Goal: Task Accomplishment & Management: Manage account settings

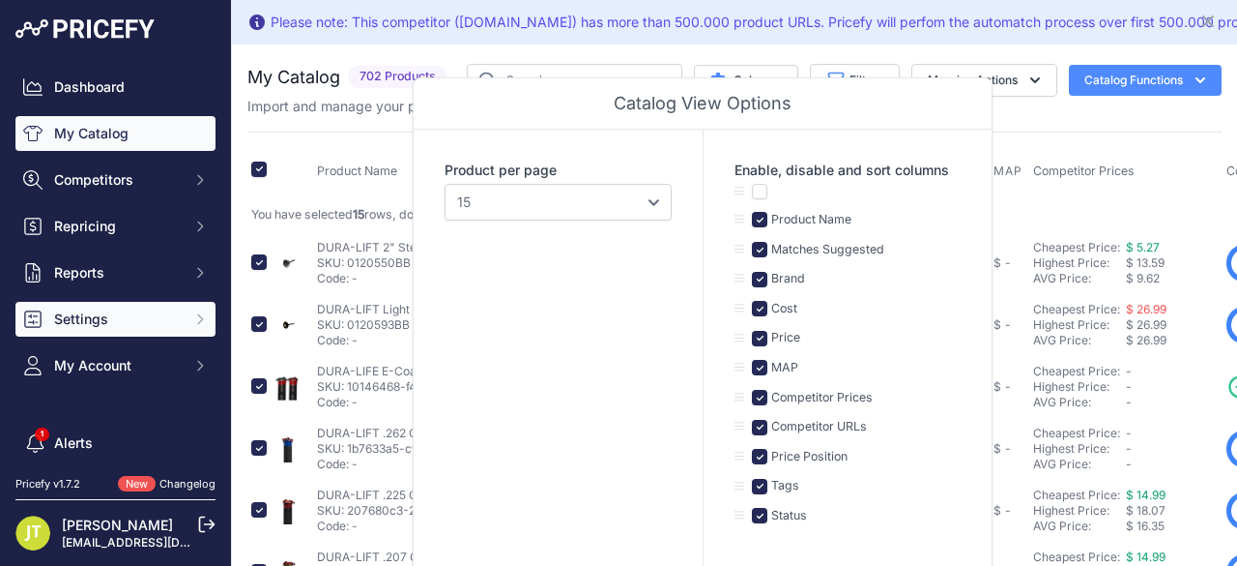
click at [88, 335] on button "Settings" at bounding box center [115, 319] width 200 height 35
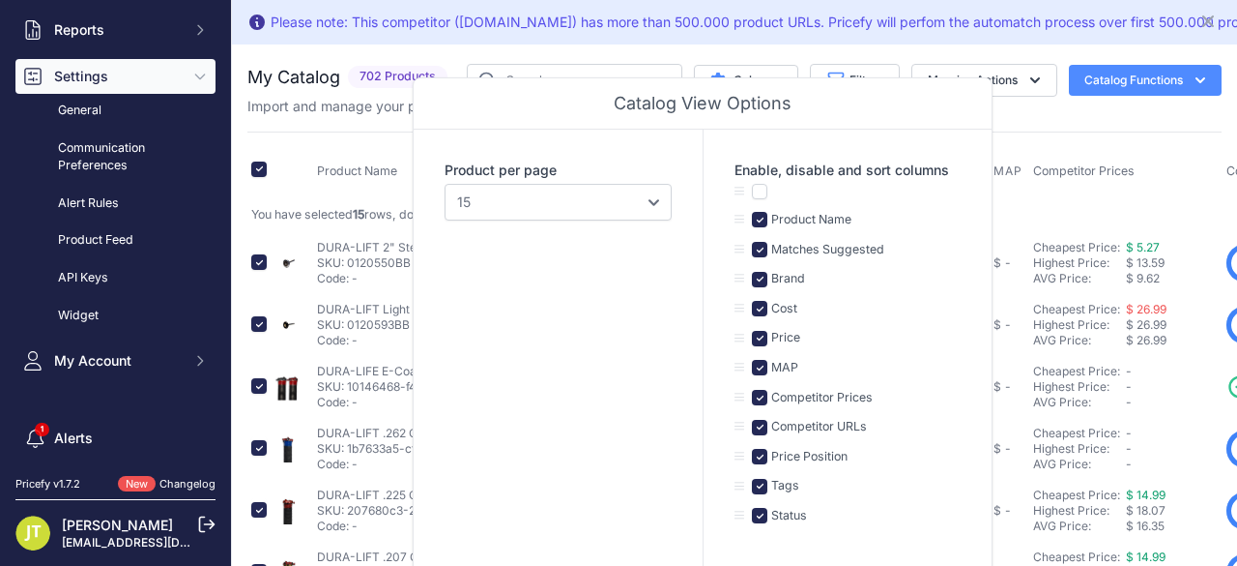
scroll to position [257, 0]
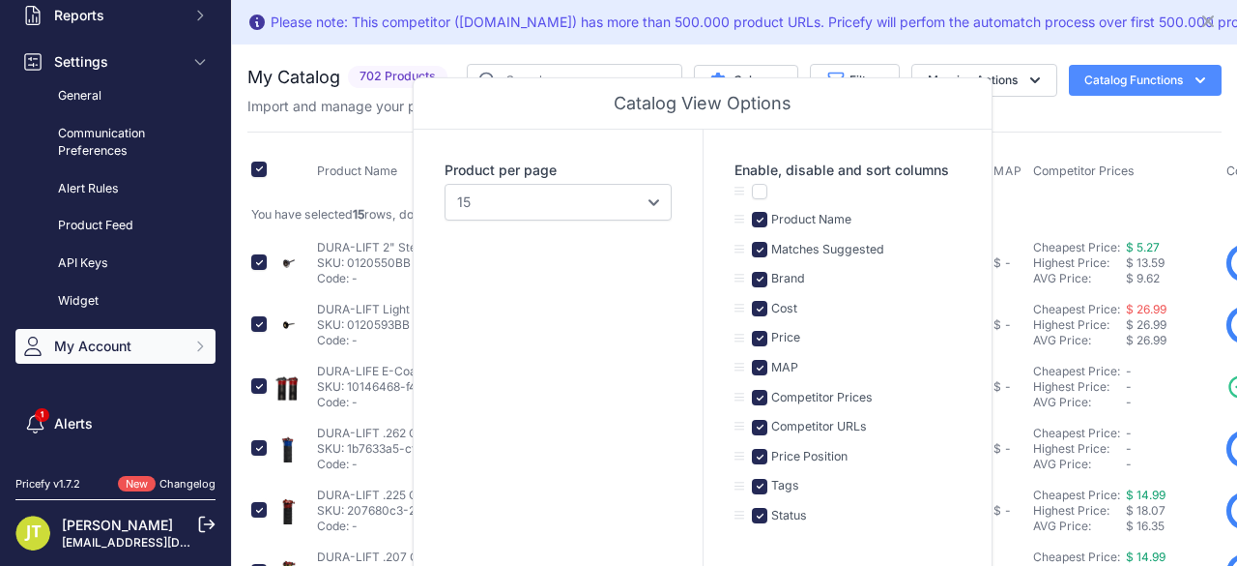
click at [125, 341] on span "My Account" at bounding box center [117, 345] width 127 height 19
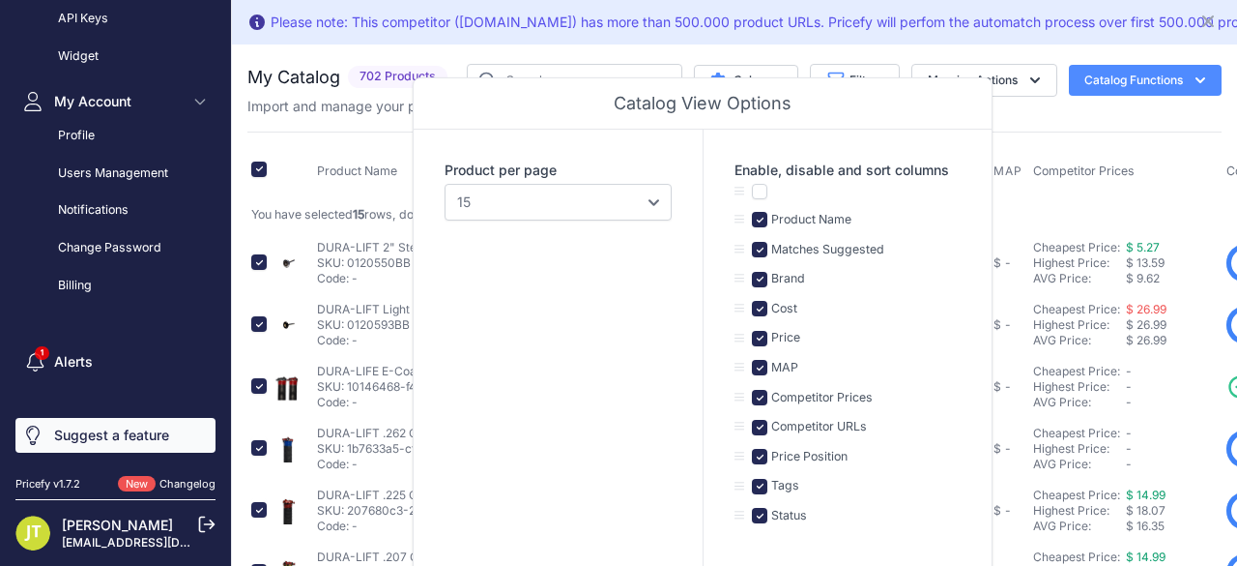
scroll to position [0, 0]
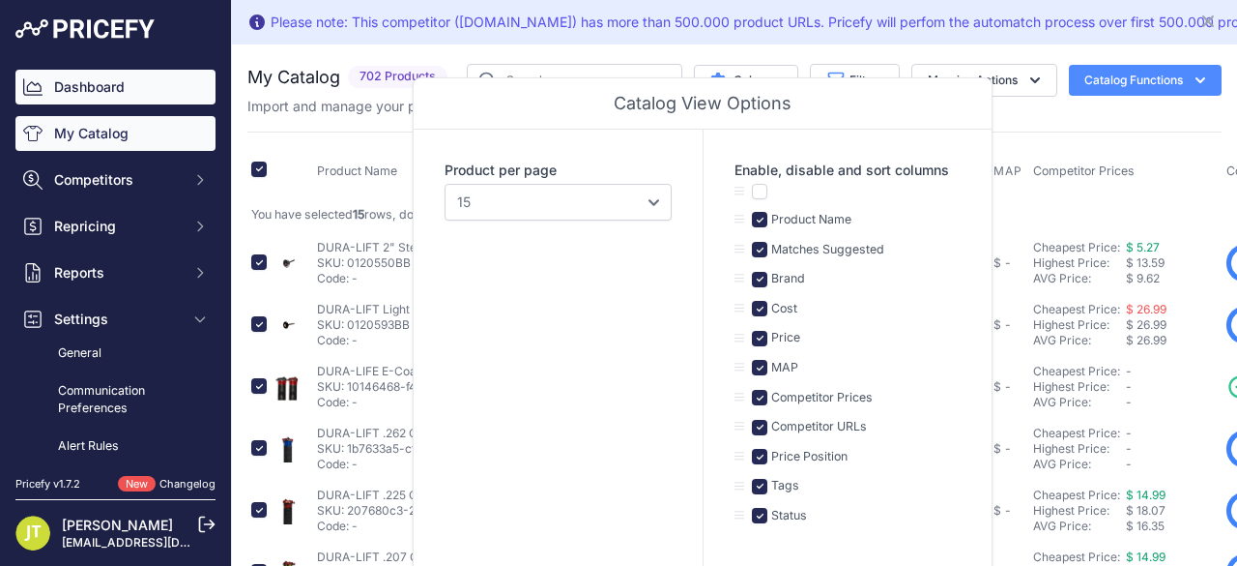
click at [97, 74] on link "Dashboard" at bounding box center [115, 87] width 200 height 35
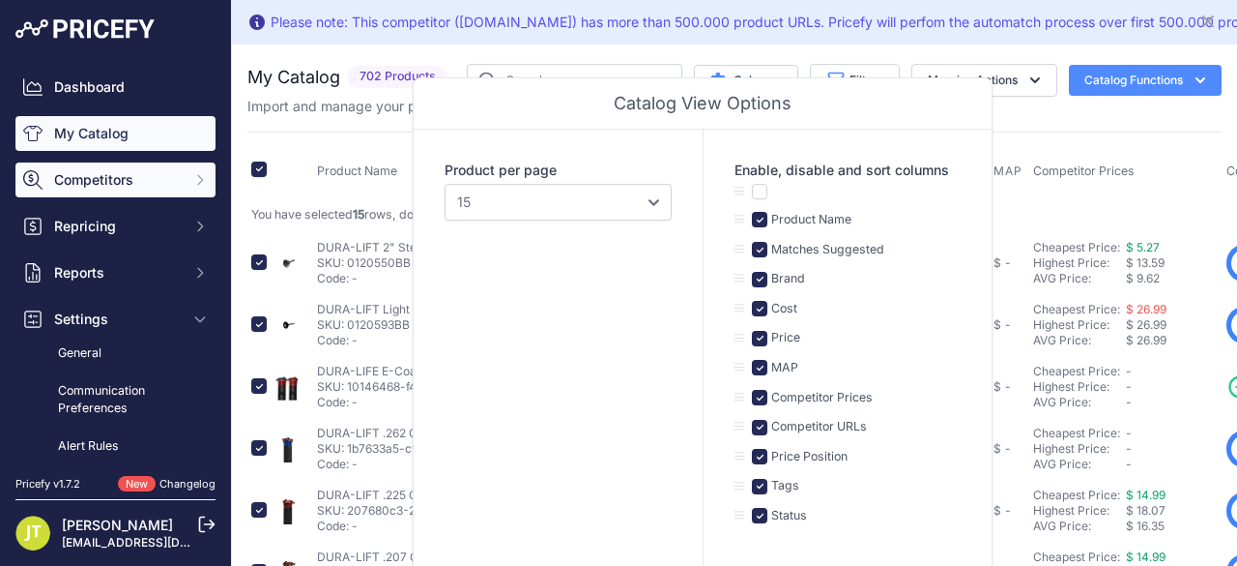
click at [137, 189] on button "Competitors" at bounding box center [115, 179] width 200 height 35
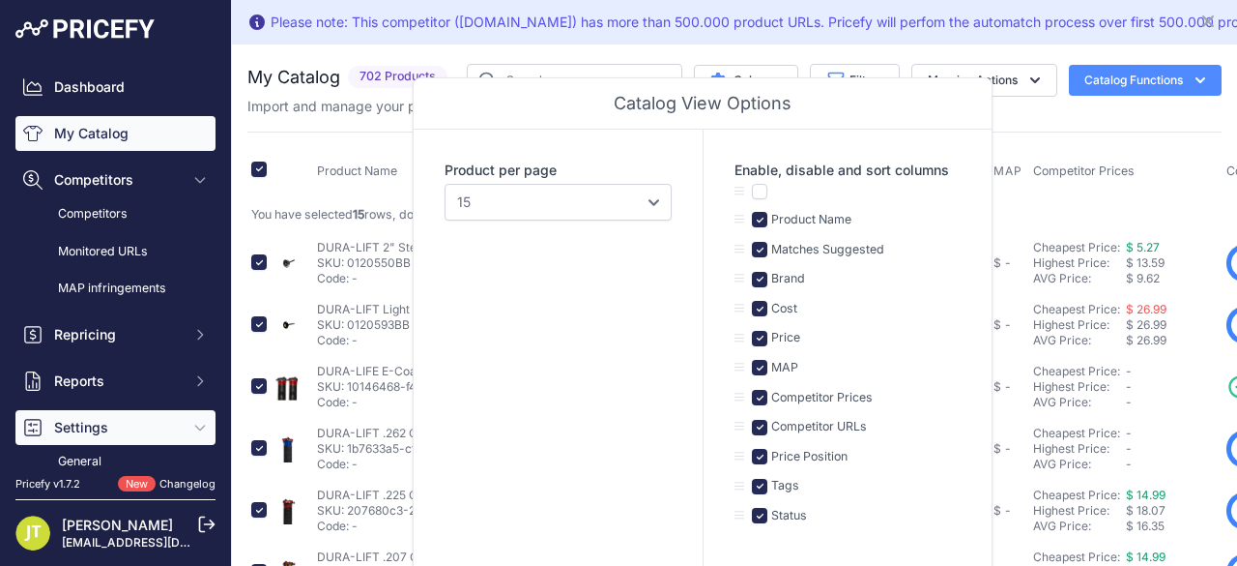
click at [128, 419] on span "Settings" at bounding box center [117, 427] width 127 height 19
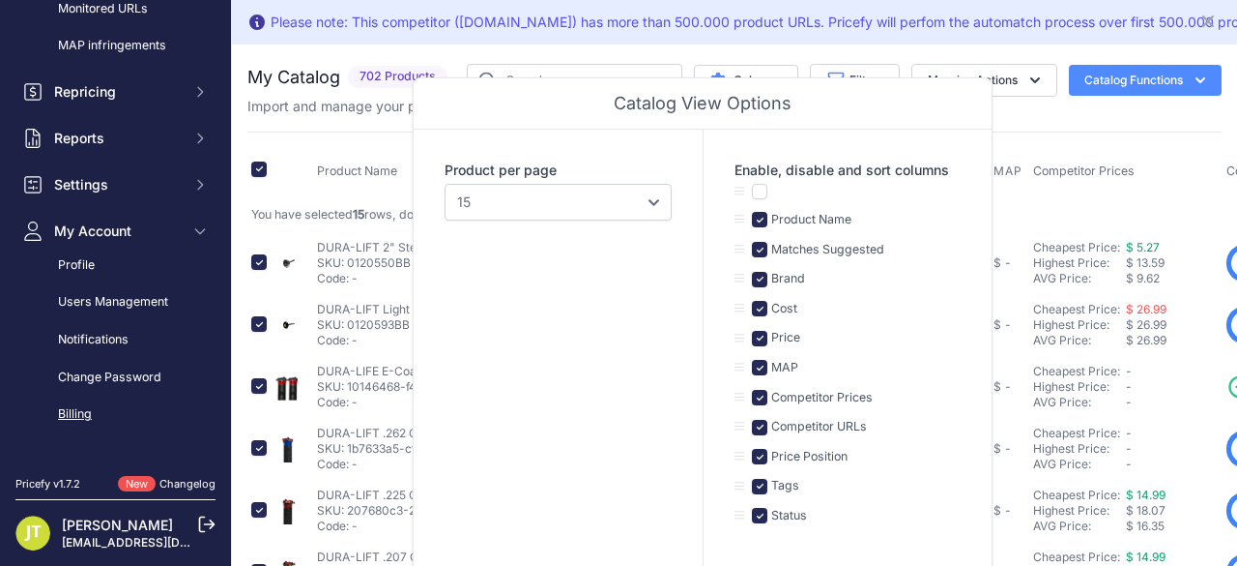
scroll to position [257, 0]
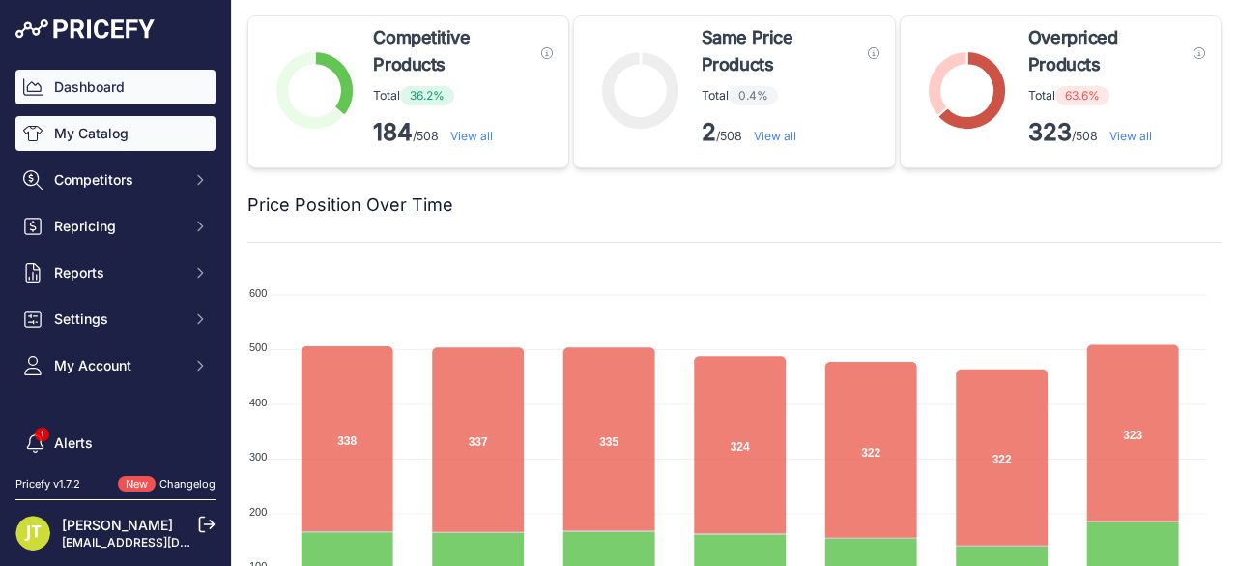
click at [125, 138] on link "My Catalog" at bounding box center [115, 133] width 200 height 35
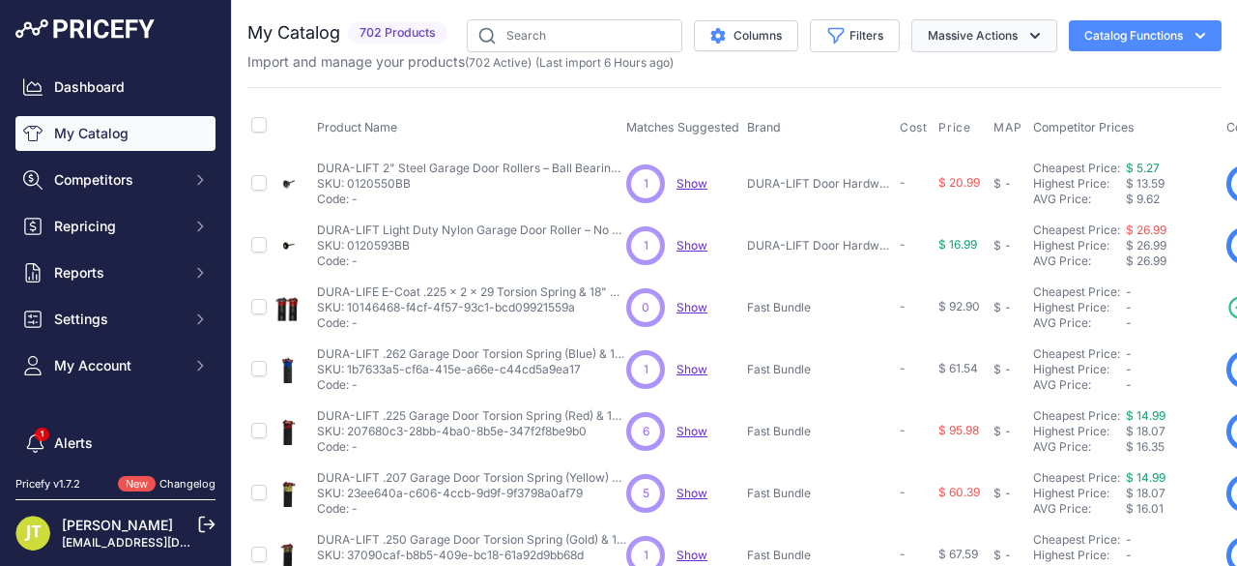
click at [975, 33] on button "Massive Actions" at bounding box center [985, 35] width 146 height 33
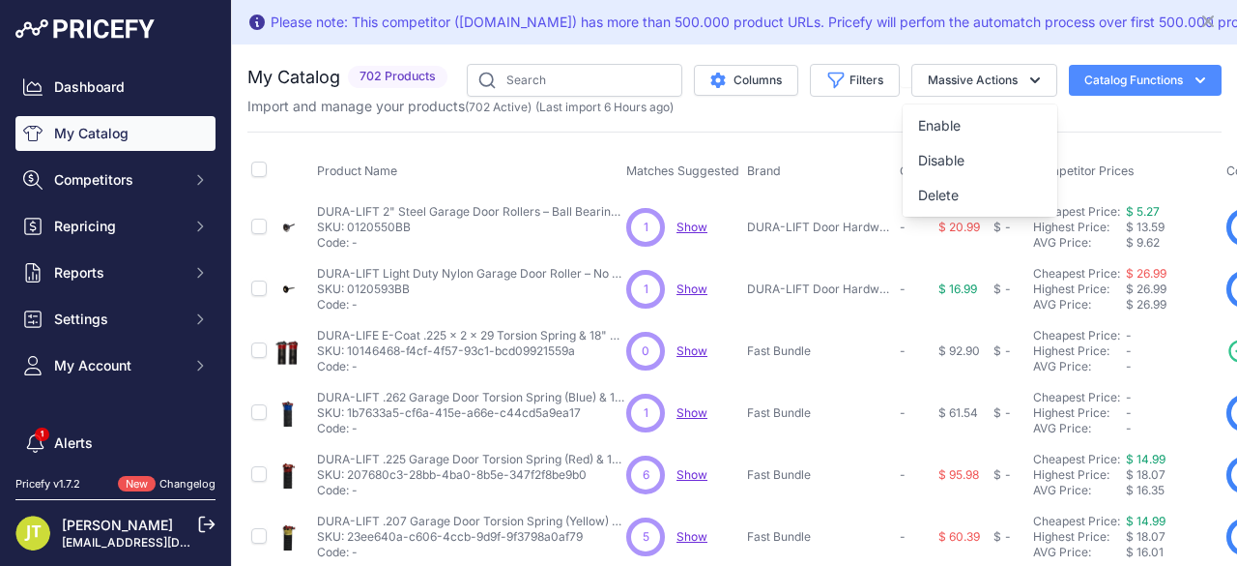
click at [1145, 75] on button "Catalog Functions" at bounding box center [1145, 80] width 153 height 31
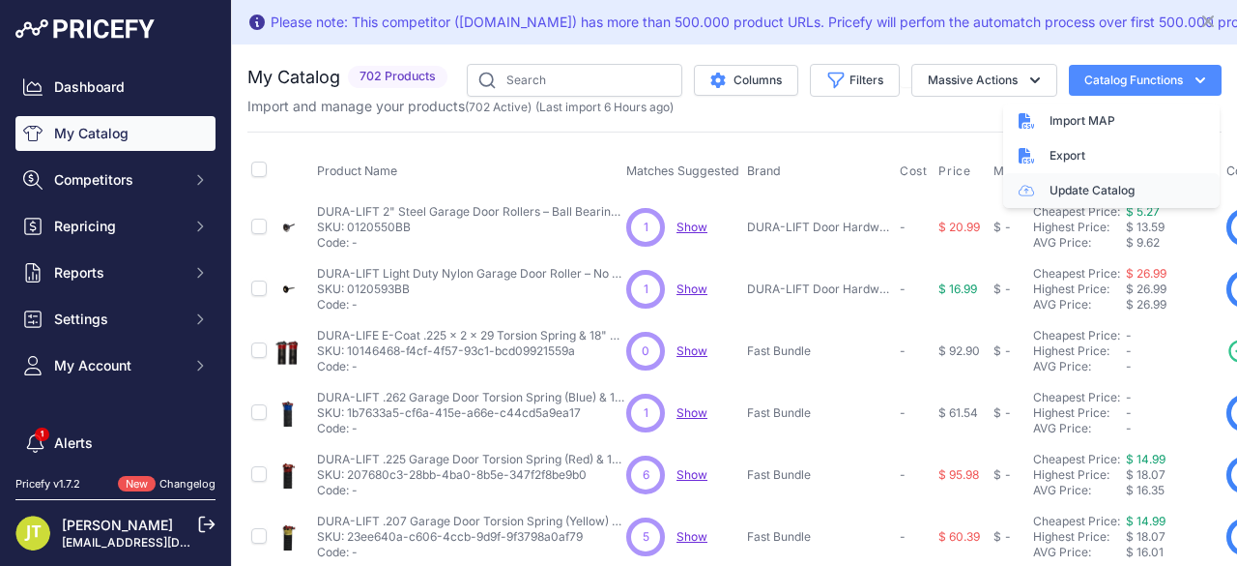
click at [1137, 179] on link "Update Catalog" at bounding box center [1112, 190] width 217 height 35
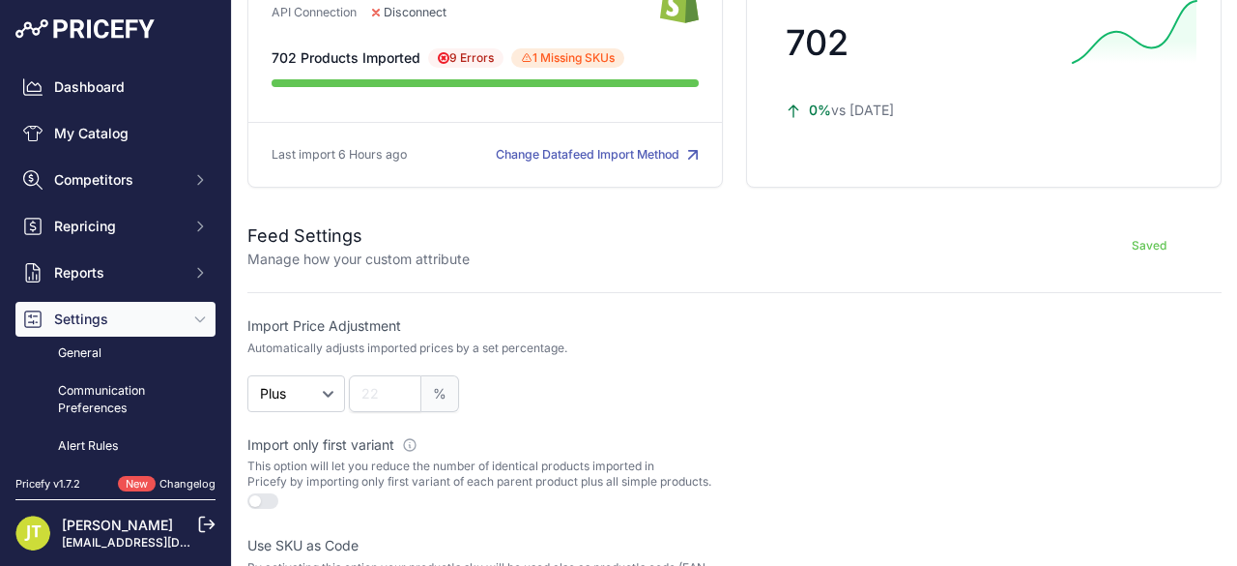
scroll to position [2, 0]
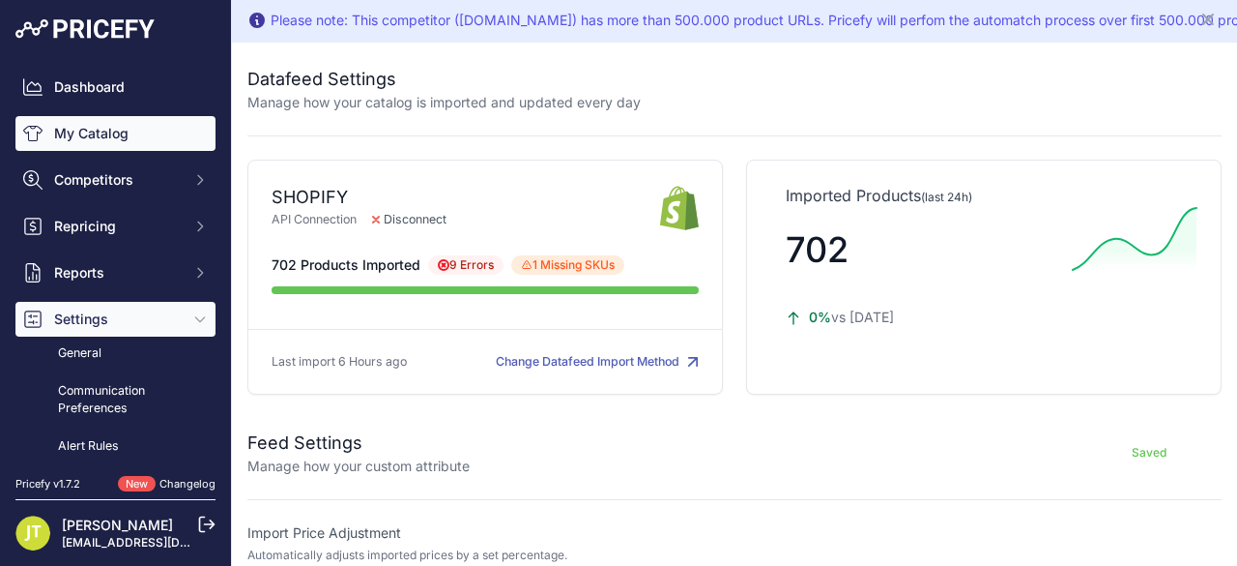
click at [110, 144] on link "My Catalog" at bounding box center [115, 133] width 200 height 35
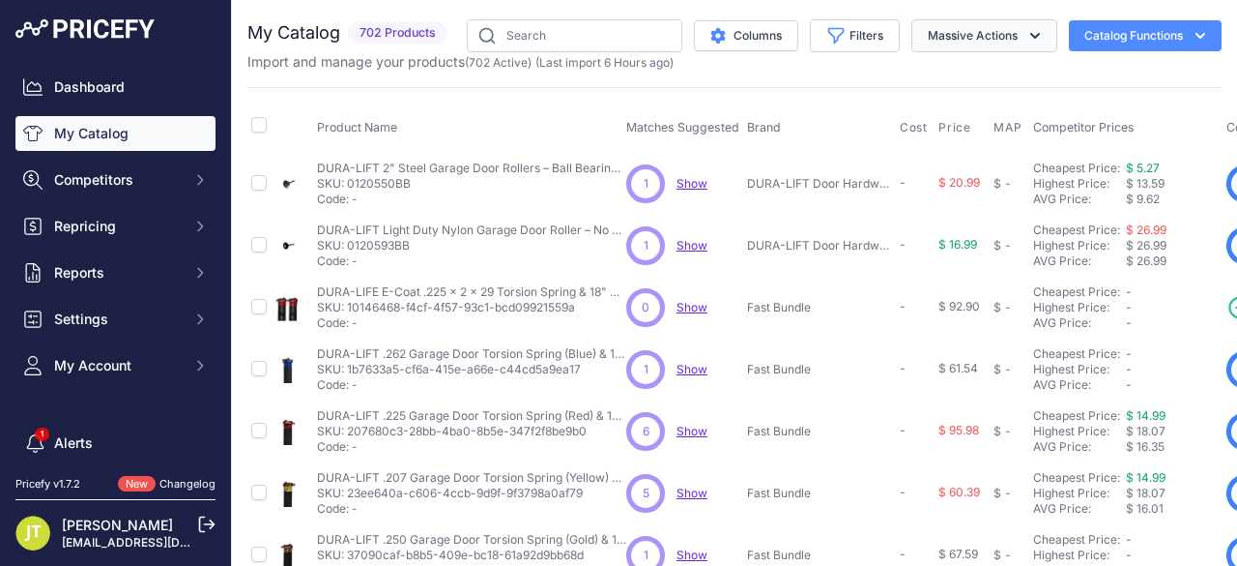
click at [912, 36] on button "Massive Actions" at bounding box center [985, 35] width 146 height 33
click at [266, 125] on input "checkbox" at bounding box center [258, 124] width 15 height 15
checkbox input "true"
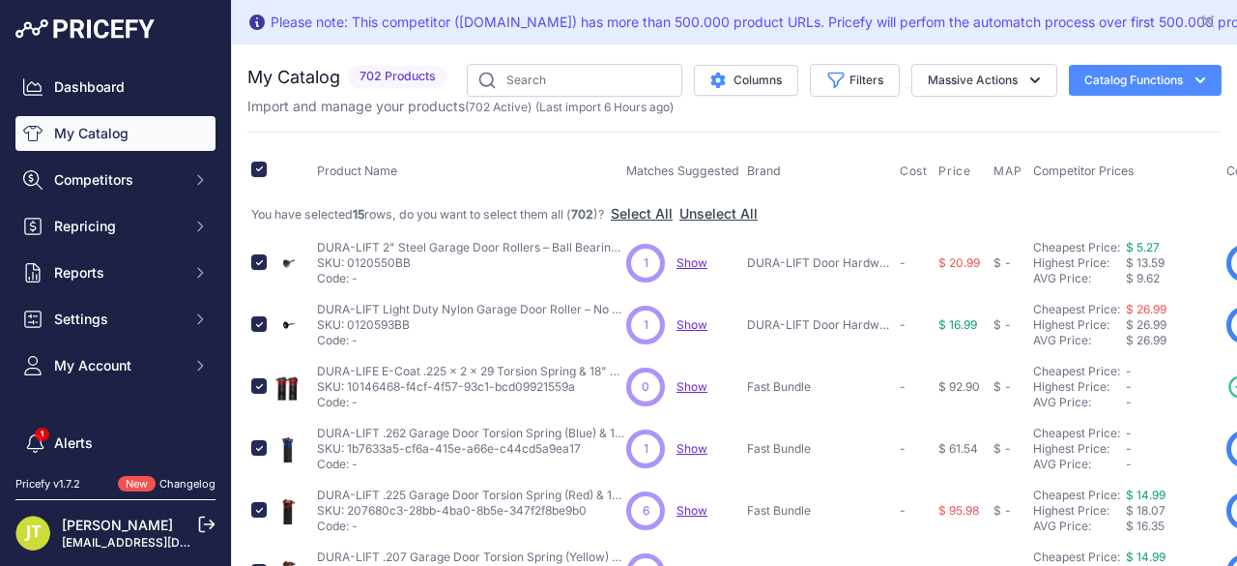
click at [1134, 80] on button "Catalog Functions" at bounding box center [1145, 80] width 153 height 31
click at [1089, 157] on div "Export" at bounding box center [1112, 155] width 217 height 35
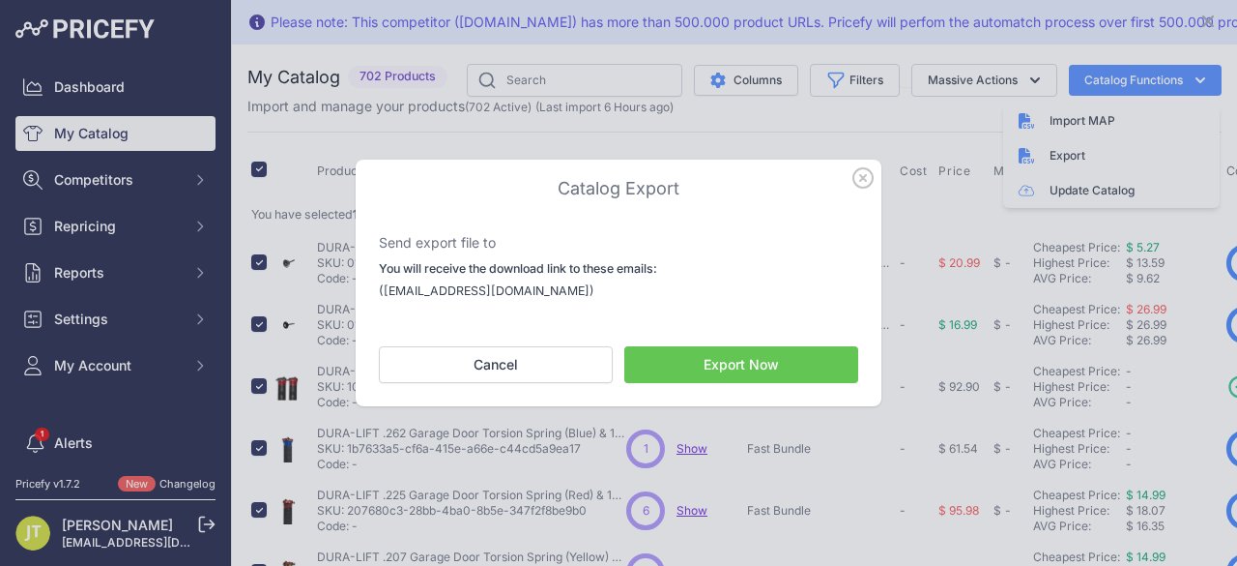
click at [752, 374] on button "Export Now" at bounding box center [742, 364] width 234 height 37
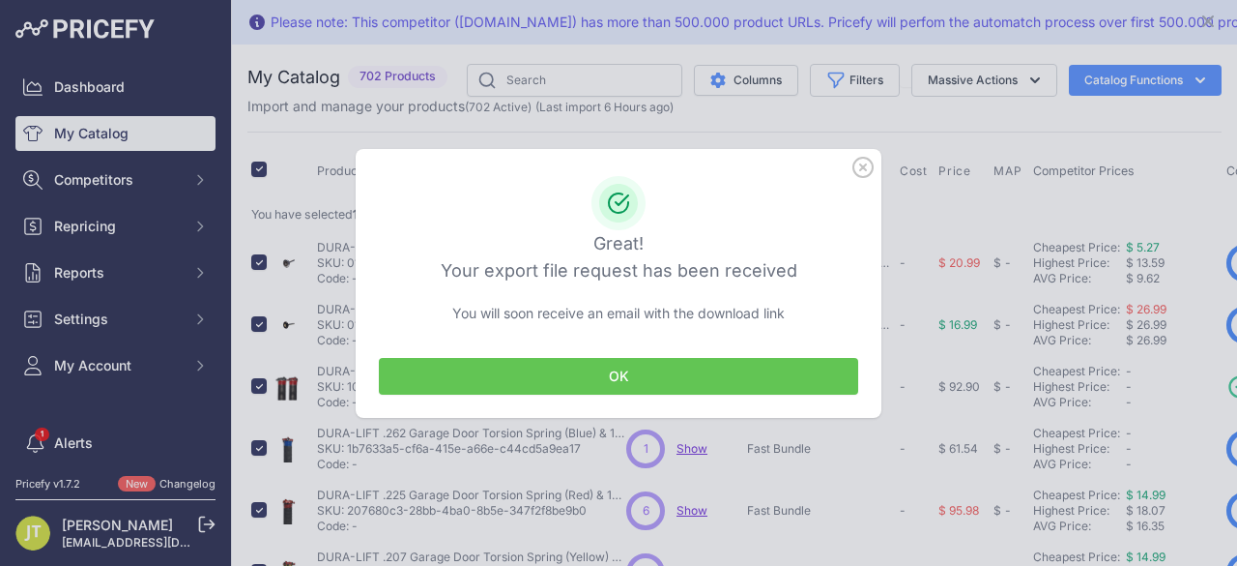
click at [538, 382] on button "OK" at bounding box center [619, 376] width 480 height 37
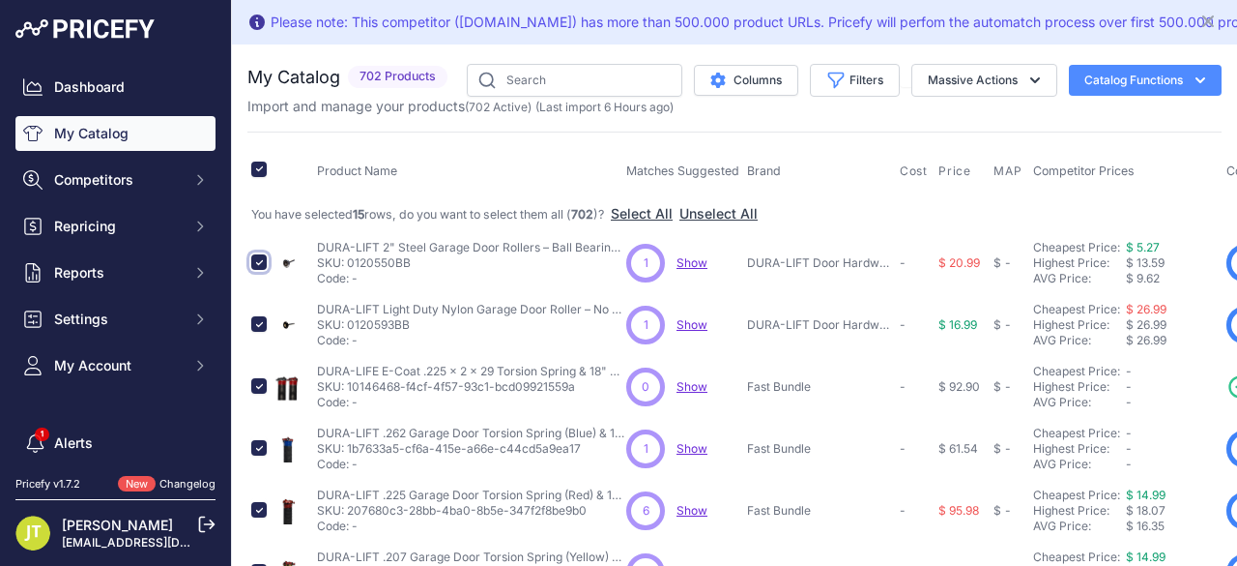
click at [257, 260] on input "checkbox" at bounding box center [258, 261] width 15 height 15
checkbox input "false"
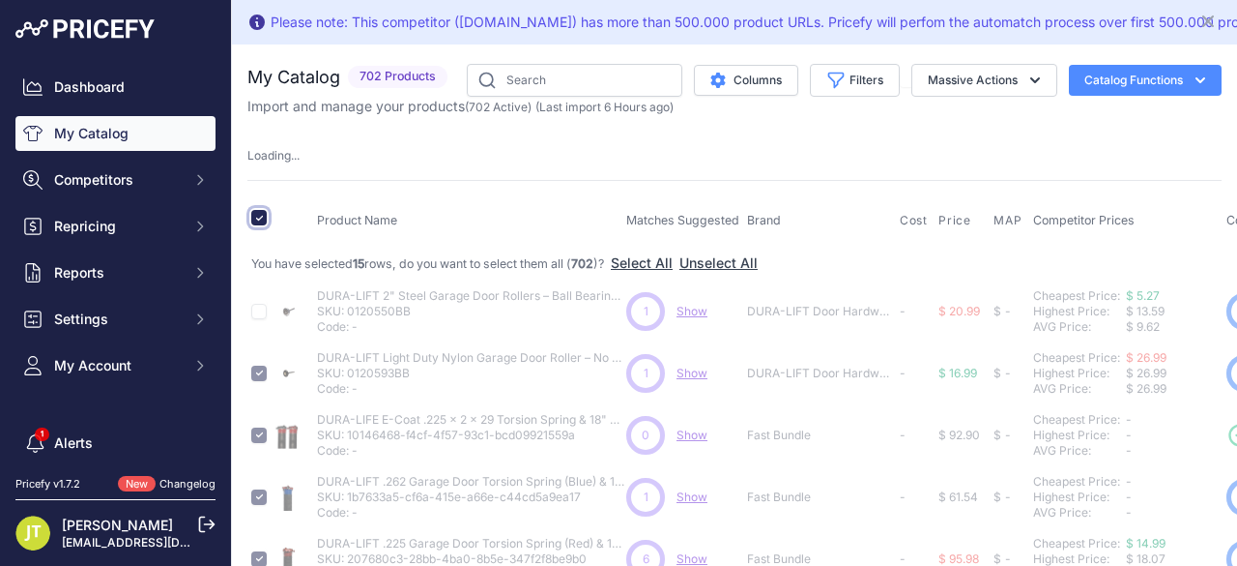
click at [265, 216] on input "checkbox" at bounding box center [258, 217] width 15 height 15
checkbox input "false"
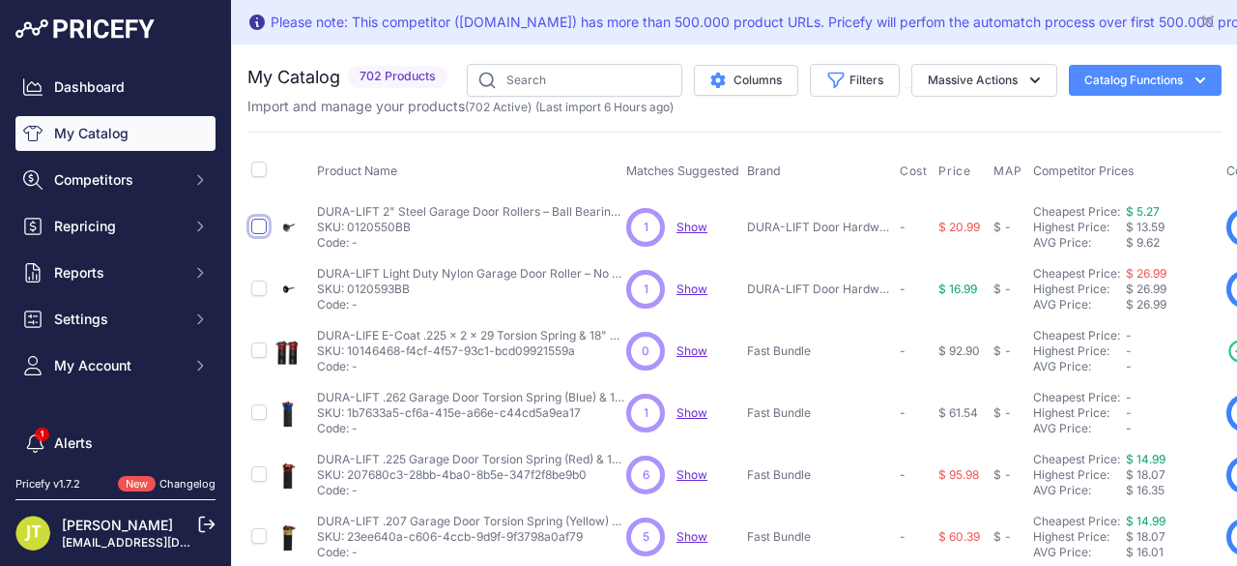
click at [259, 230] on input "checkbox" at bounding box center [258, 225] width 15 height 15
checkbox input "true"
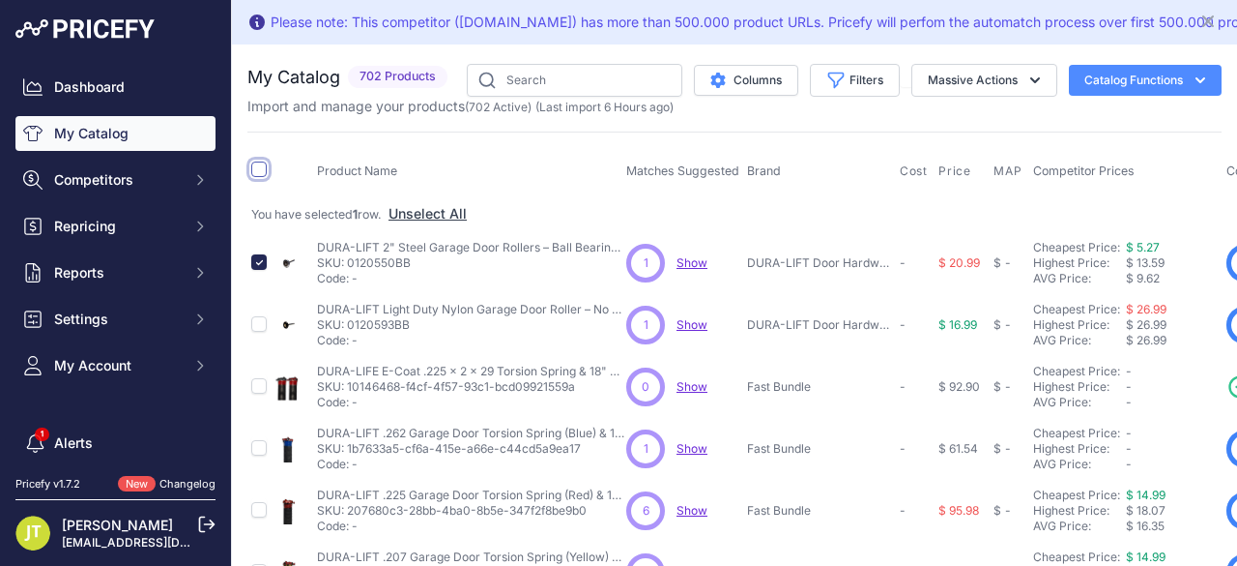
click at [261, 163] on input "checkbox" at bounding box center [258, 168] width 15 height 15
checkbox input "true"
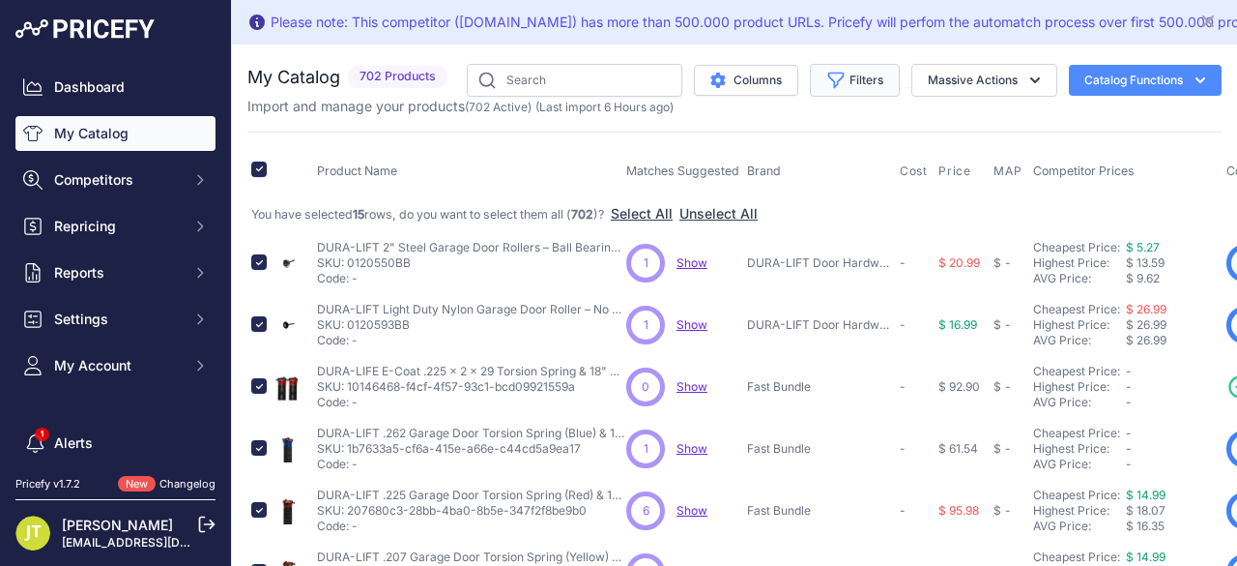
click at [833, 79] on button "Filters" at bounding box center [855, 80] width 90 height 33
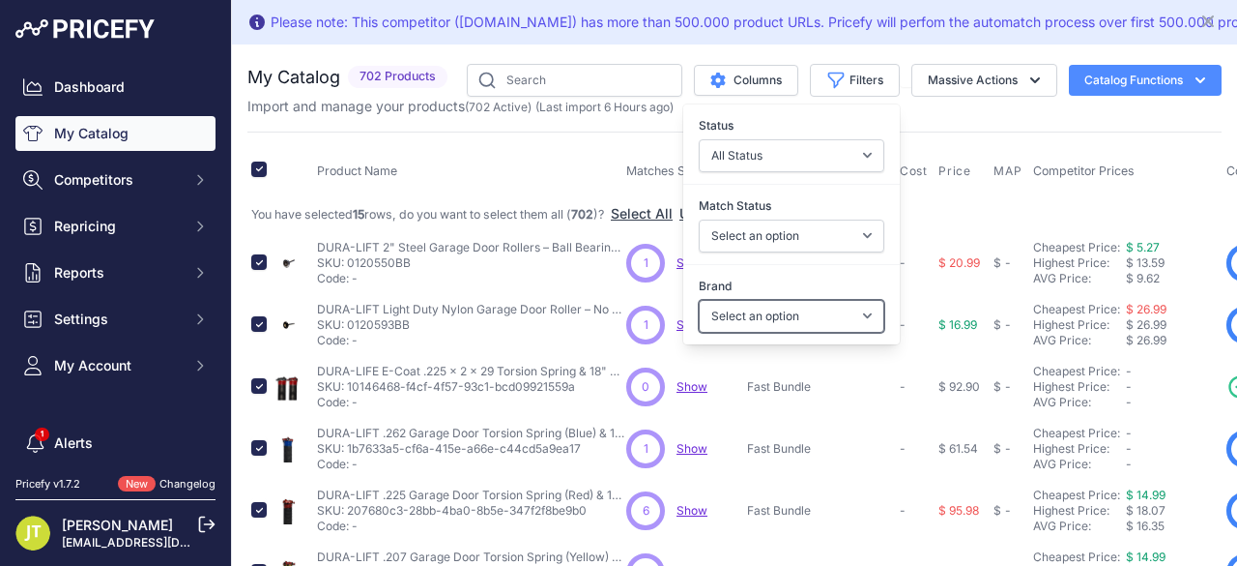
click at [804, 307] on select "Select an option DURA-LIFT Door Hardware Fast Bundle" at bounding box center [792, 316] width 186 height 33
select select "Fast Bundle"
click at [699, 300] on select "Select an option DURA-LIFT Door Hardware Fast Bundle" at bounding box center [792, 316] width 186 height 33
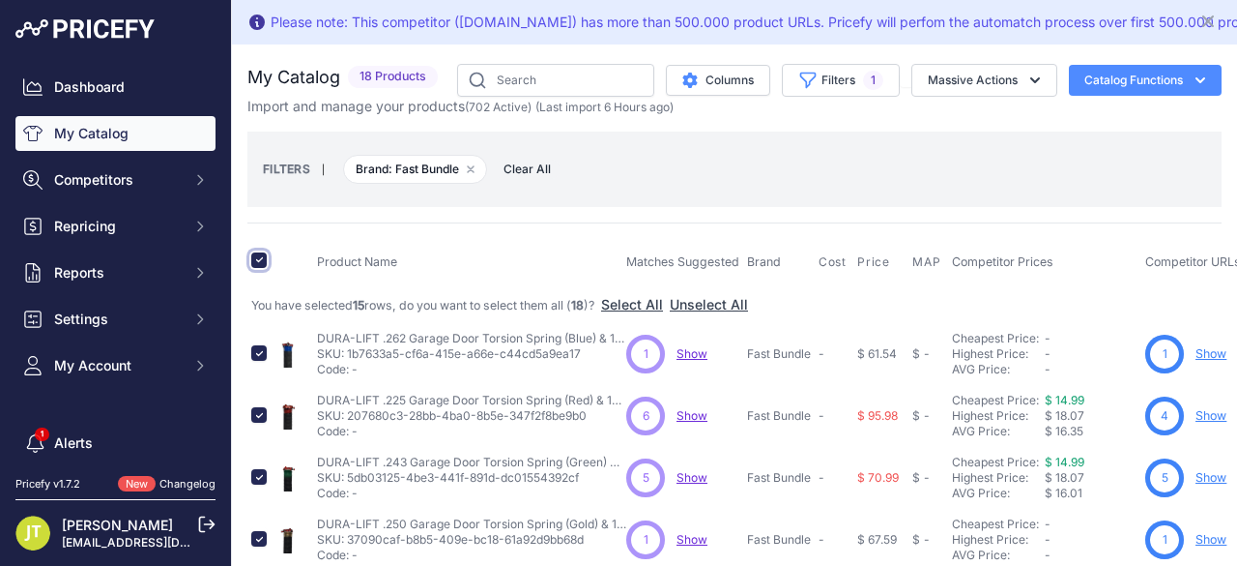
click at [266, 256] on input "checkbox" at bounding box center [258, 259] width 15 height 15
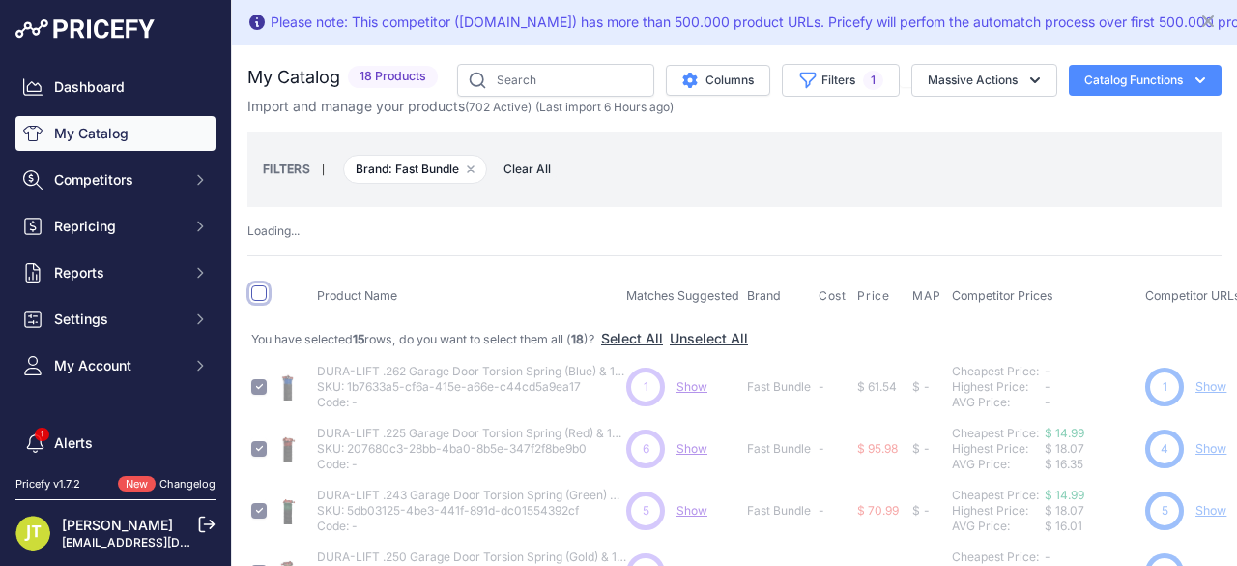
click at [261, 289] on input "checkbox" at bounding box center [258, 292] width 15 height 15
checkbox input "true"
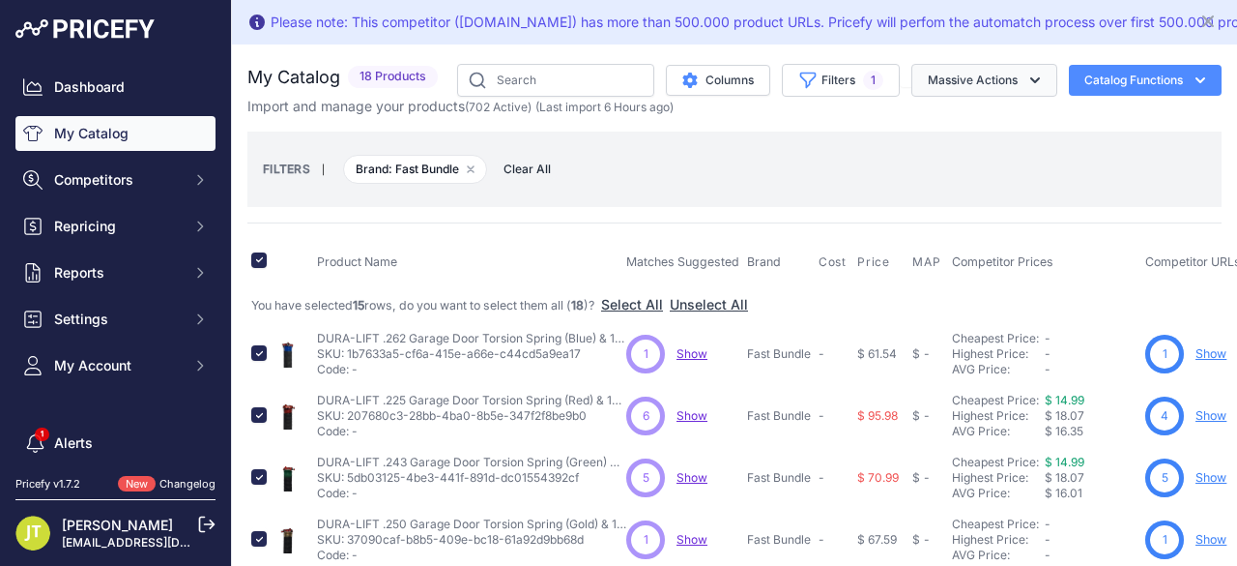
click at [913, 76] on button "Massive Actions" at bounding box center [985, 80] width 146 height 33
click at [926, 161] on span "Disable" at bounding box center [941, 160] width 46 height 16
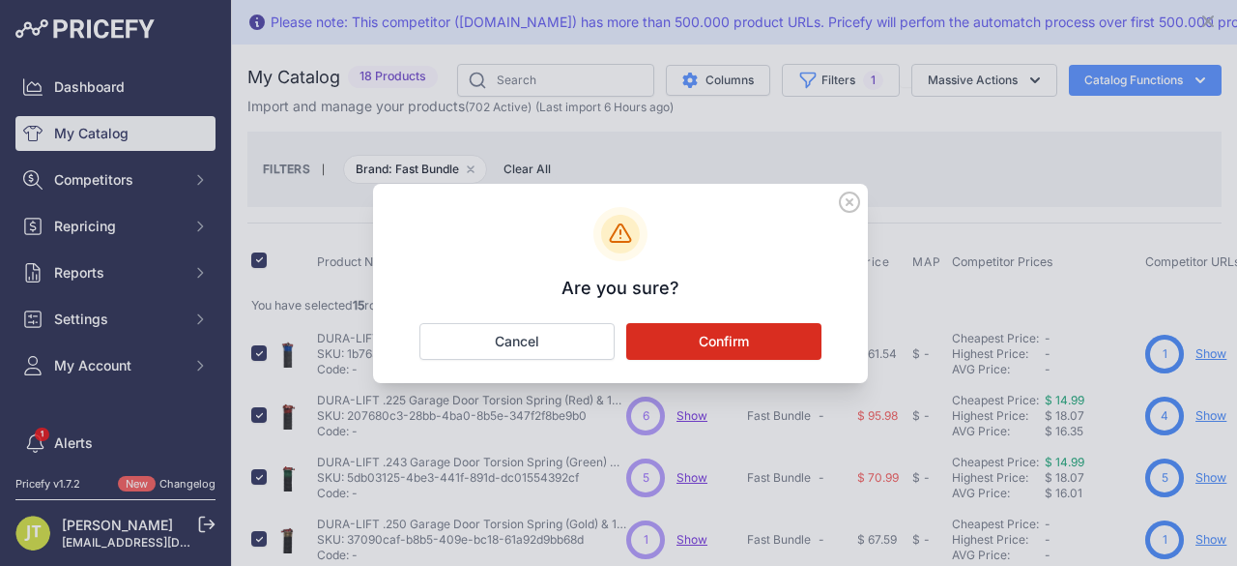
click at [758, 335] on button "Confirm" at bounding box center [723, 341] width 195 height 37
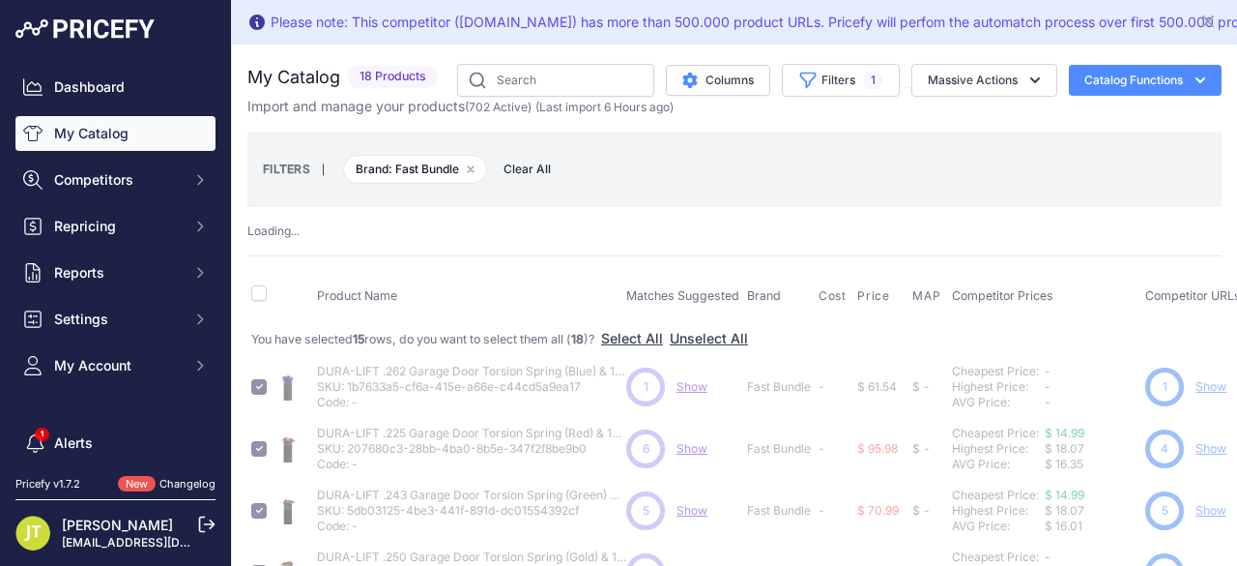
checkbox input "false"
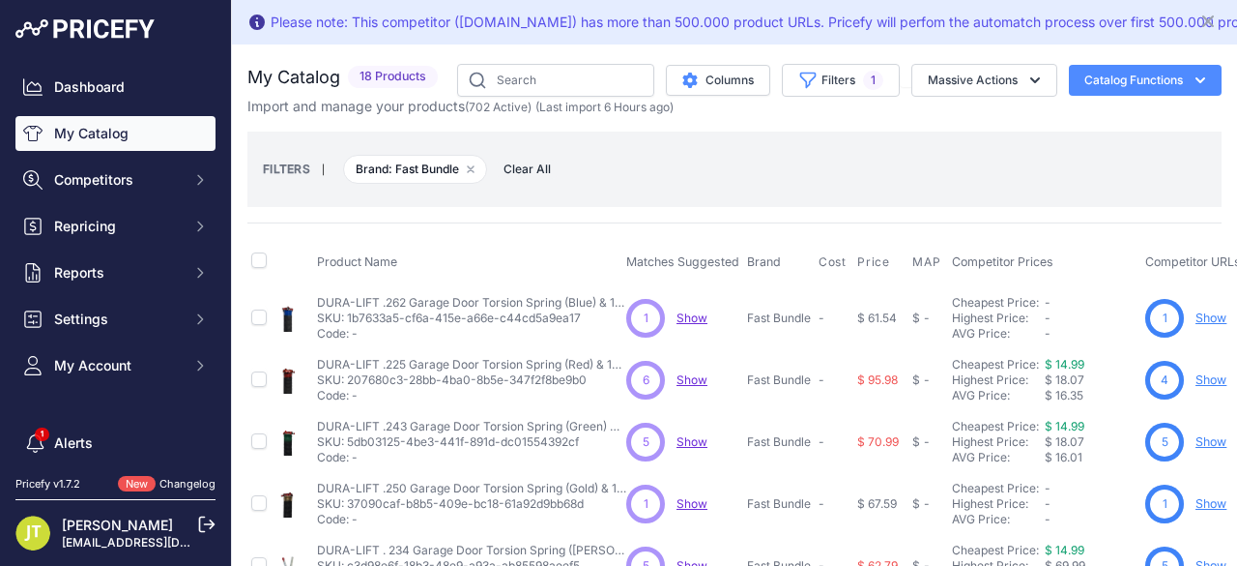
click at [111, 134] on link "My Catalog" at bounding box center [115, 133] width 200 height 35
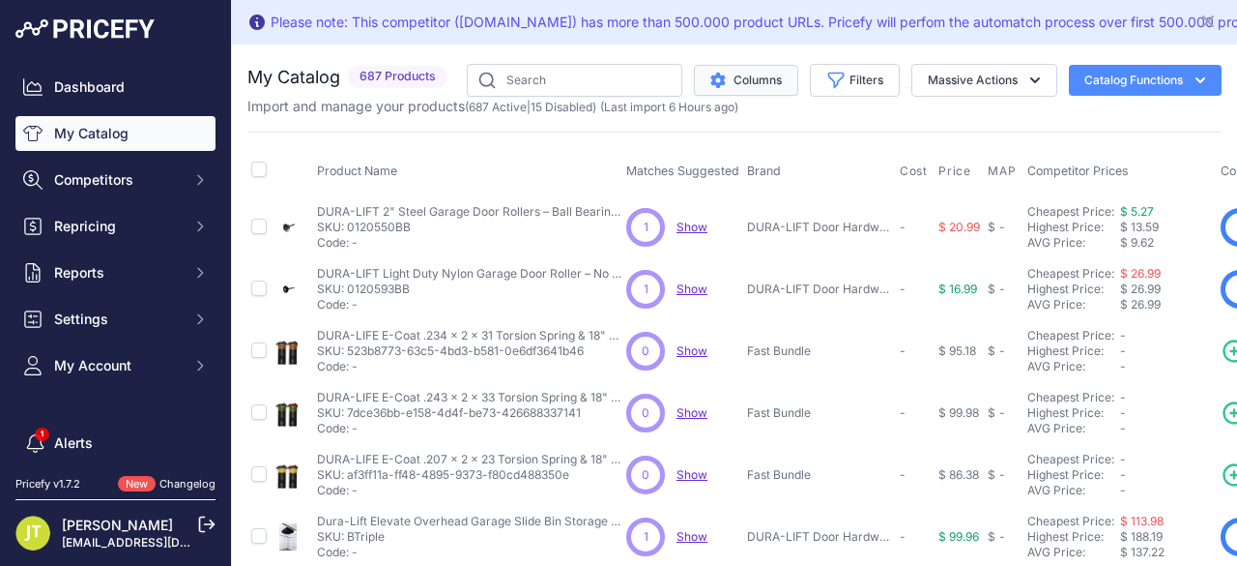
click at [750, 71] on button "Columns" at bounding box center [746, 80] width 104 height 31
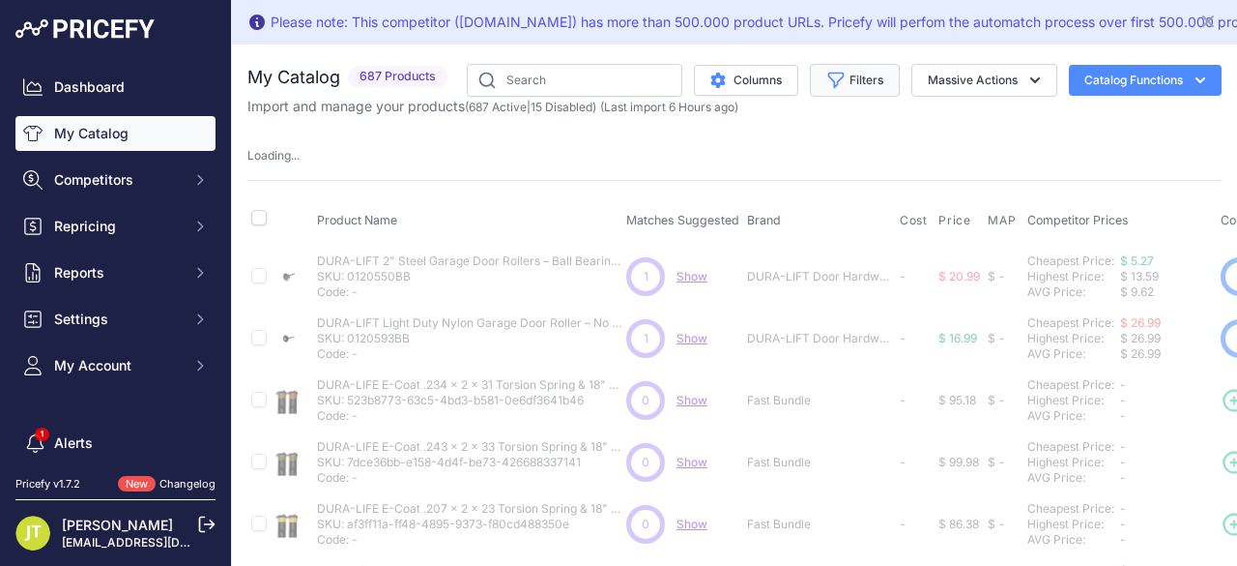
click at [810, 78] on button "Filters" at bounding box center [855, 80] width 90 height 33
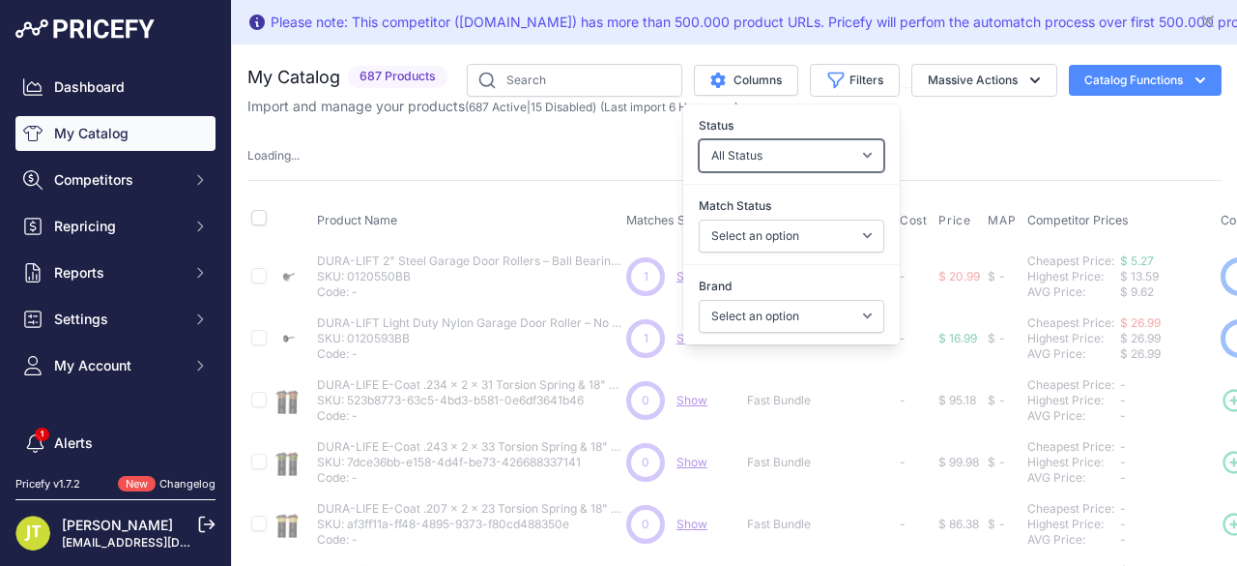
click at [778, 168] on select "All Status Only Enabled Only Disabled" at bounding box center [792, 155] width 186 height 33
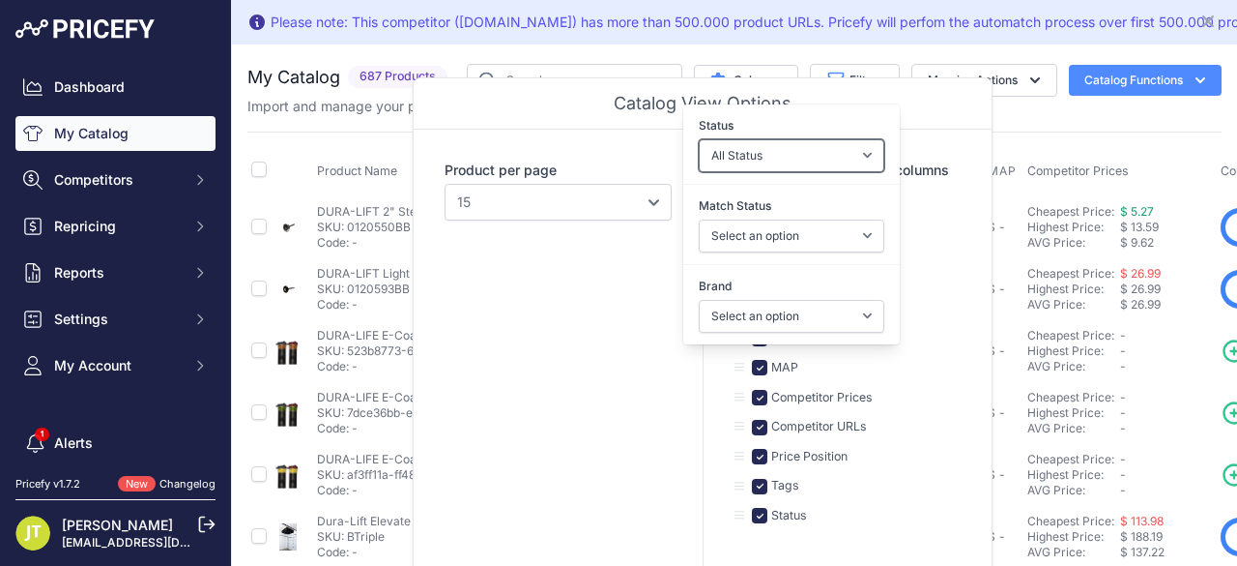
click at [778, 168] on select "All Status Only Enabled Only Disabled" at bounding box center [792, 155] width 186 height 33
click at [759, 146] on select "All Status Only Enabled Only Disabled" at bounding box center [792, 155] width 186 height 33
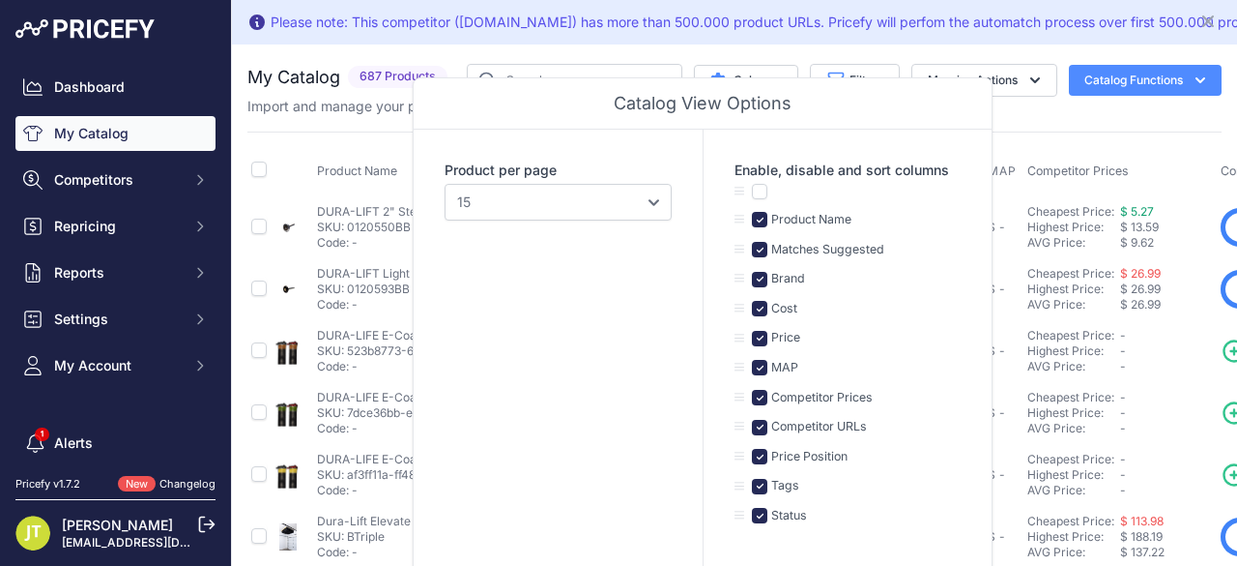
click at [641, 87] on div "Catalog View Options" at bounding box center [703, 103] width 578 height 51
click at [966, 112] on div "Catalog View Options" at bounding box center [703, 103] width 578 height 51
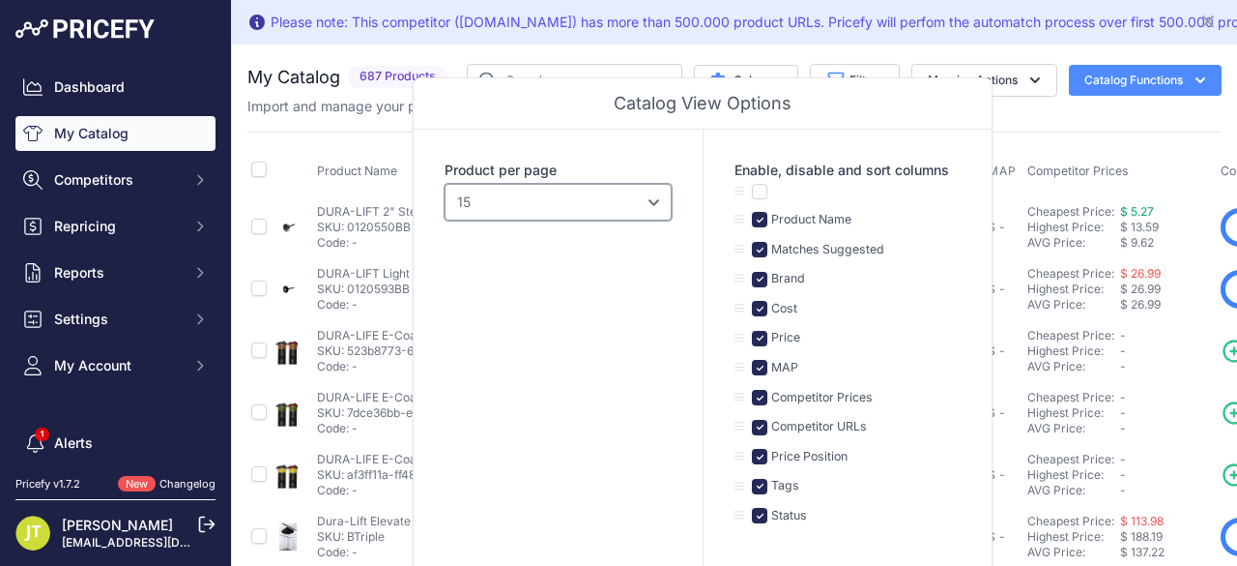
click at [540, 209] on select "10 15 20 25 50 100" at bounding box center [558, 202] width 227 height 37
select select "100"
click at [445, 184] on select "10 15 20 25 50 100" at bounding box center [558, 202] width 227 height 37
click at [404, 41] on div "Please note: This competitor (lowes.com) has more than 500.000 product URLs. Pr…" at bounding box center [734, 22] width 1005 height 44
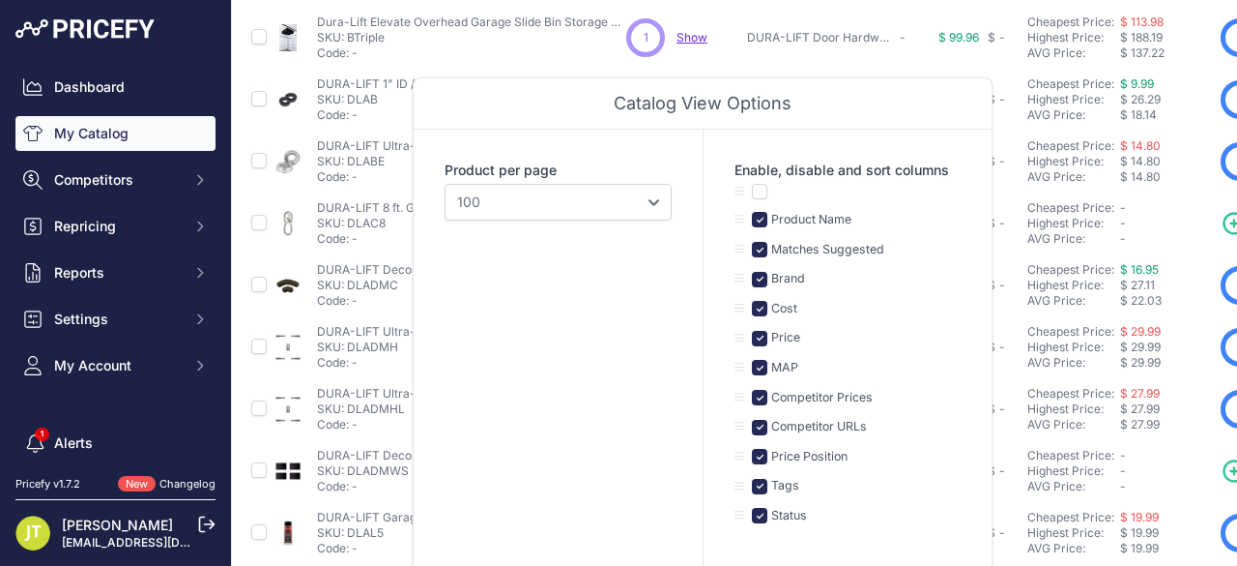
scroll to position [510, 0]
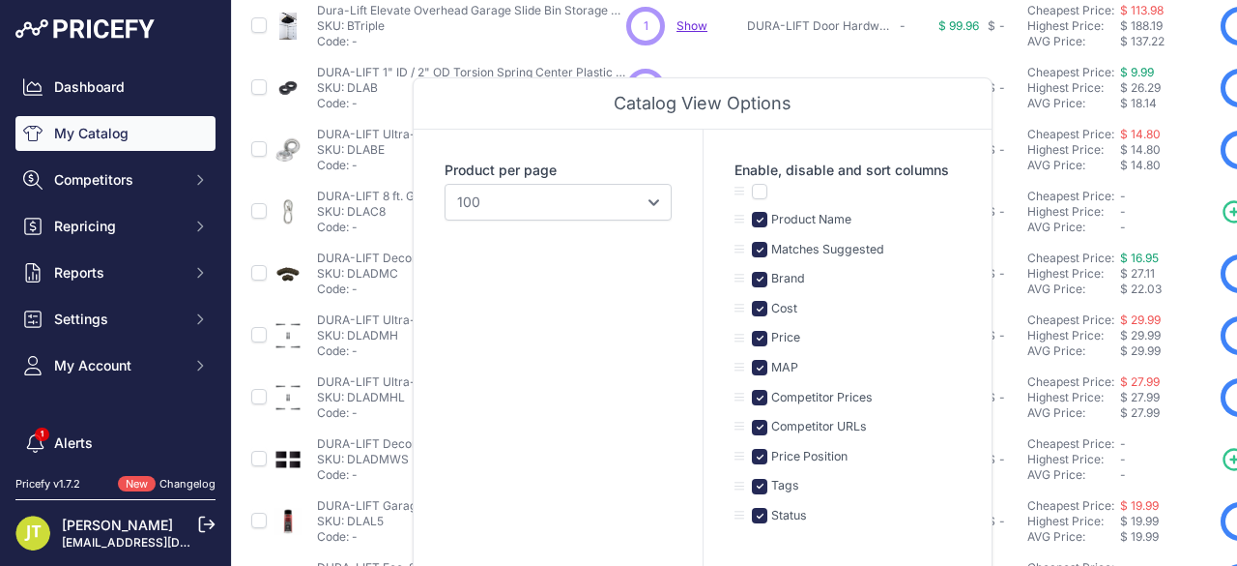
click at [770, 75] on td "DURA-LIFT Door Hardware" at bounding box center [819, 88] width 153 height 62
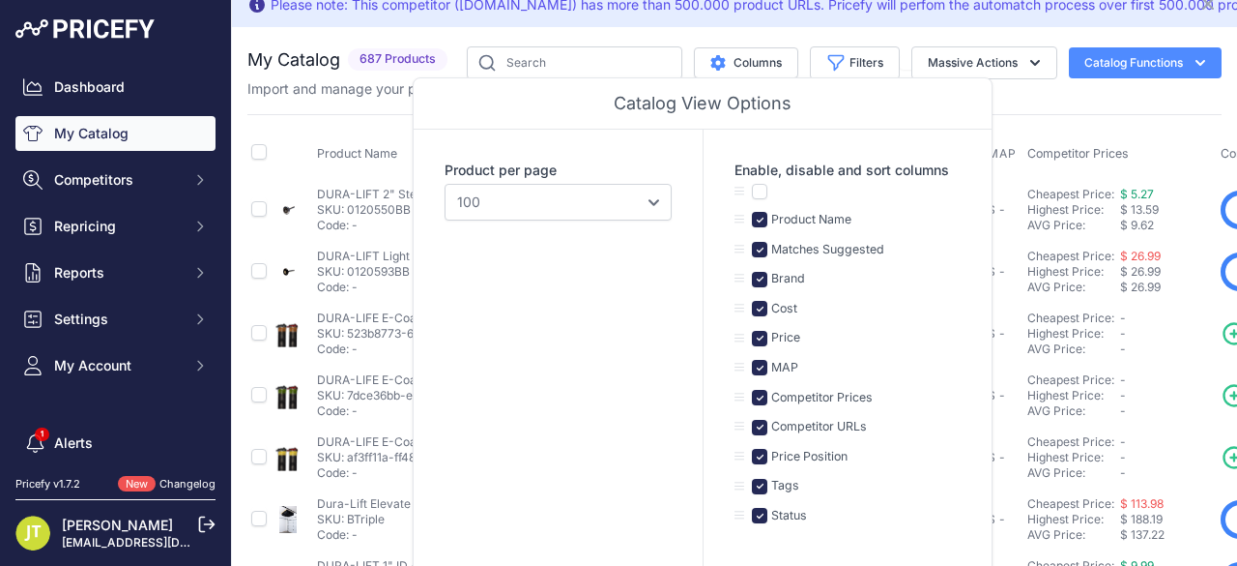
scroll to position [0, 0]
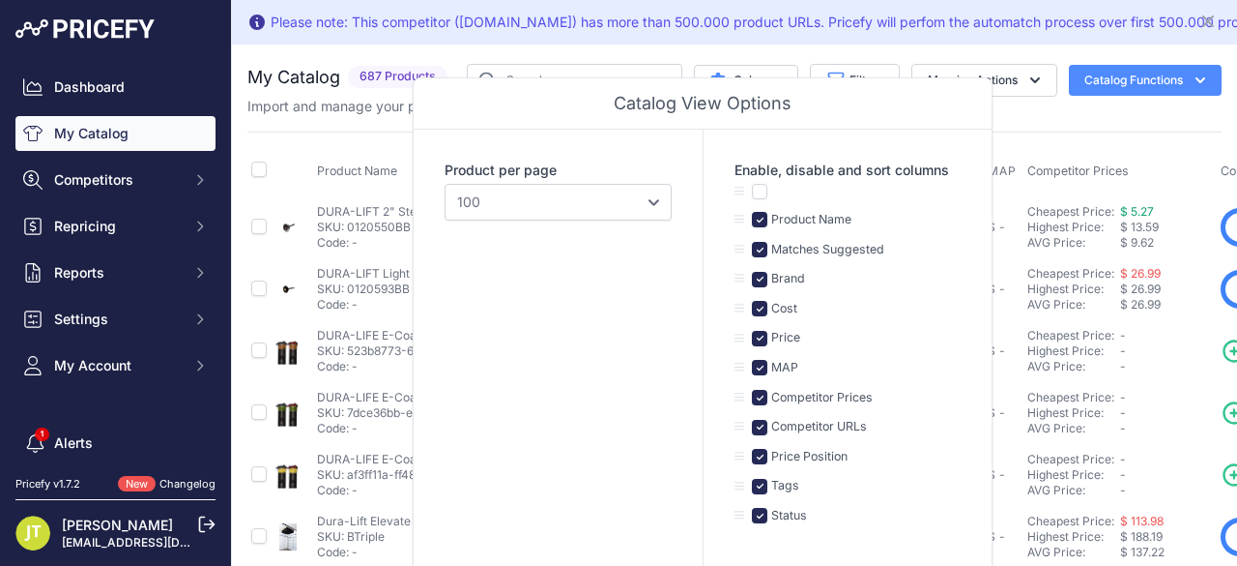
click at [773, 11] on div "Please note: This competitor (lowes.com) has more than 500.000 product URLs. Pr…" at bounding box center [734, 22] width 975 height 29
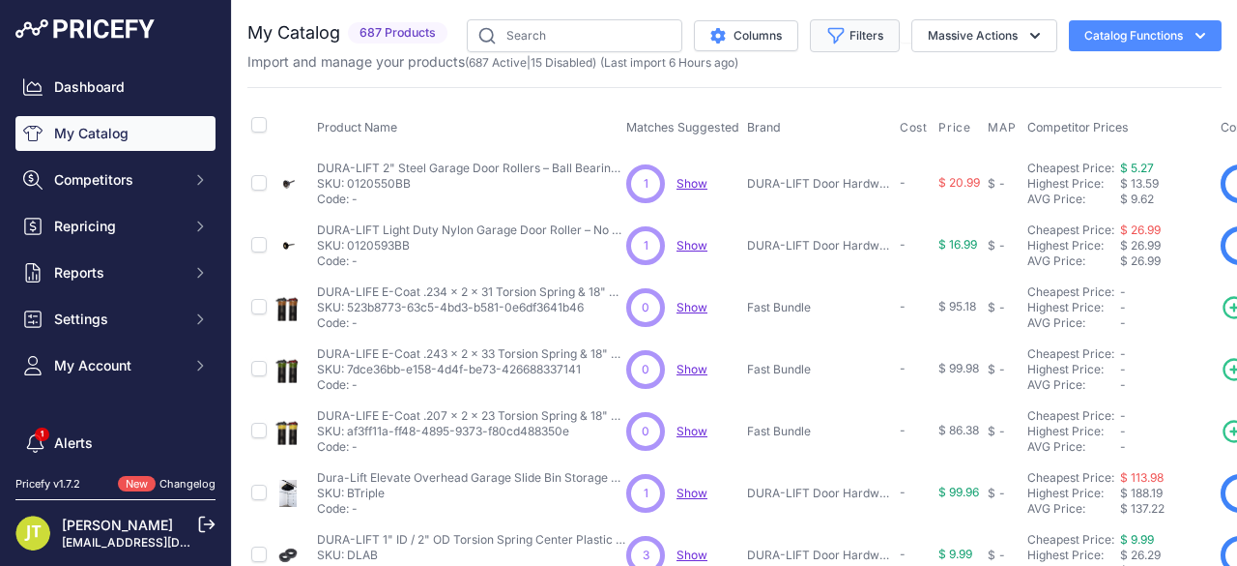
click at [827, 30] on icon "button" at bounding box center [836, 35] width 19 height 19
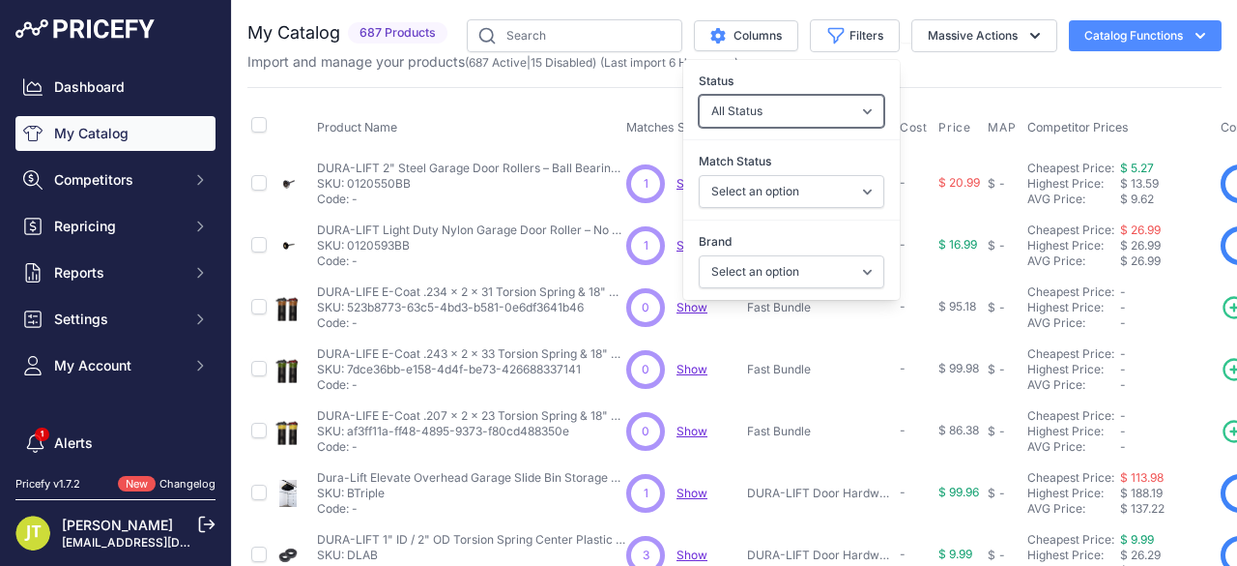
click at [793, 100] on select "All Status Only Enabled Only Disabled" at bounding box center [792, 111] width 186 height 33
select select "1"
click at [699, 95] on select "All Status Only Enabled Only Disabled" at bounding box center [792, 111] width 186 height 33
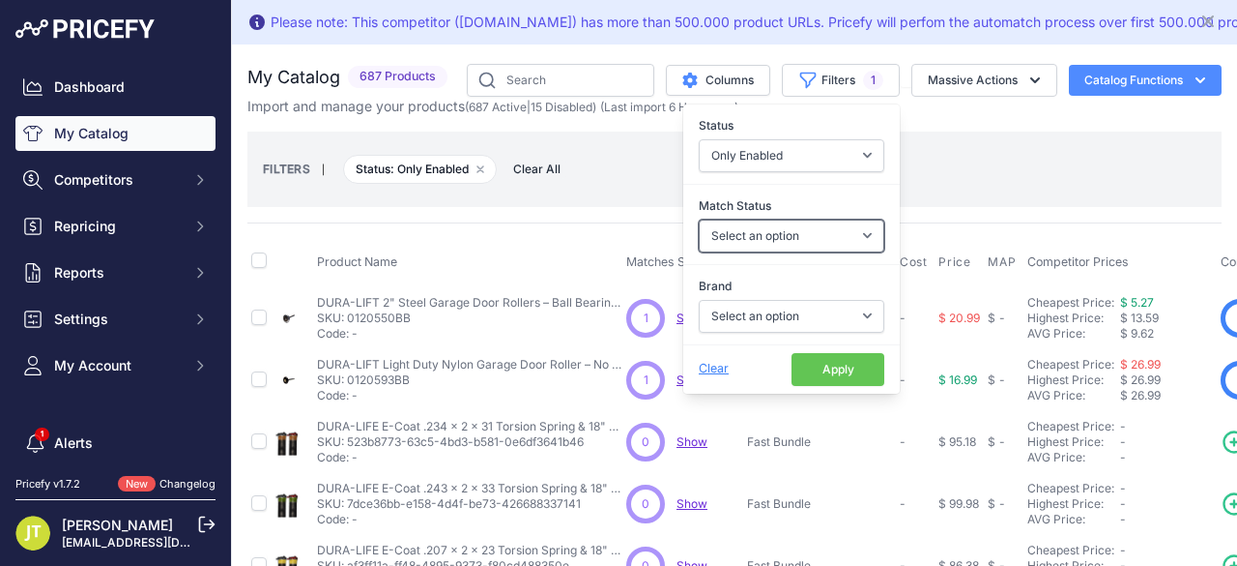
click at [761, 231] on select "Select an option Matched Unmatched" at bounding box center [792, 235] width 186 height 33
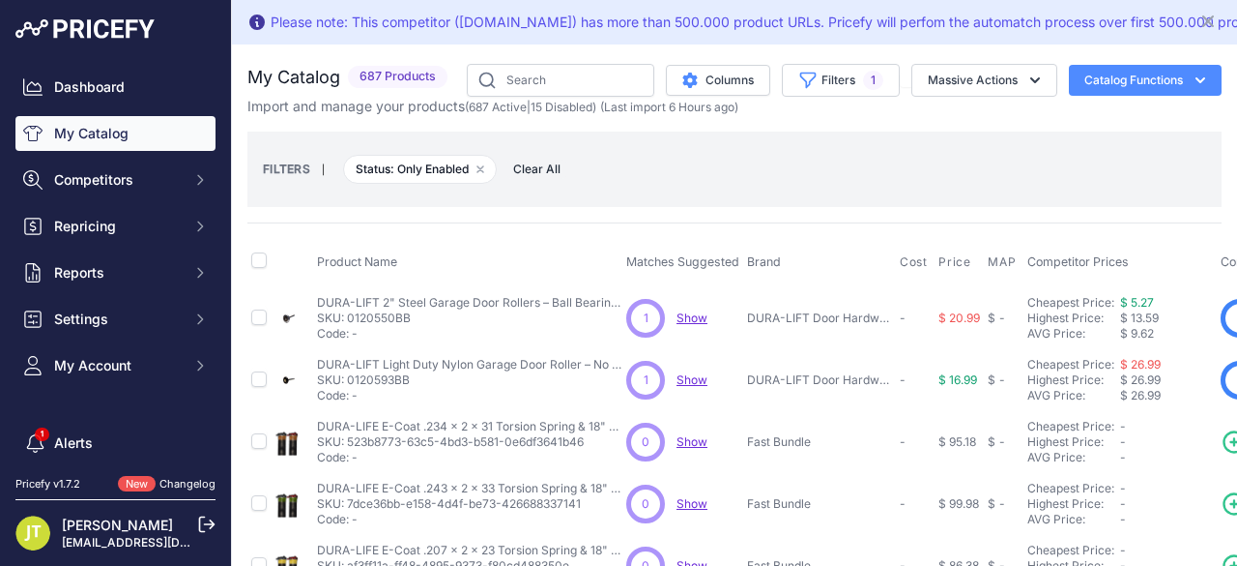
click at [255, 324] on td at bounding box center [258, 318] width 23 height 63
click at [261, 315] on input "checkbox" at bounding box center [258, 316] width 15 height 15
checkbox input "true"
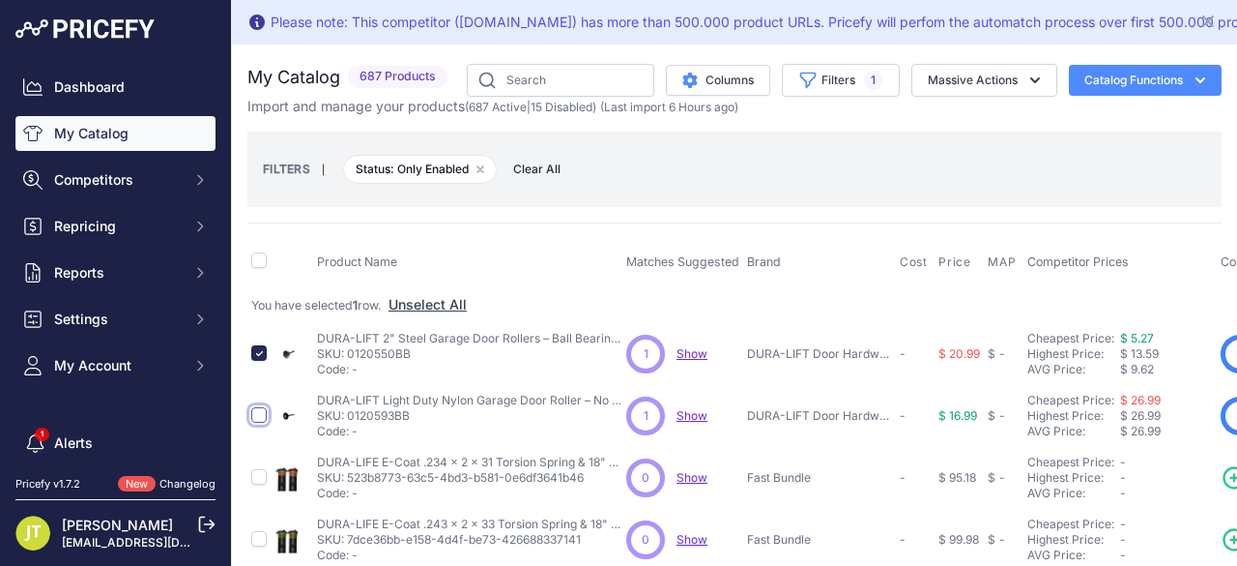
click at [265, 413] on input "checkbox" at bounding box center [258, 414] width 15 height 15
checkbox input "true"
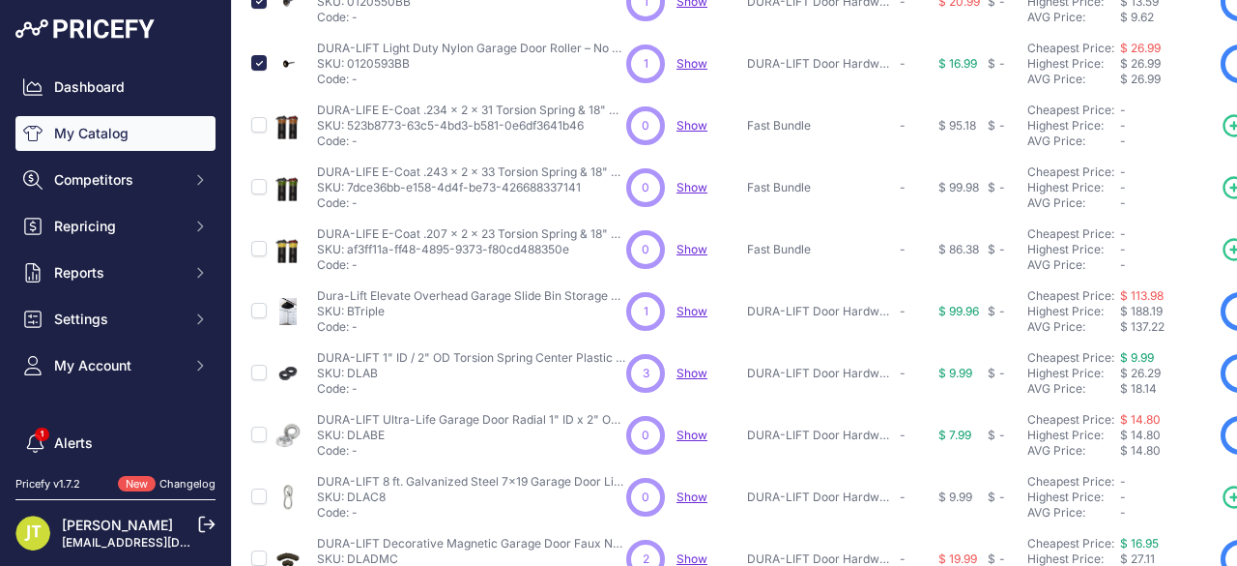
scroll to position [224, 0]
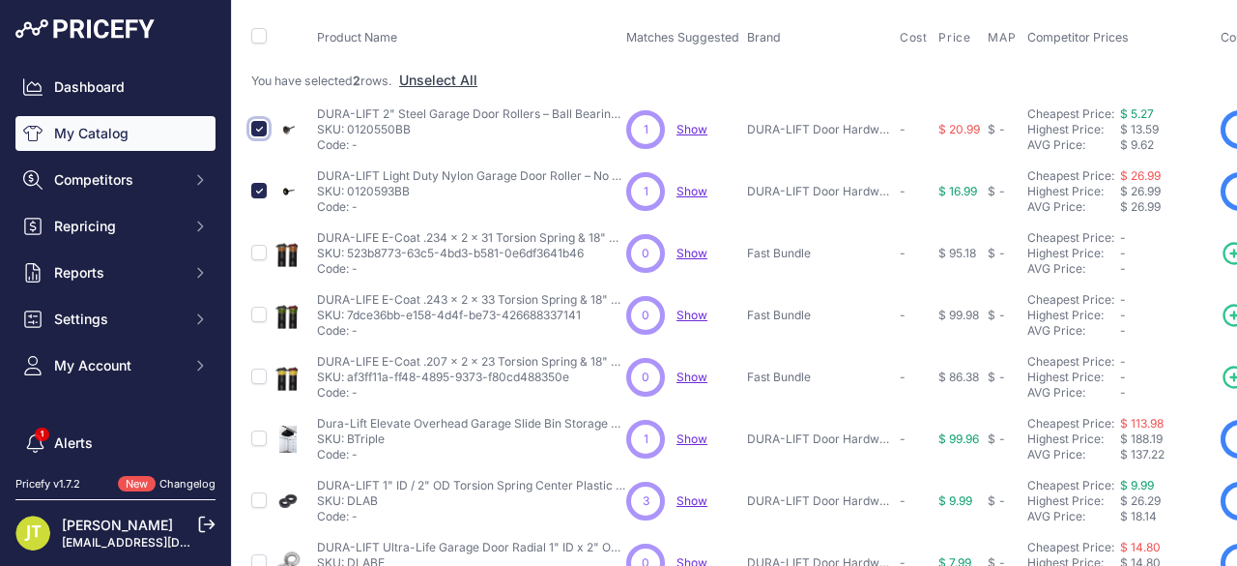
click at [259, 123] on input "checkbox" at bounding box center [258, 128] width 15 height 15
checkbox input "false"
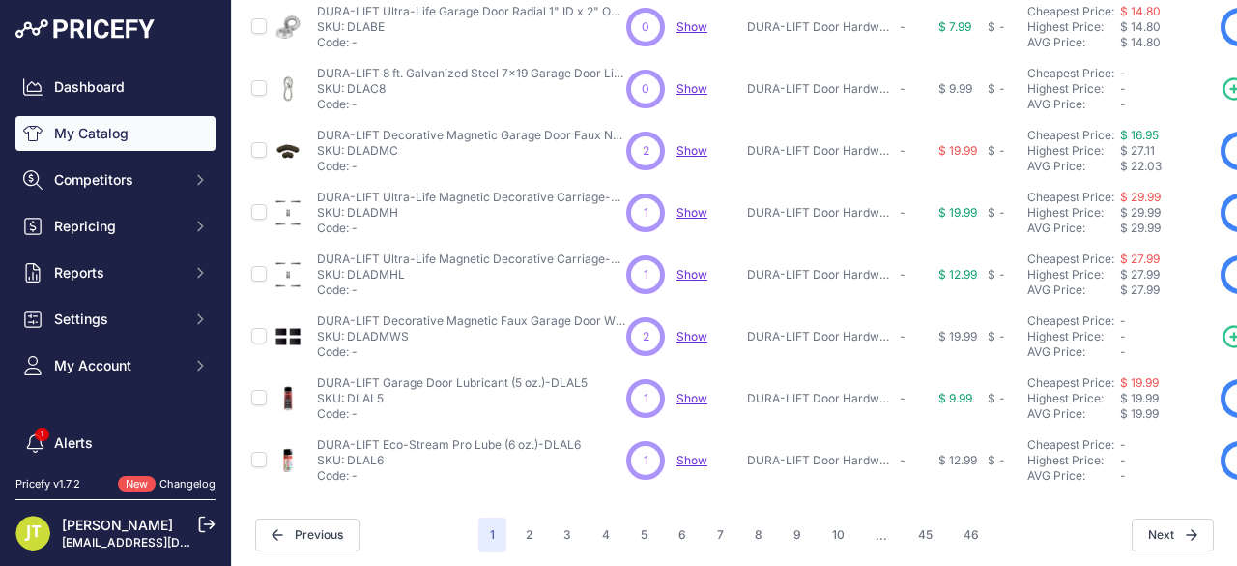
scroll to position [776, 0]
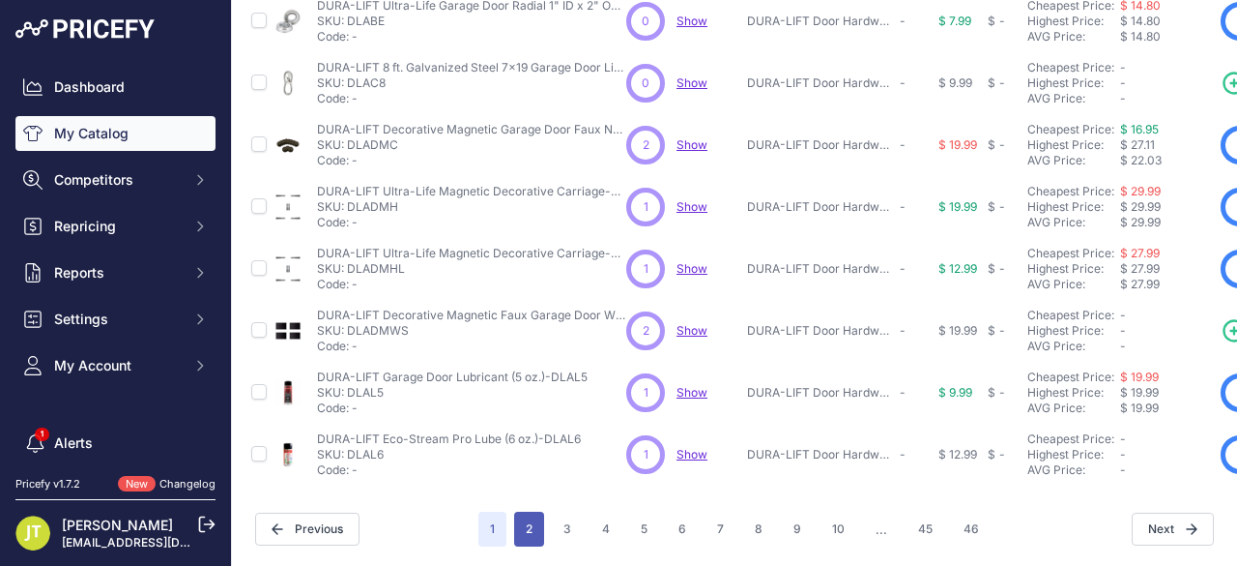
click at [524, 515] on button "2" at bounding box center [529, 528] width 30 height 35
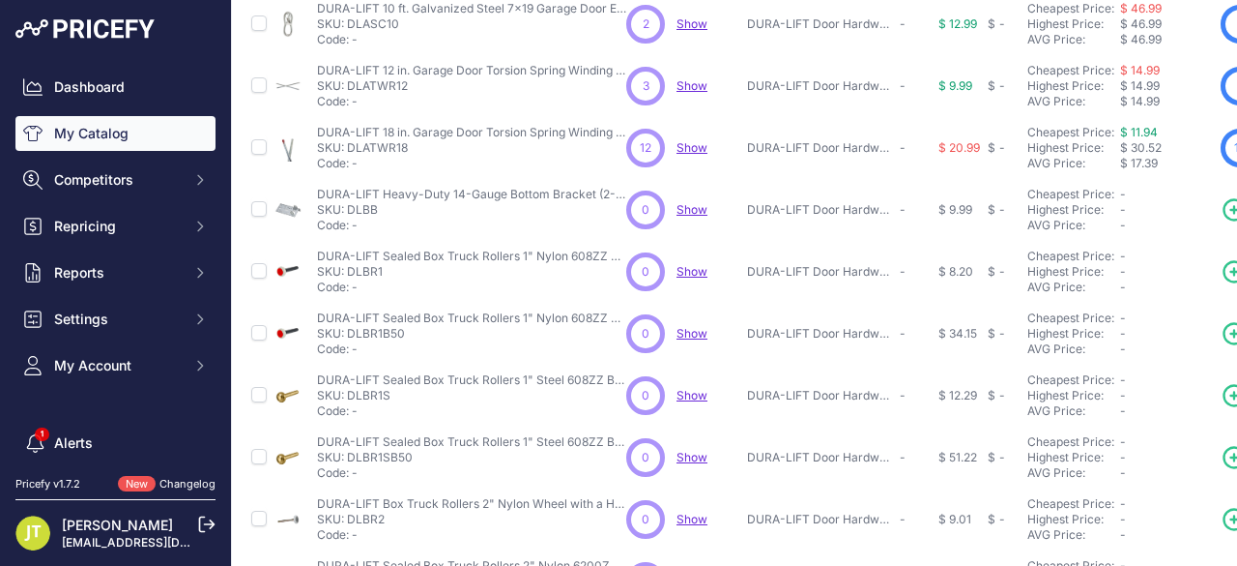
scroll to position [773, 0]
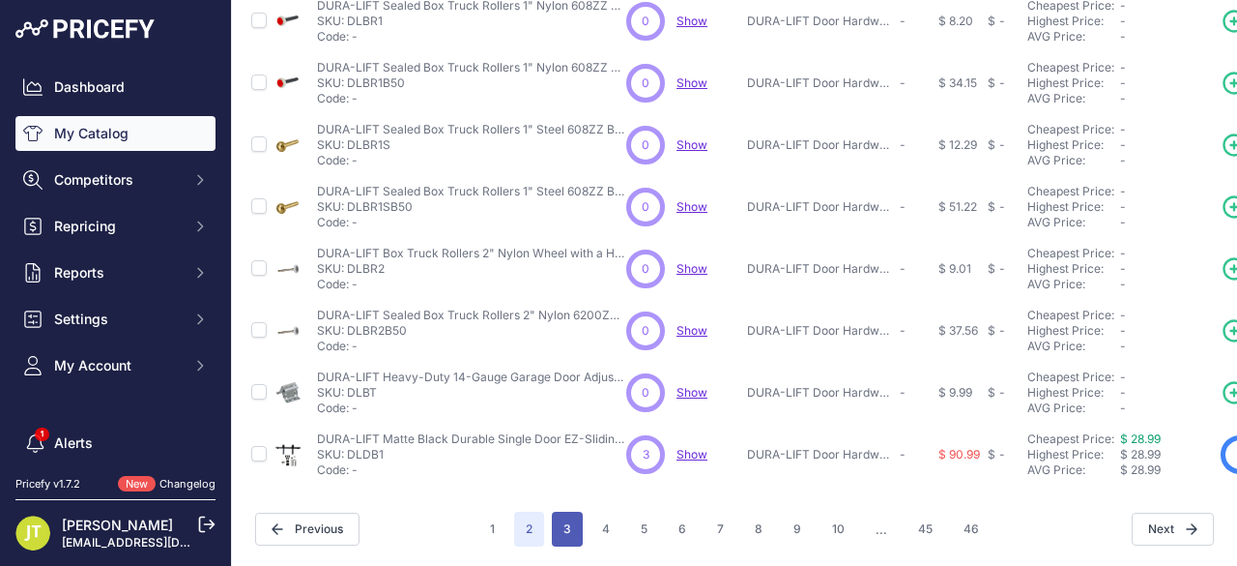
click at [553, 516] on button "3" at bounding box center [567, 528] width 31 height 35
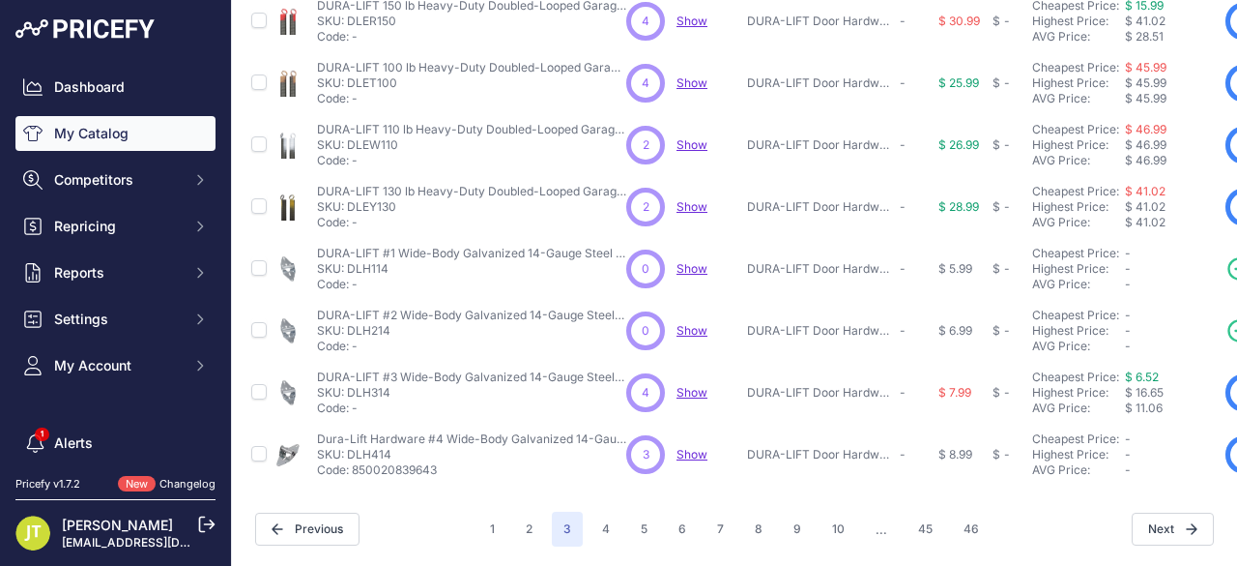
scroll to position [773, 0]
click at [606, 529] on button "4" at bounding box center [606, 528] width 31 height 35
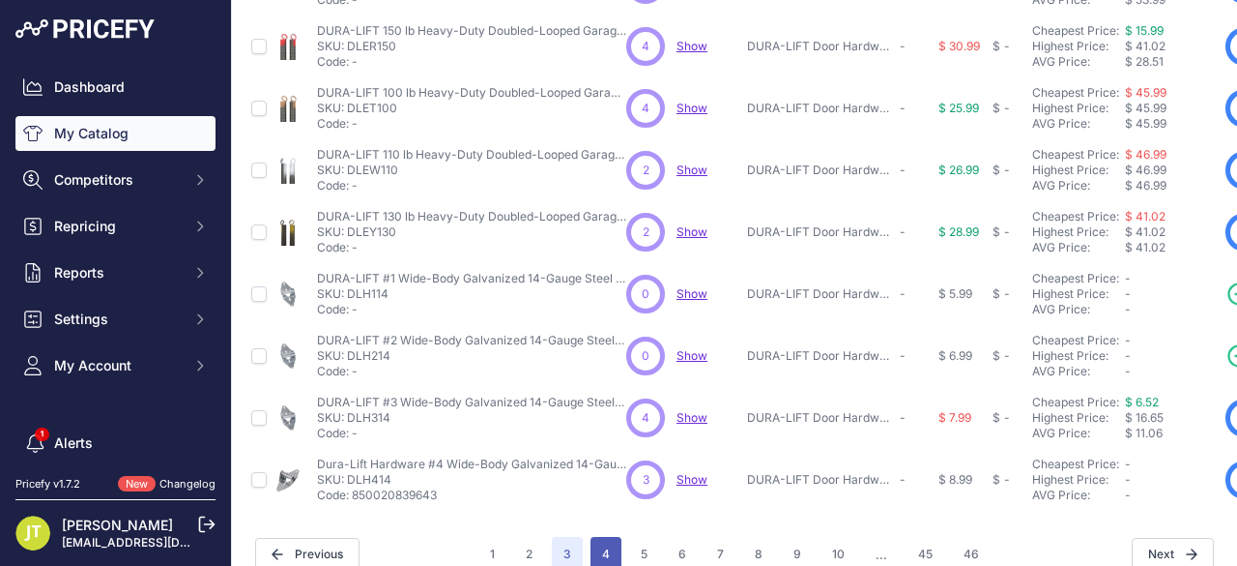
scroll to position [806, 0]
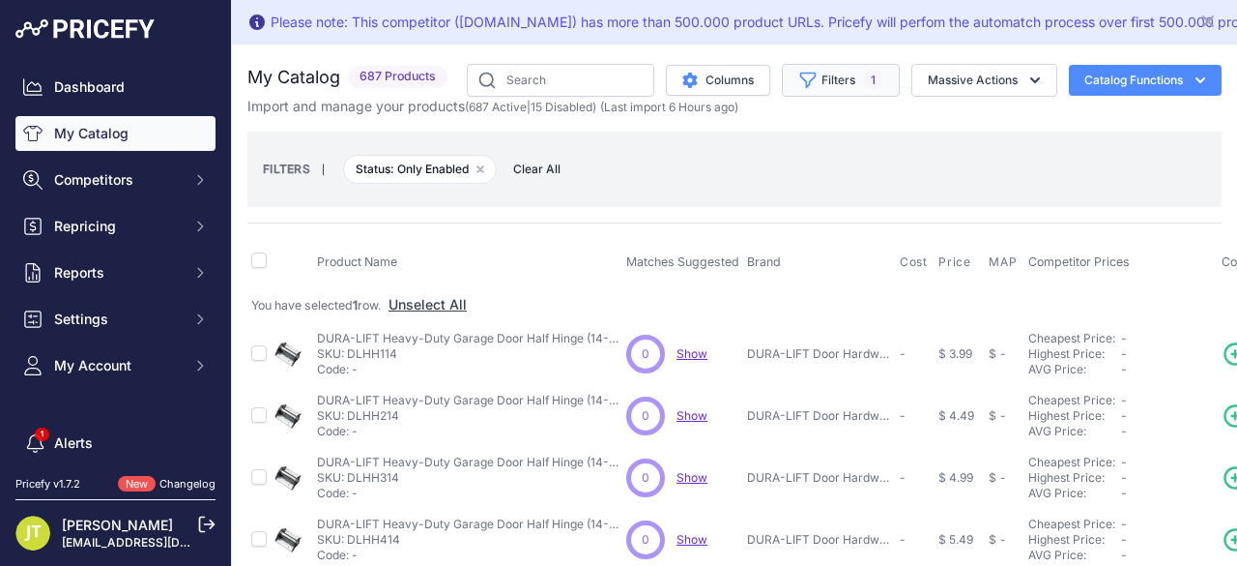
click at [801, 82] on icon "button" at bounding box center [808, 80] width 15 height 15
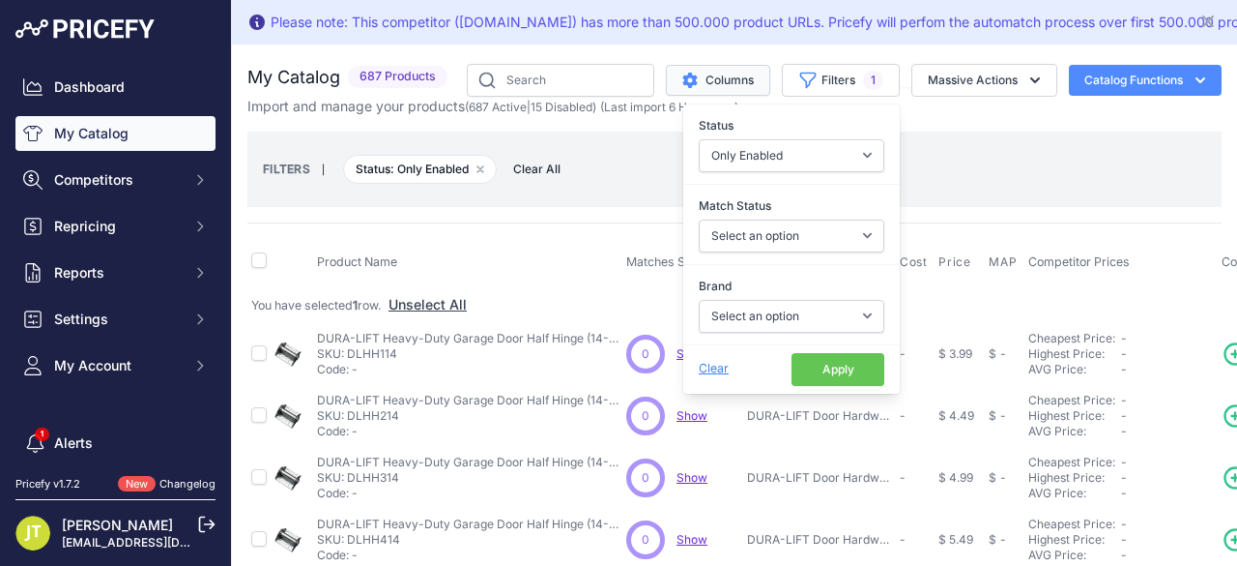
click at [703, 78] on button "Columns" at bounding box center [718, 80] width 104 height 31
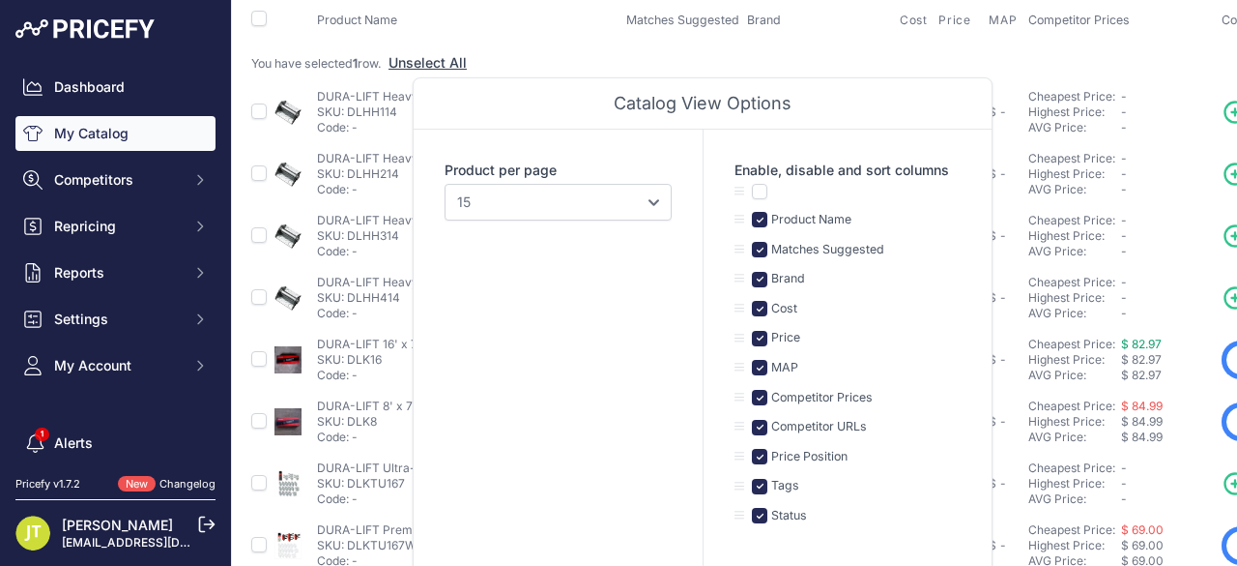
scroll to position [224, 0]
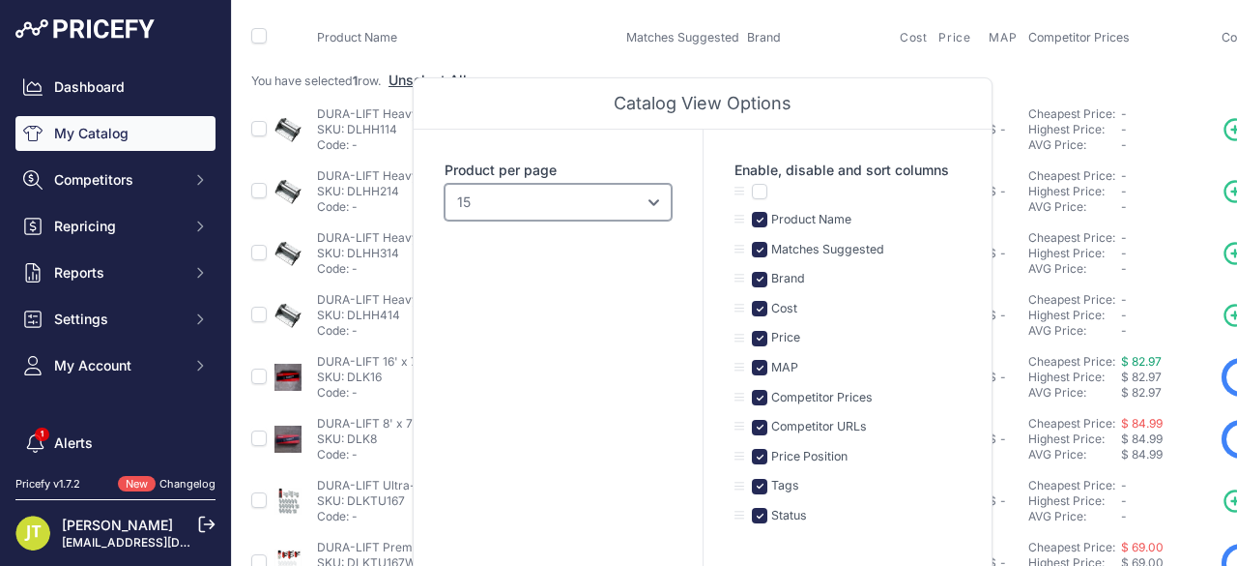
click at [572, 216] on select "10 15 20 25 50 100" at bounding box center [558, 202] width 227 height 37
select select "100"
click at [445, 184] on select "10 15 20 25 50 100" at bounding box center [558, 202] width 227 height 37
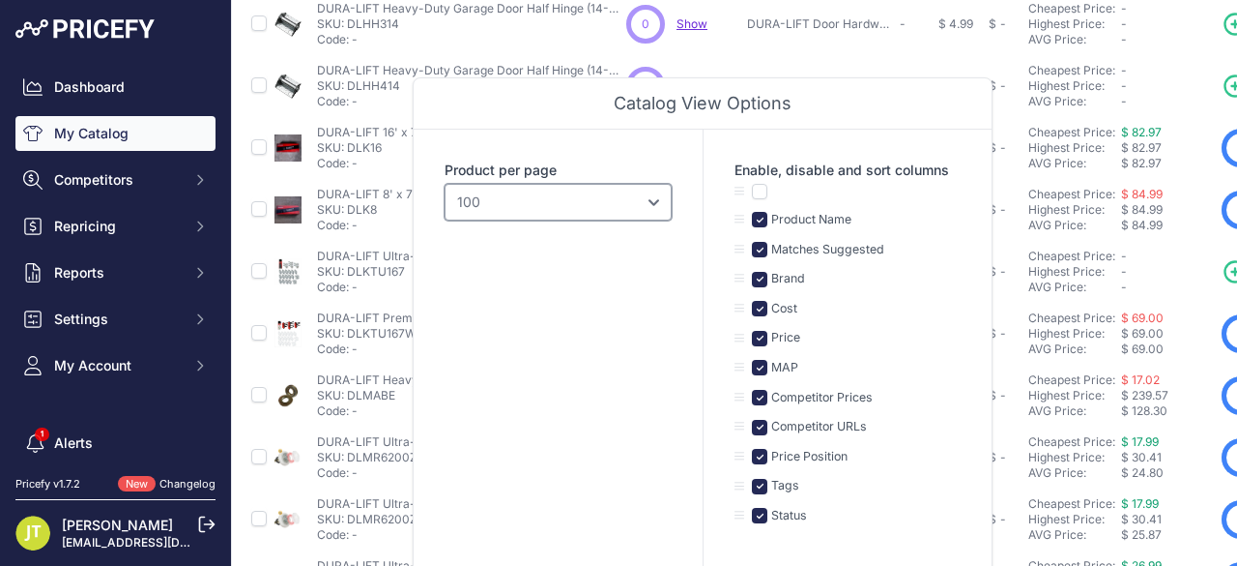
scroll to position [458, 0]
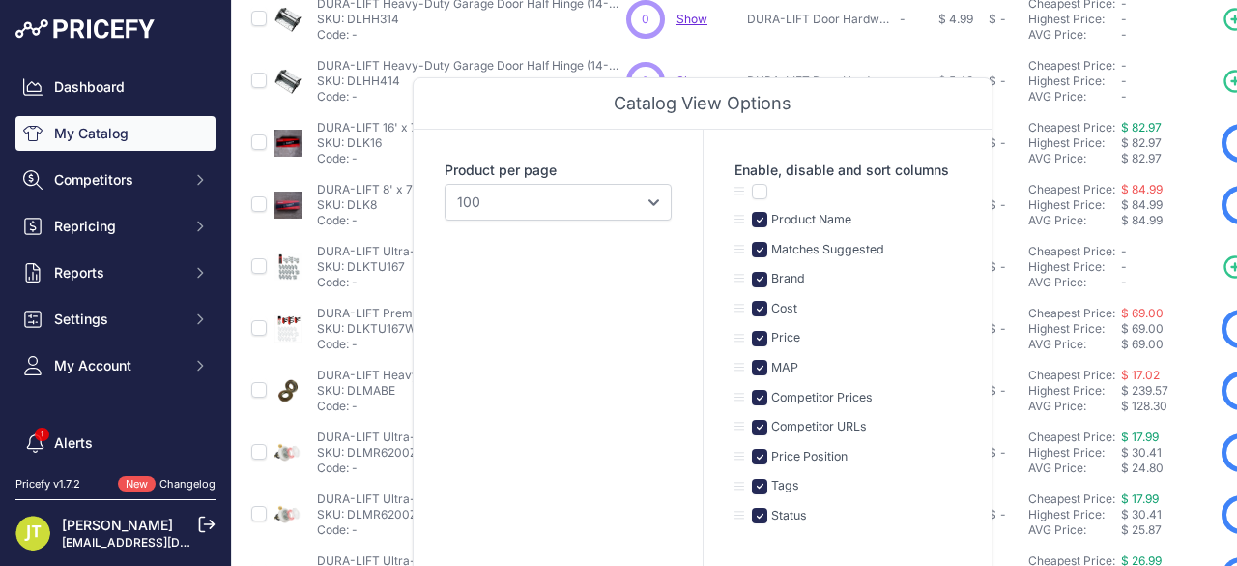
click at [874, 63] on td "DURA-LIFT Door Hardware" at bounding box center [819, 81] width 153 height 62
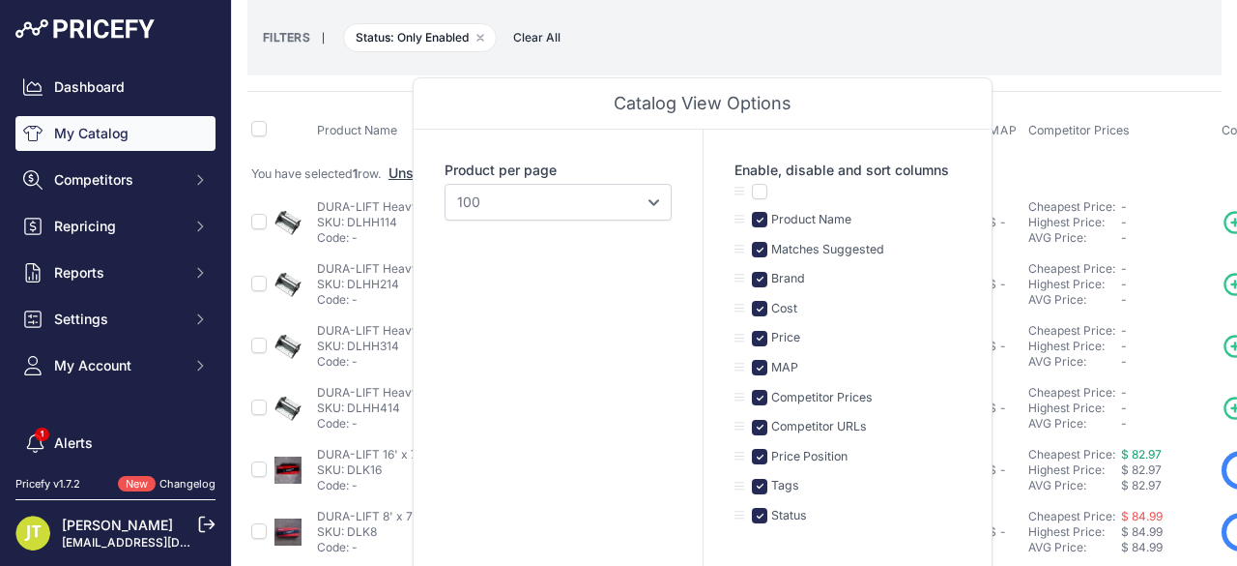
scroll to position [0, 0]
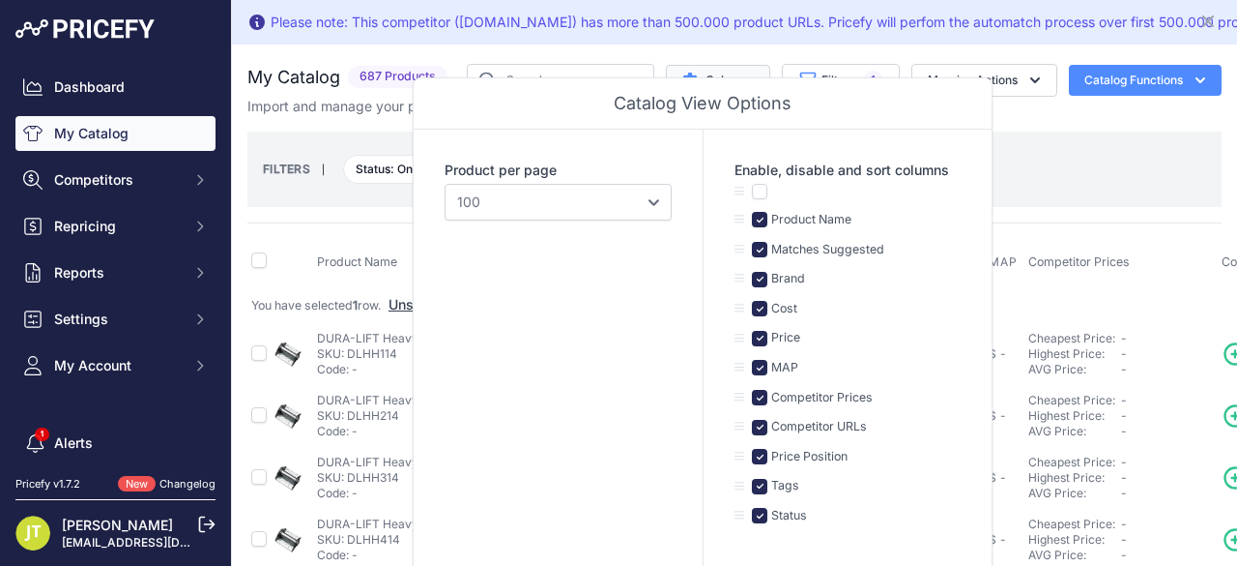
click at [739, 73] on button "Columns" at bounding box center [718, 80] width 104 height 31
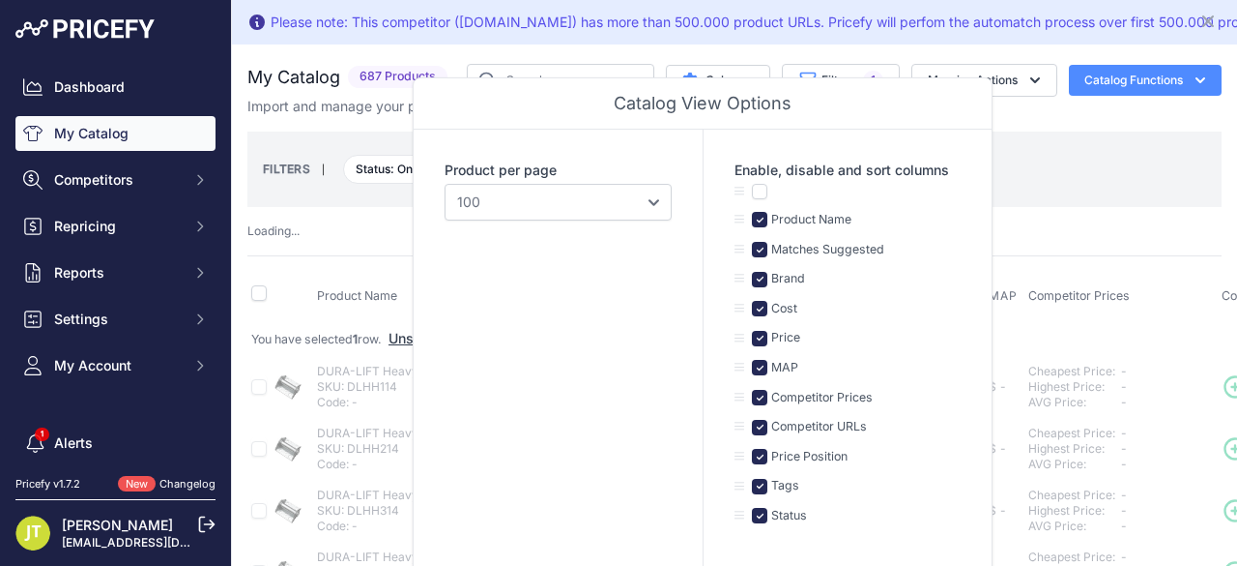
click at [712, 77] on button "Columns" at bounding box center [718, 80] width 104 height 31
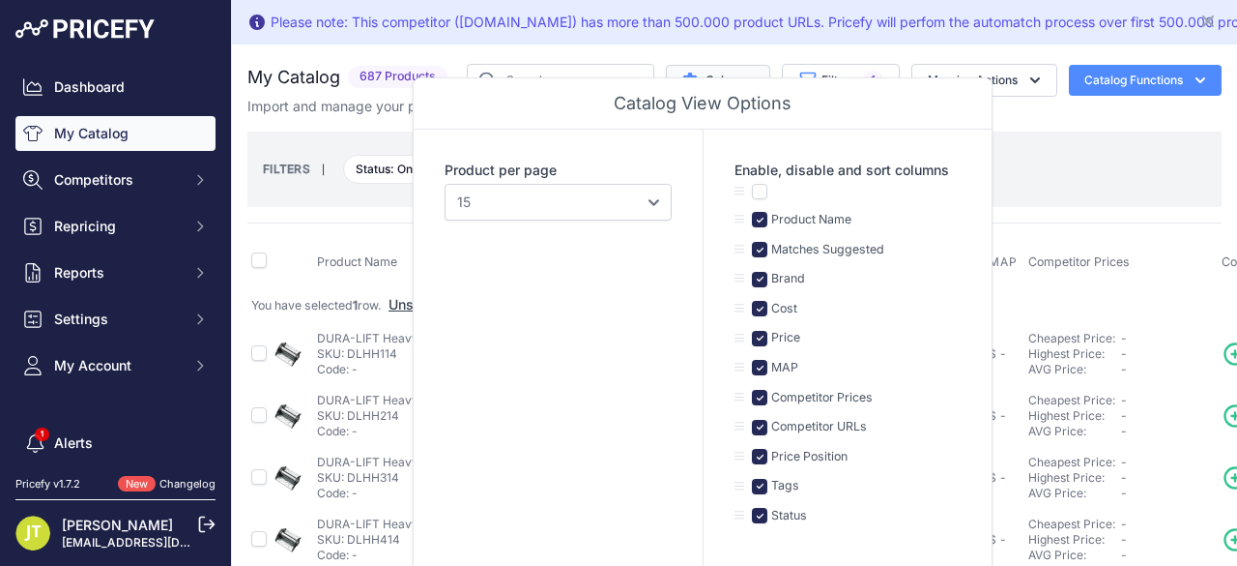
click at [712, 73] on button "Columns" at bounding box center [718, 80] width 104 height 31
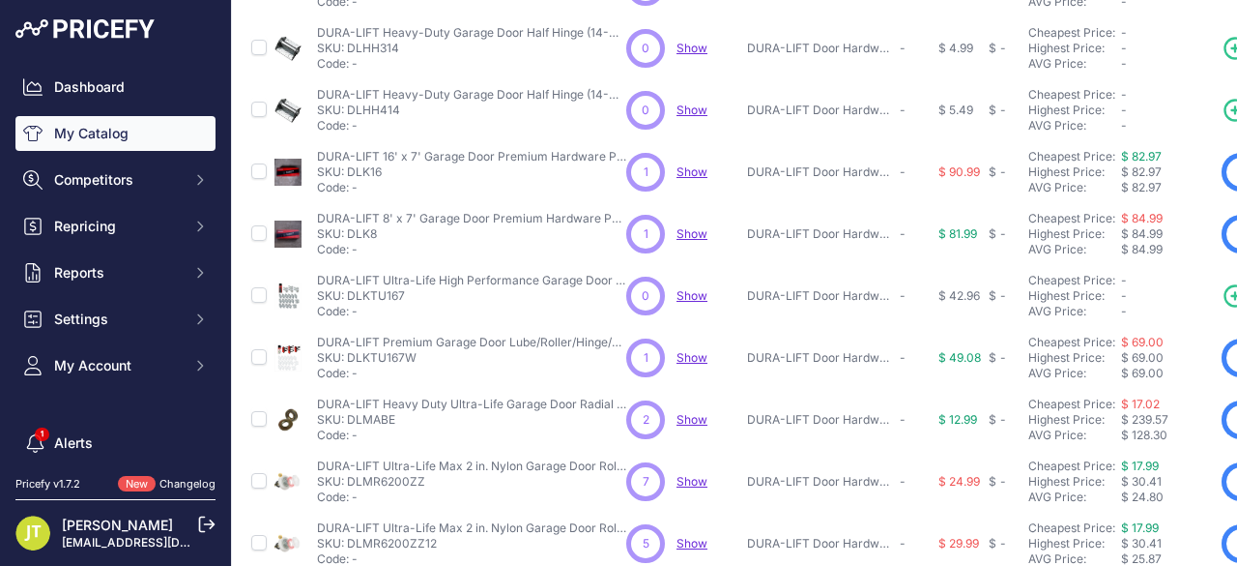
scroll to position [776, 0]
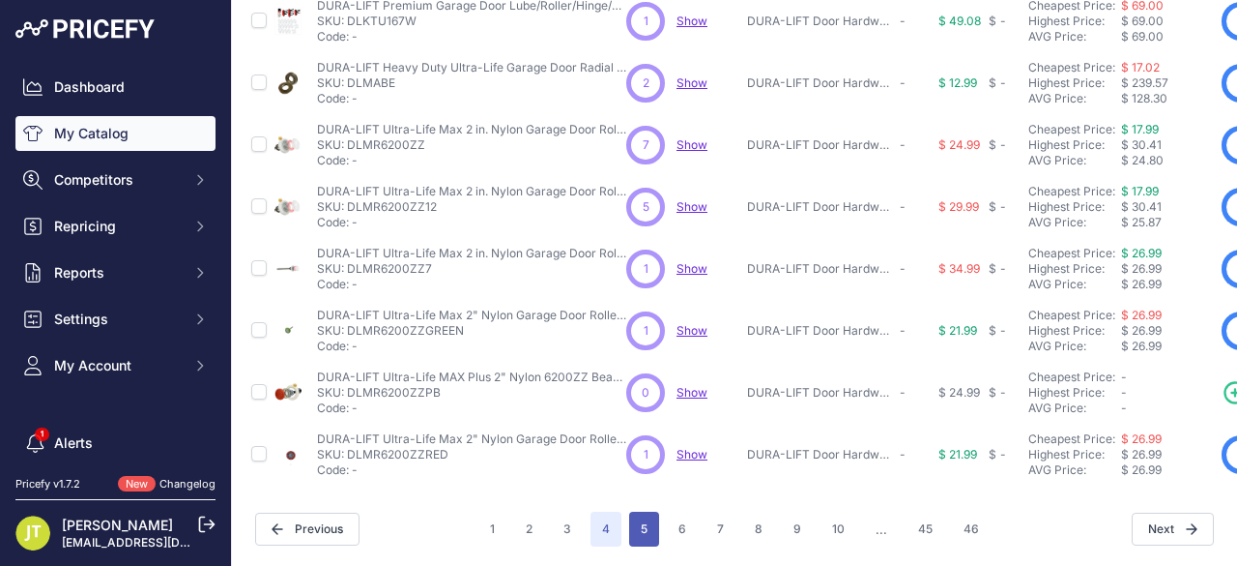
click at [646, 514] on button "5" at bounding box center [644, 528] width 30 height 35
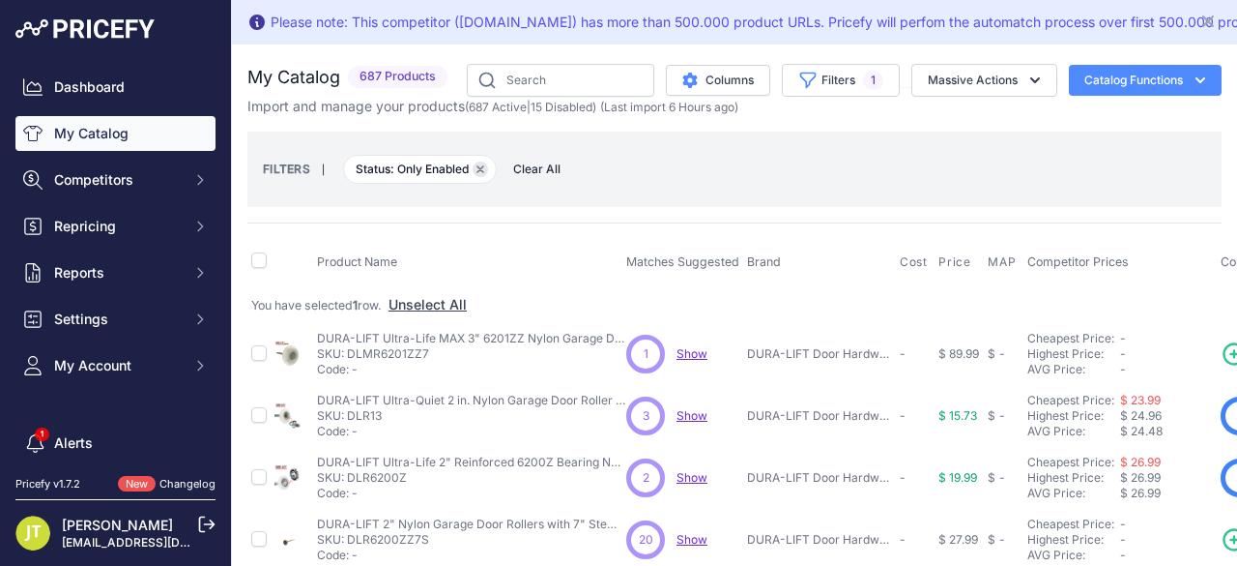
click at [480, 166] on icon "button" at bounding box center [481, 169] width 8 height 8
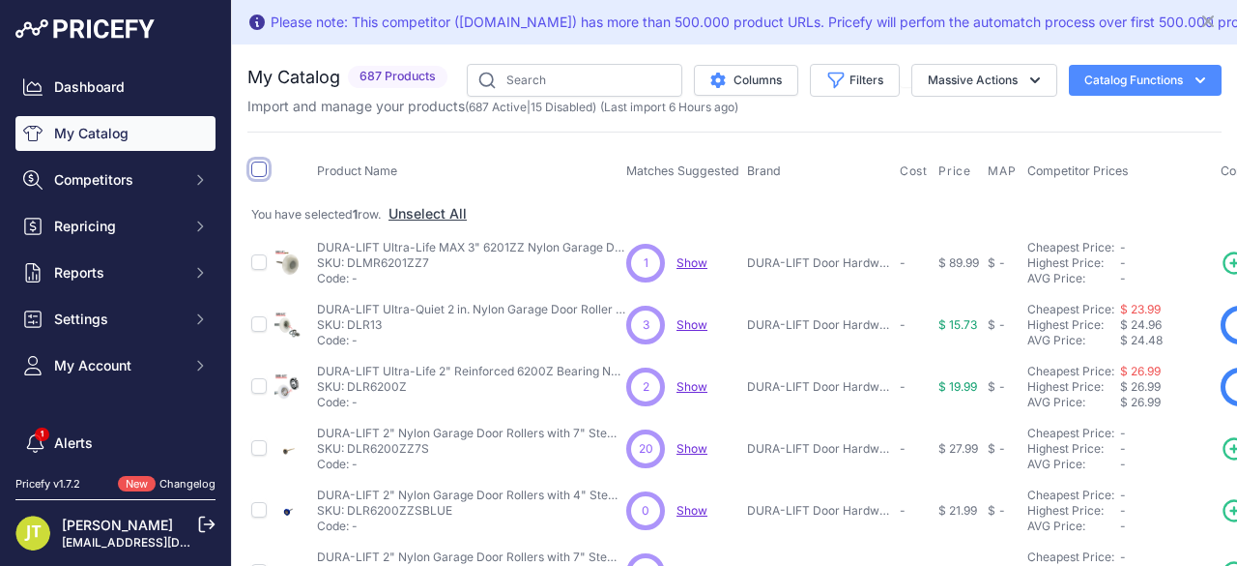
click at [254, 167] on input "checkbox" at bounding box center [258, 168] width 15 height 15
checkbox input "true"
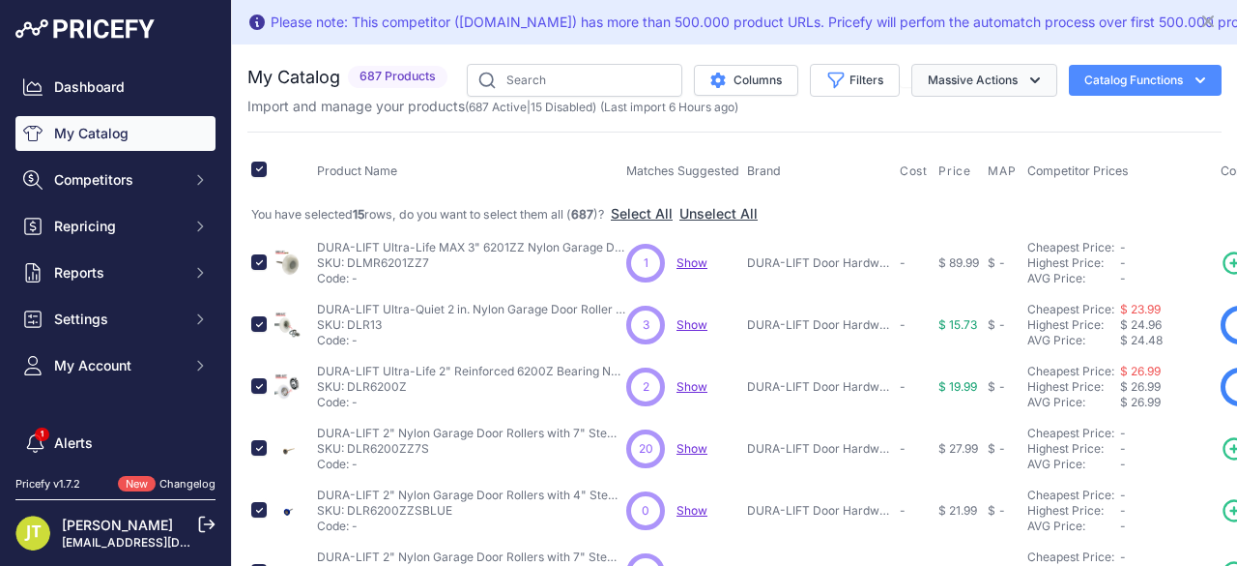
click at [996, 72] on button "Massive Actions" at bounding box center [985, 80] width 146 height 33
click at [975, 151] on button "Disable" at bounding box center [980, 160] width 155 height 35
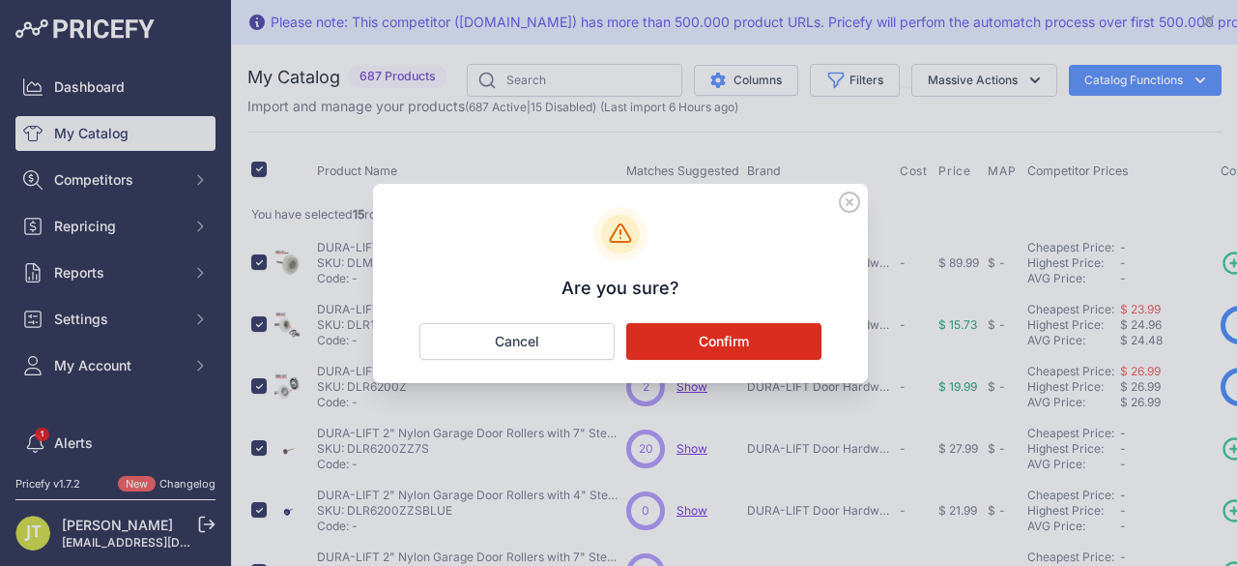
click at [781, 334] on button "Confirm" at bounding box center [723, 341] width 195 height 37
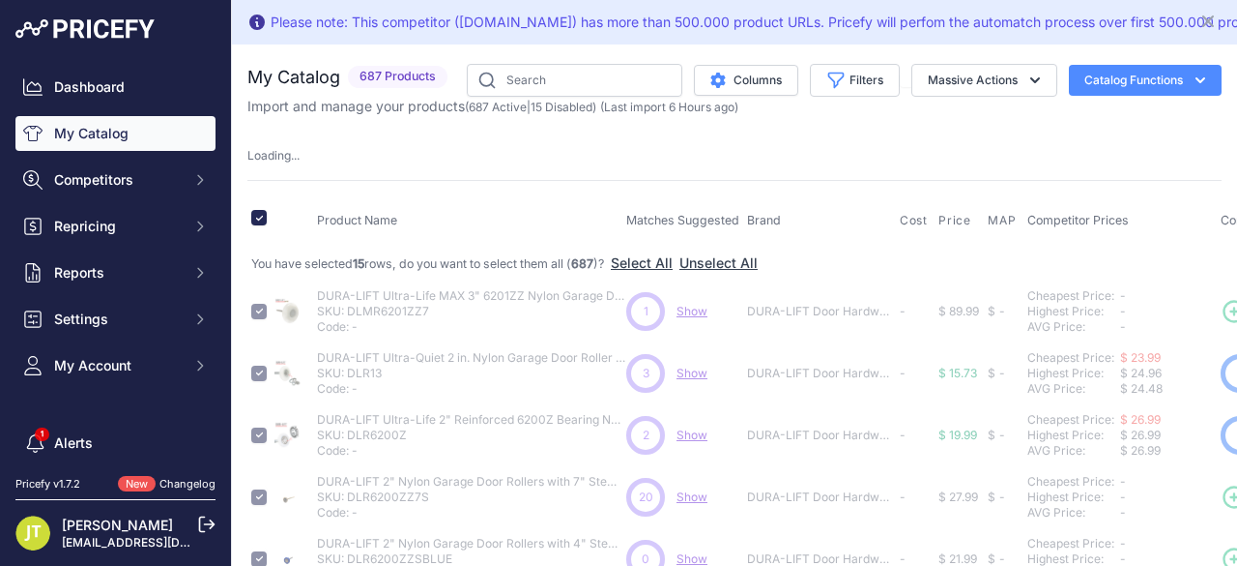
checkbox input "false"
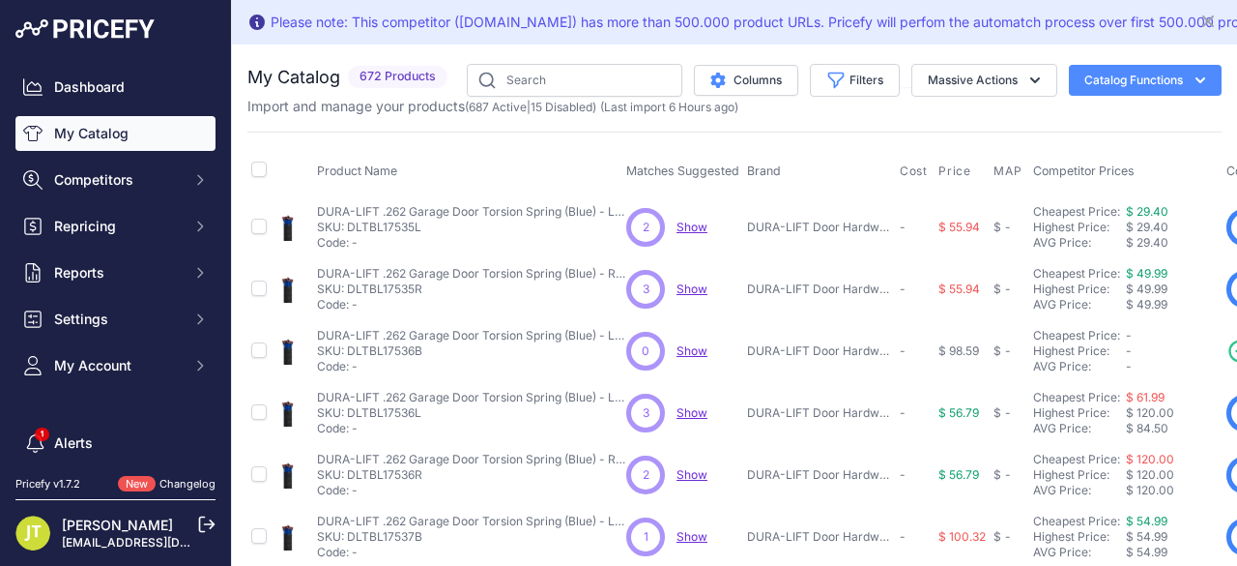
click at [92, 127] on link "My Catalog" at bounding box center [115, 133] width 200 height 35
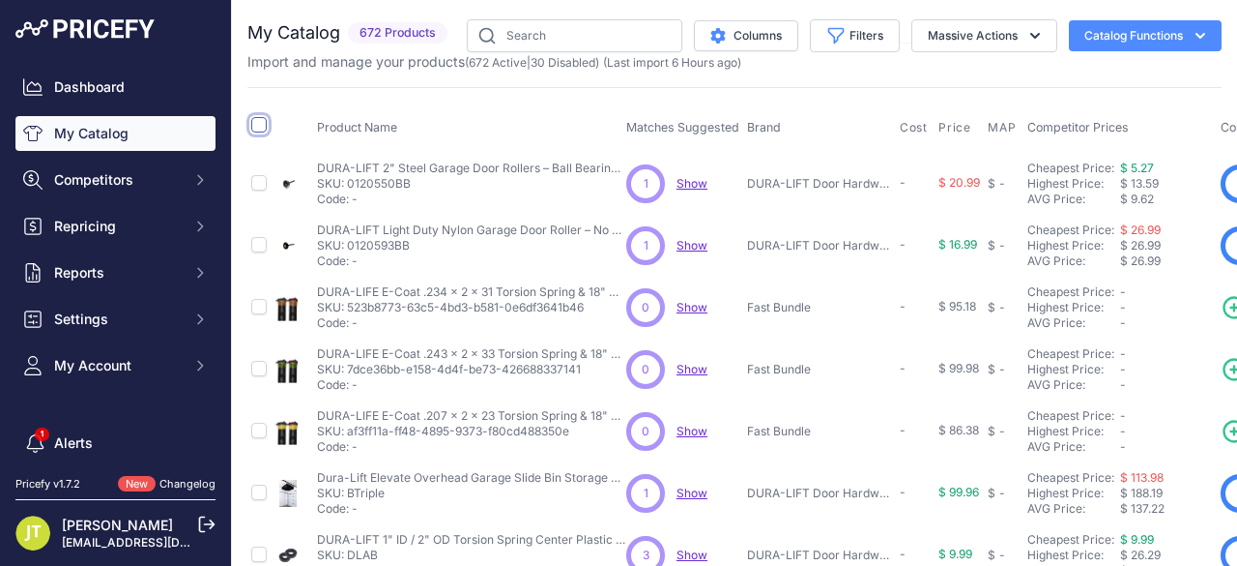
click at [258, 127] on input "checkbox" at bounding box center [258, 124] width 15 height 15
checkbox input "true"
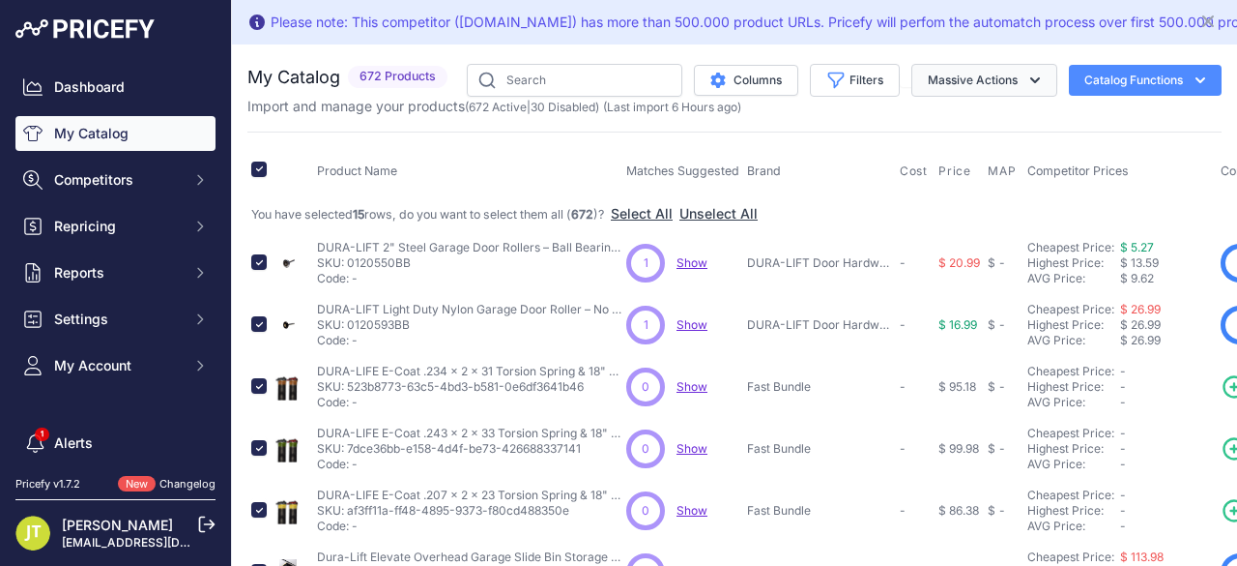
click at [965, 76] on button "Massive Actions" at bounding box center [985, 80] width 146 height 33
click at [953, 155] on button "Disable" at bounding box center [980, 160] width 155 height 35
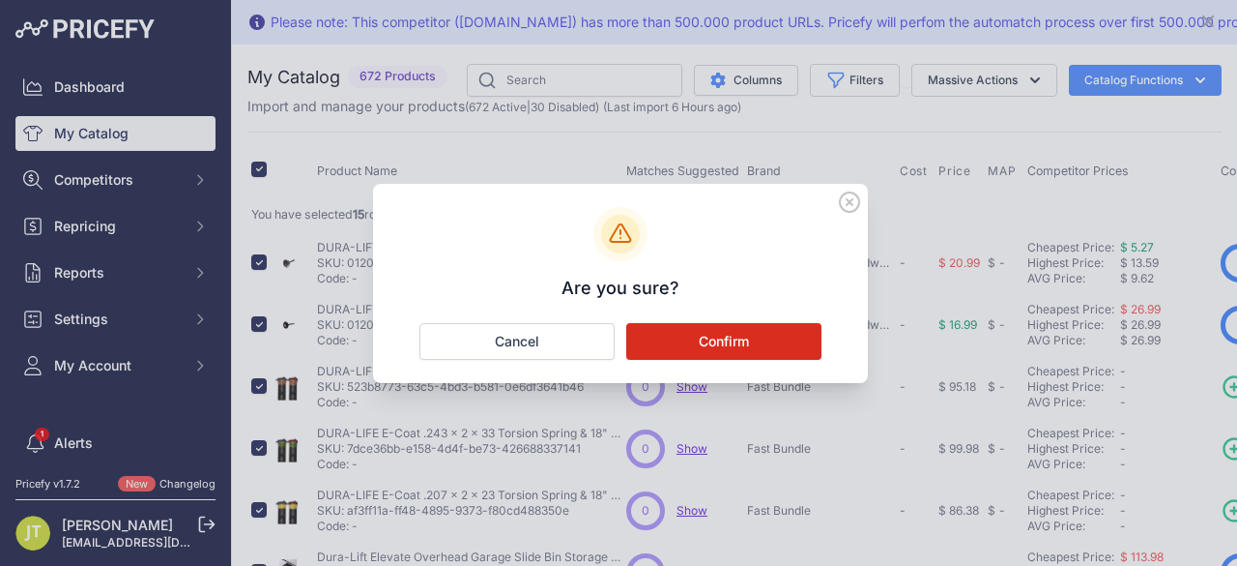
click at [782, 337] on button "Confirm" at bounding box center [723, 341] width 195 height 37
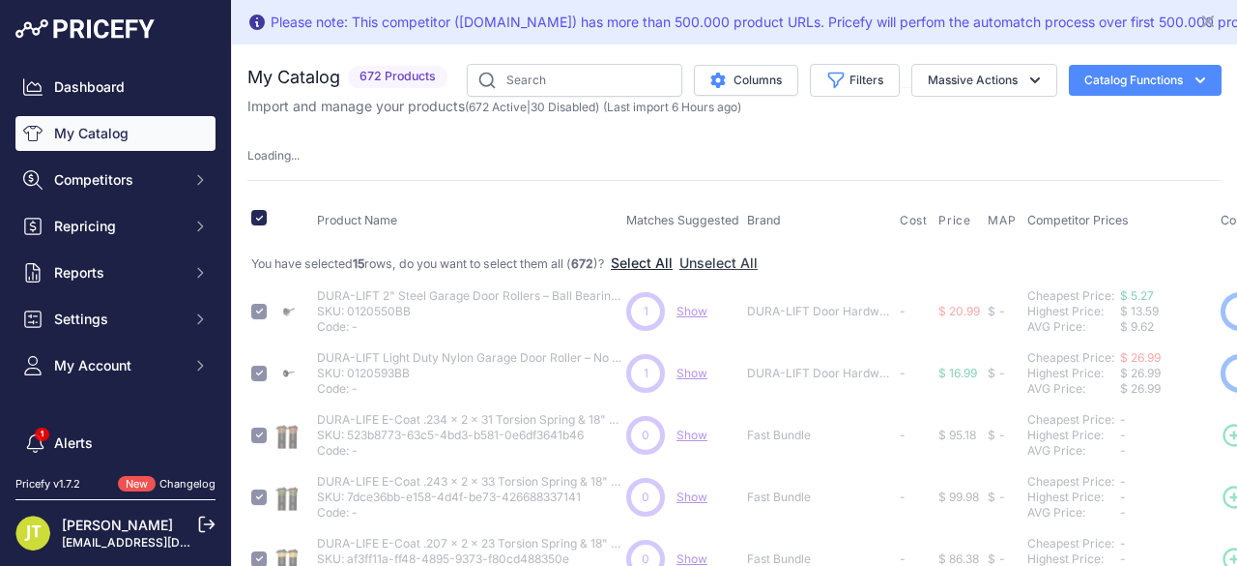
click at [667, 260] on button "Select All" at bounding box center [642, 262] width 62 height 19
checkbox input "false"
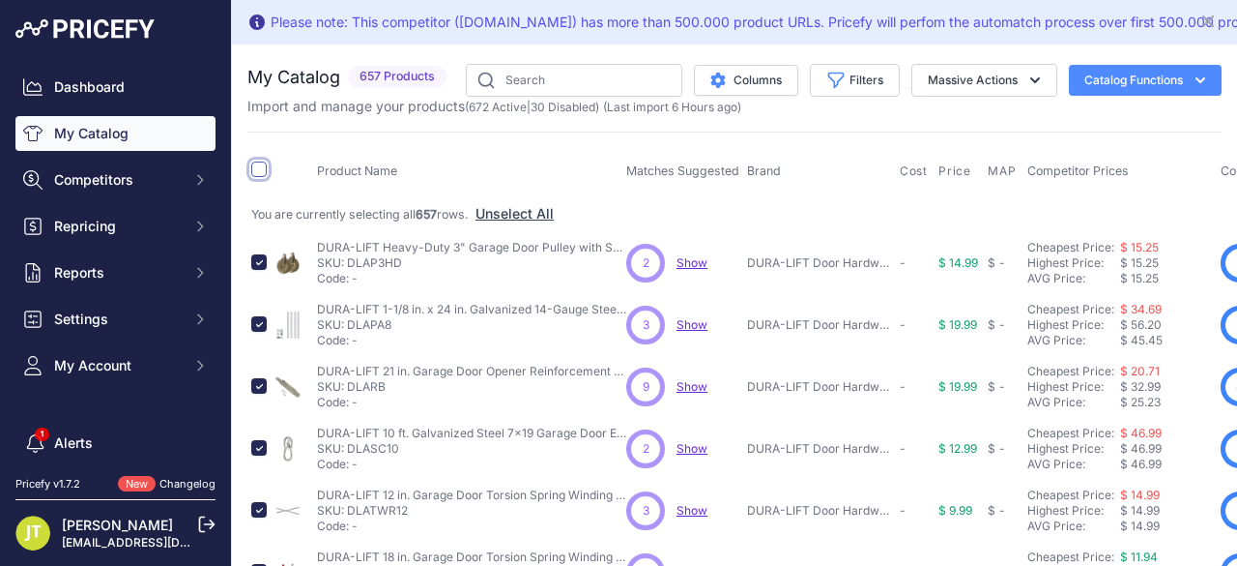
click at [257, 162] on input "checkbox" at bounding box center [258, 168] width 15 height 15
checkbox input "true"
click at [1005, 84] on button "Massive Actions" at bounding box center [985, 80] width 146 height 33
click at [968, 153] on button "Disable" at bounding box center [980, 160] width 155 height 35
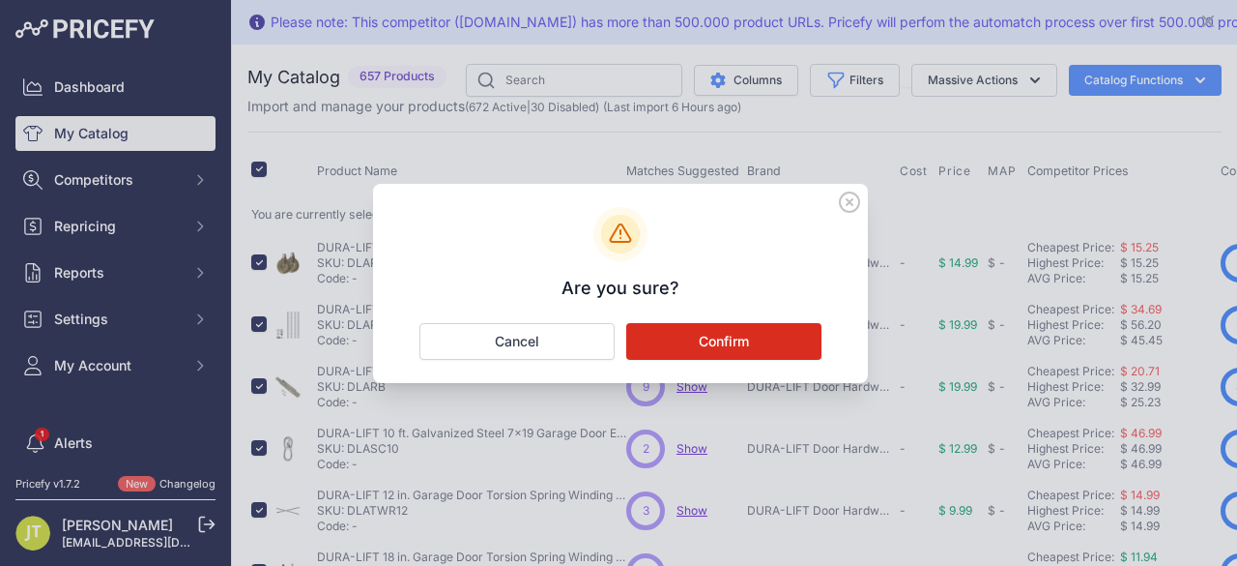
click at [816, 329] on button "Confirm" at bounding box center [723, 341] width 195 height 37
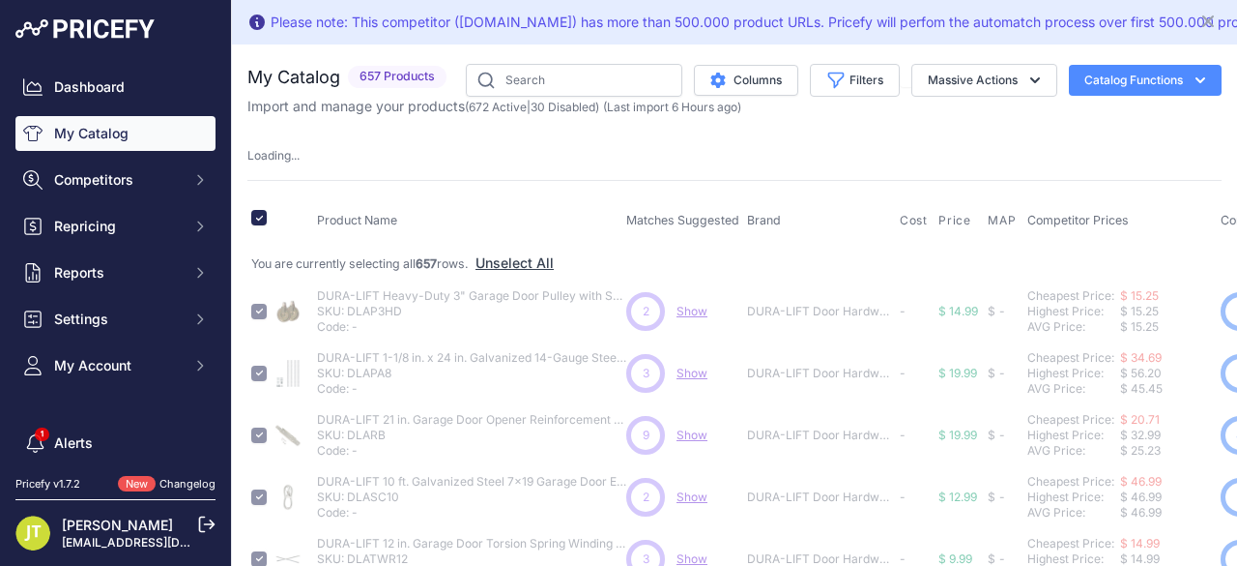
checkbox input "false"
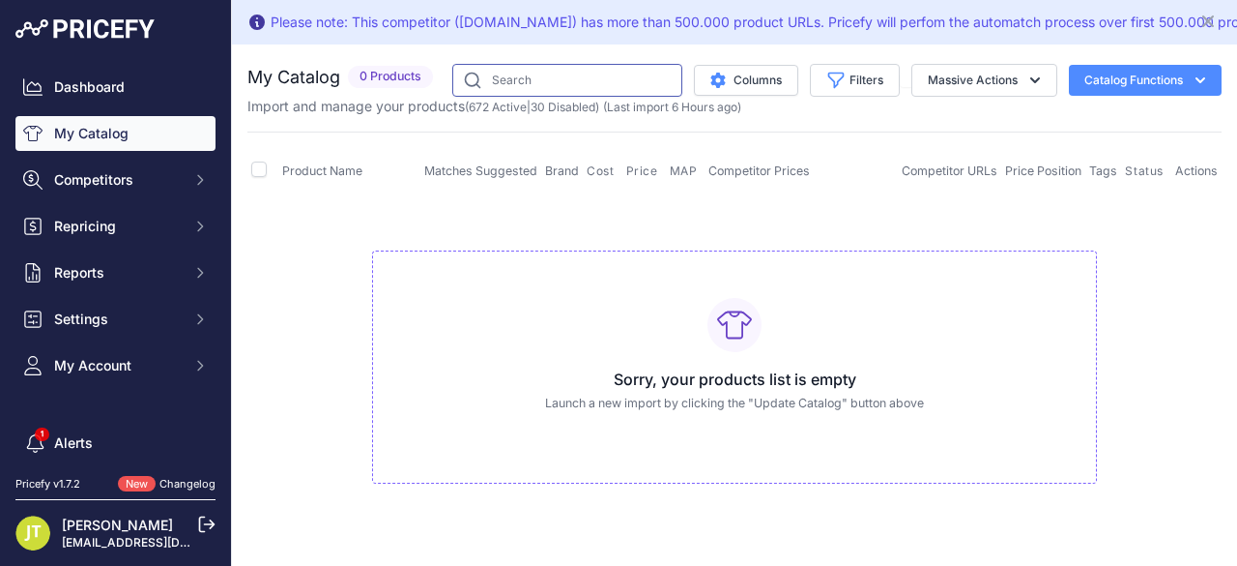
click at [576, 84] on input "text" at bounding box center [567, 80] width 230 height 33
type input "DLTR227B"
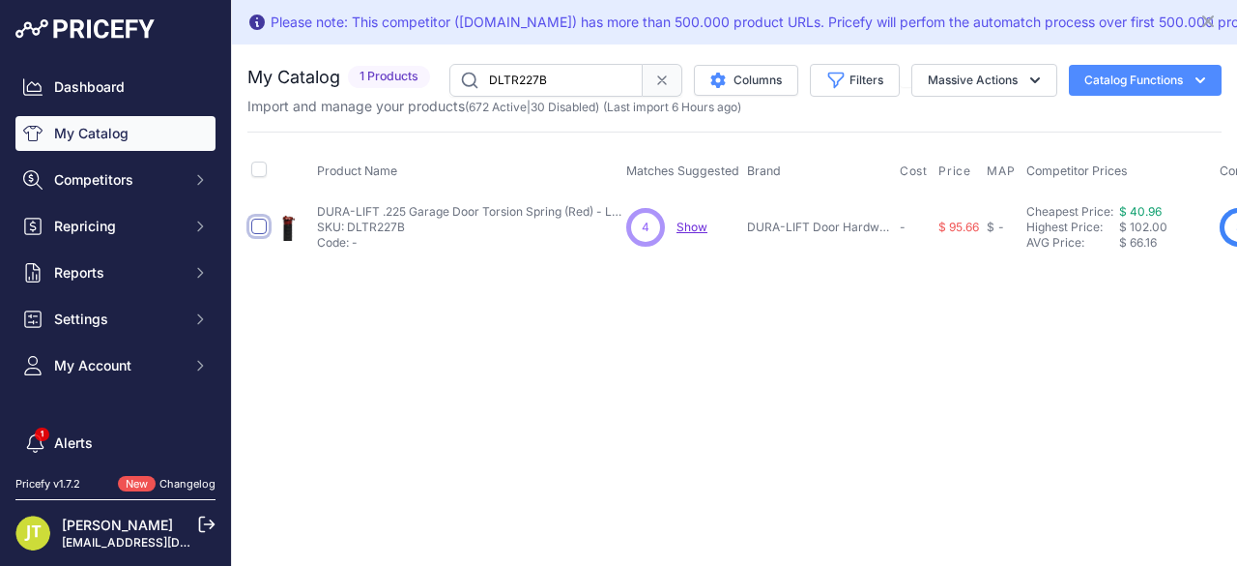
click at [265, 224] on input "checkbox" at bounding box center [258, 225] width 15 height 15
checkbox input "true"
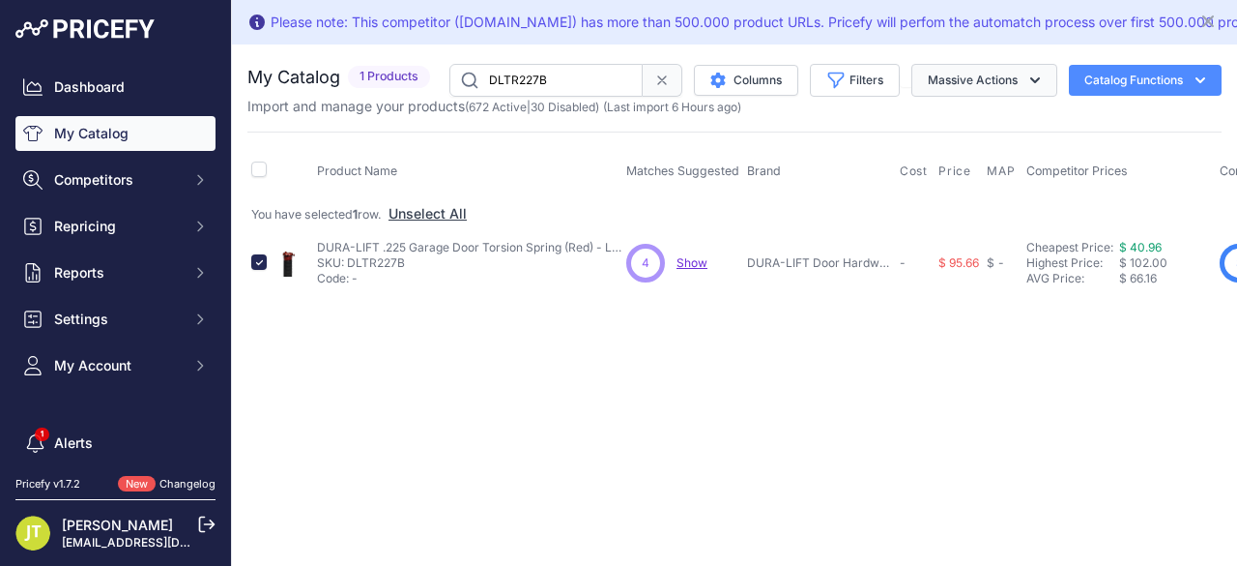
click at [1045, 91] on button "Massive Actions" at bounding box center [985, 80] width 146 height 33
click at [1009, 117] on button "Enable" at bounding box center [980, 125] width 155 height 35
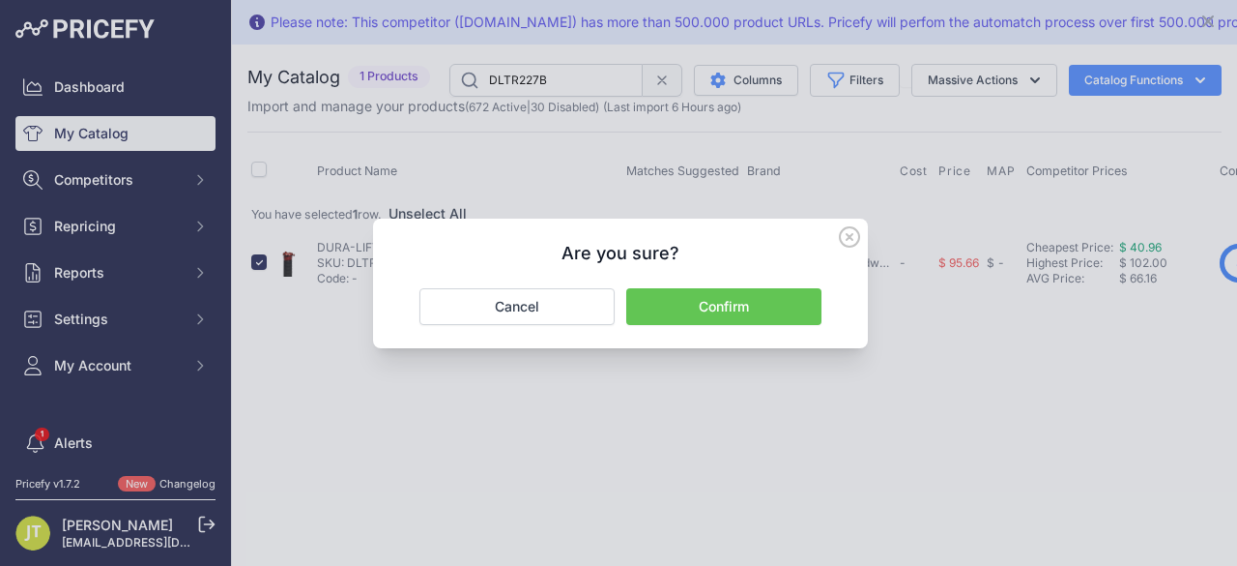
click at [787, 305] on button "Confirm" at bounding box center [723, 306] width 195 height 37
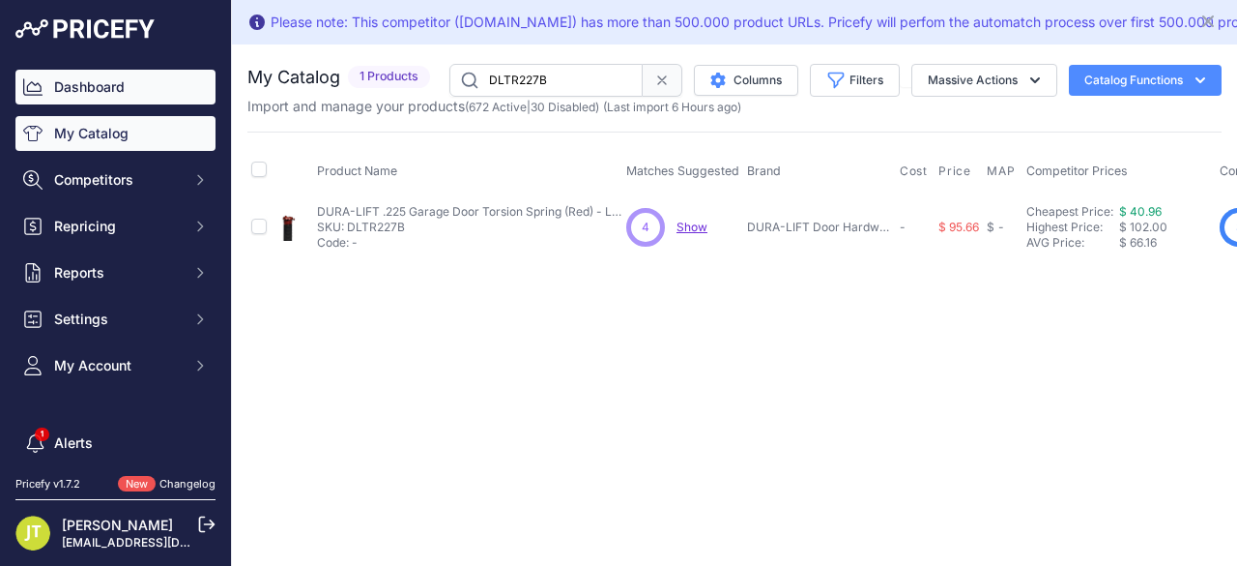
click at [128, 87] on link "Dashboard" at bounding box center [115, 87] width 200 height 35
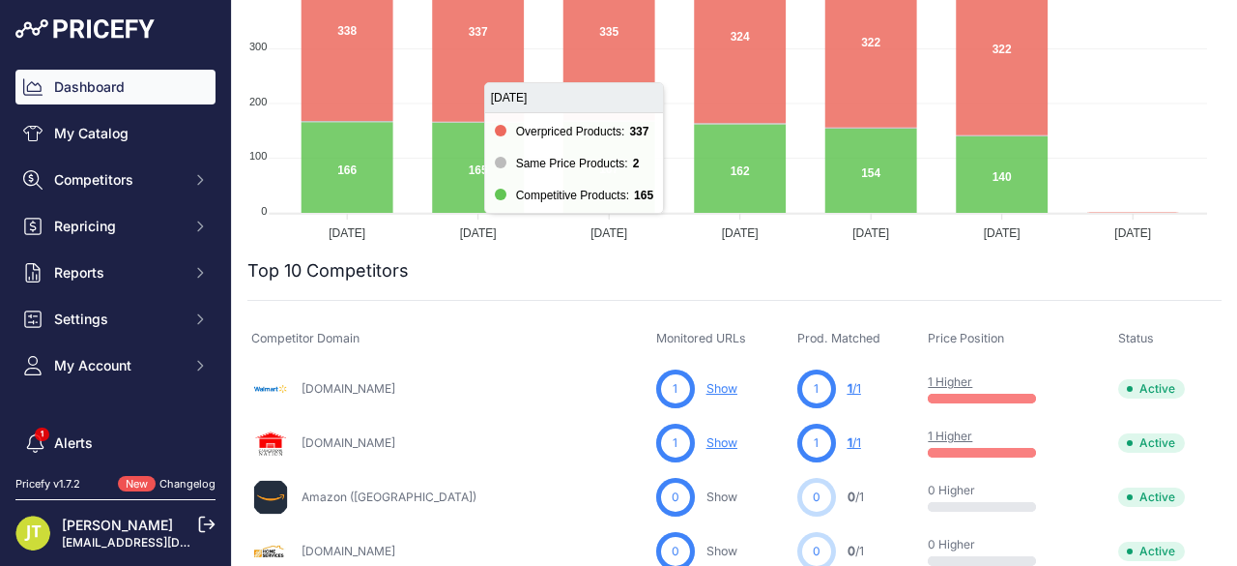
scroll to position [559, 0]
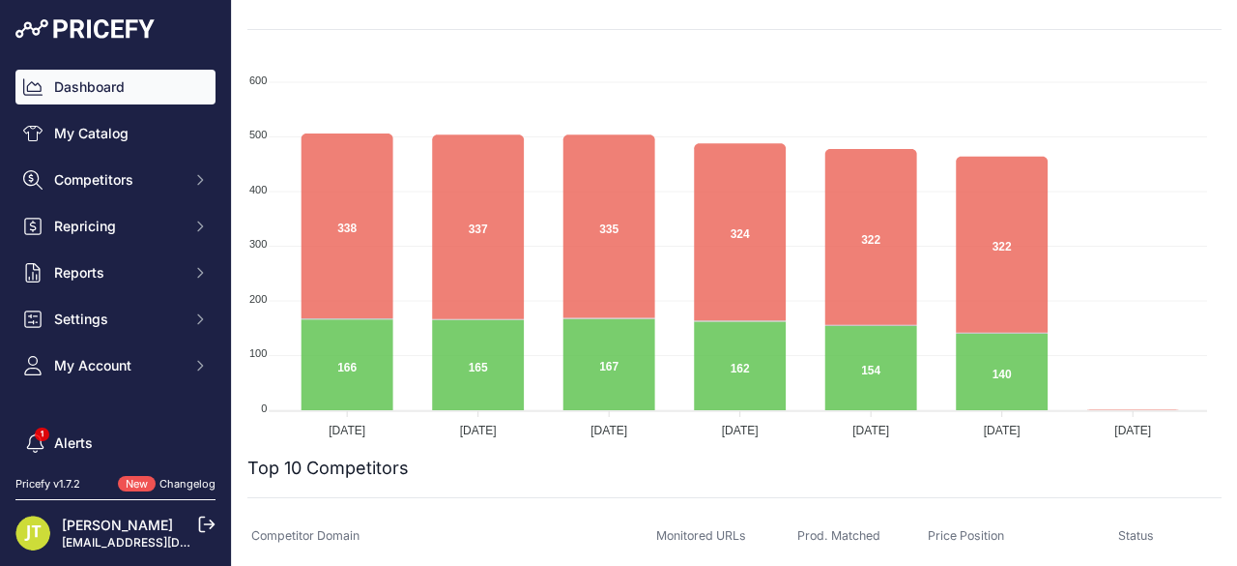
scroll to position [302, 0]
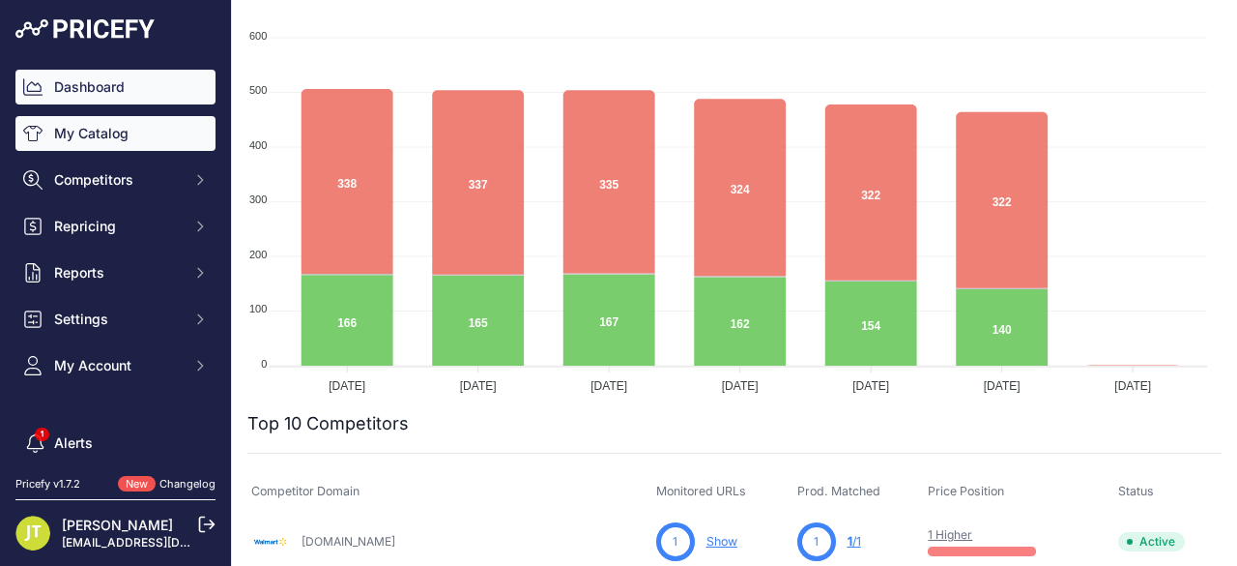
click at [124, 140] on link "My Catalog" at bounding box center [115, 133] width 200 height 35
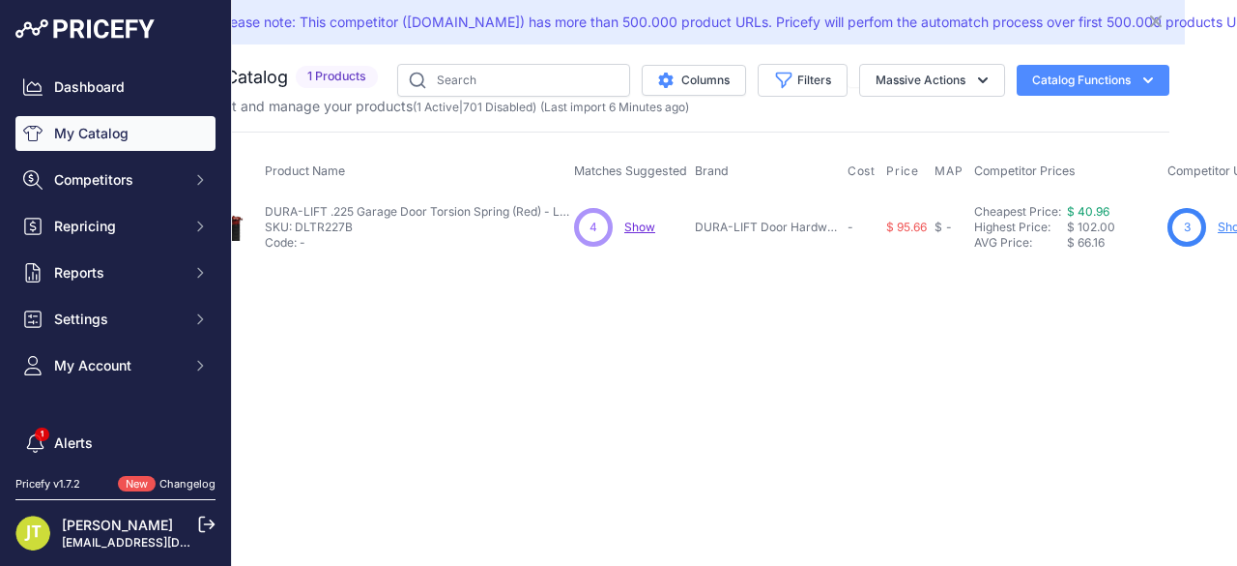
scroll to position [0, 9]
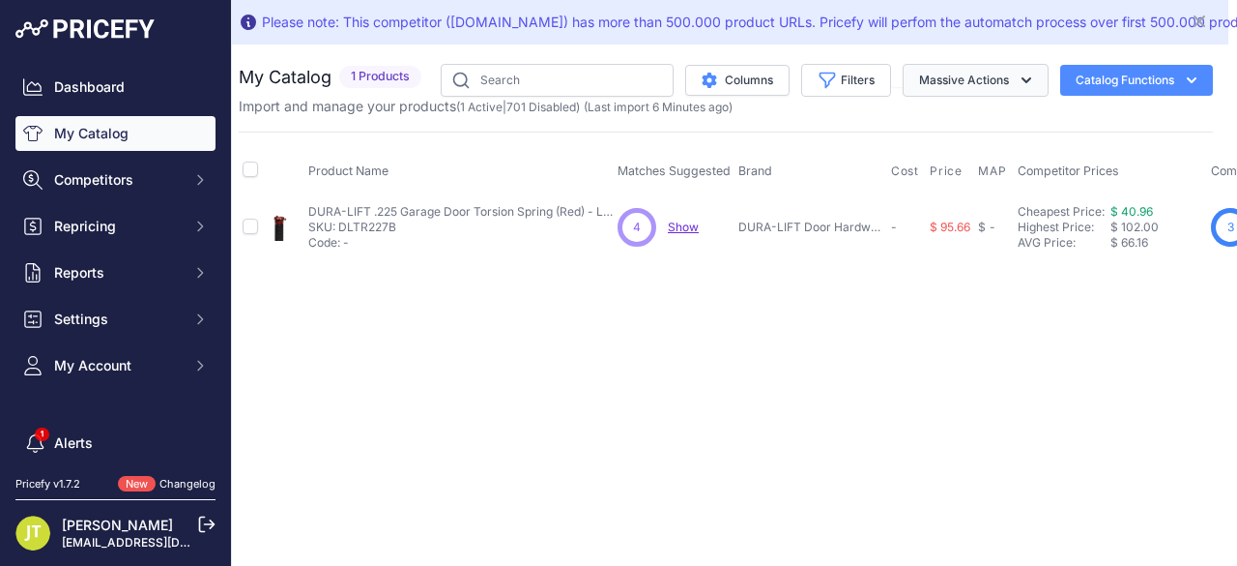
click at [936, 86] on button "Massive Actions" at bounding box center [976, 80] width 146 height 33
click at [543, 86] on input "text" at bounding box center [557, 80] width 233 height 33
paste input "BTRIPLE"
type input "BTRIPLE"
click at [257, 225] on input "checkbox" at bounding box center [250, 225] width 15 height 15
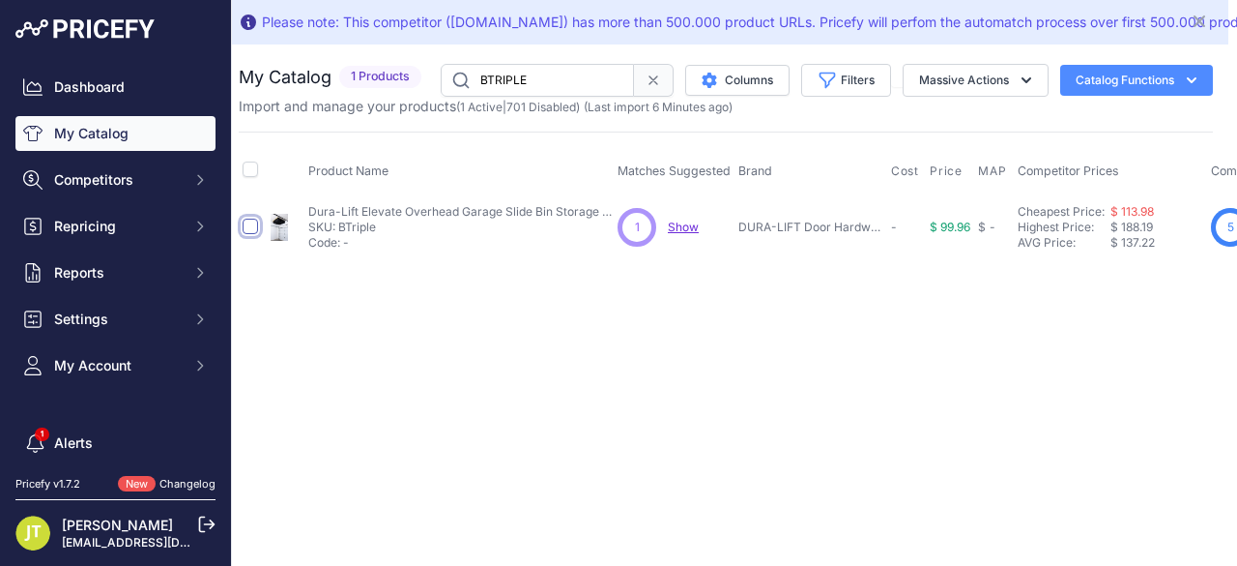
checkbox input "true"
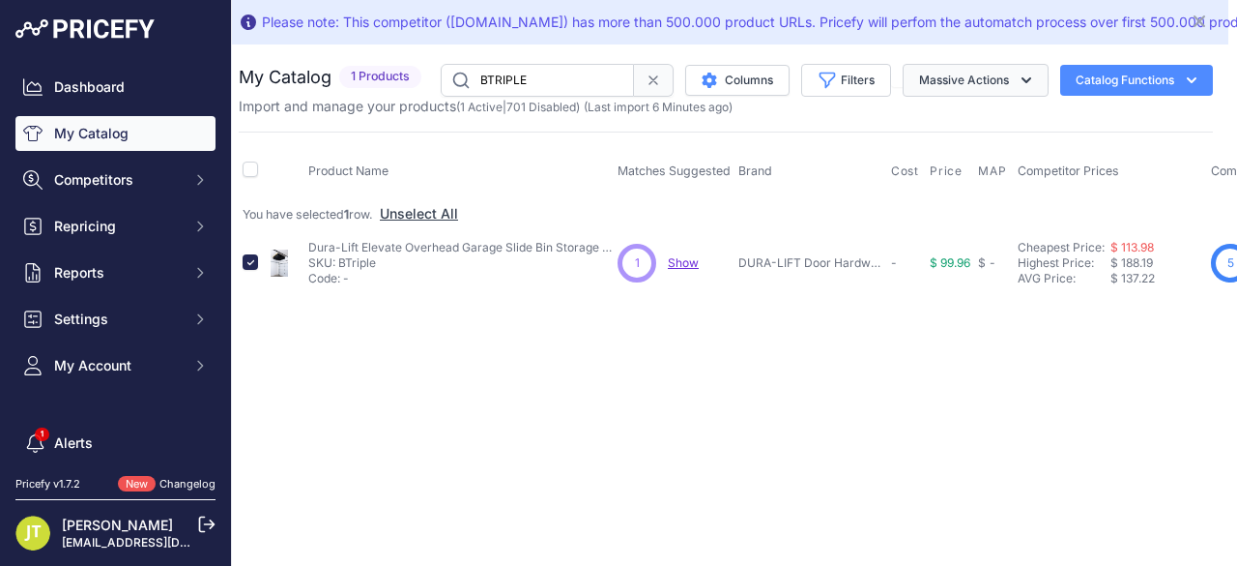
click at [1022, 90] on button "Massive Actions" at bounding box center [976, 80] width 146 height 33
click at [977, 127] on button "Enable" at bounding box center [971, 125] width 155 height 35
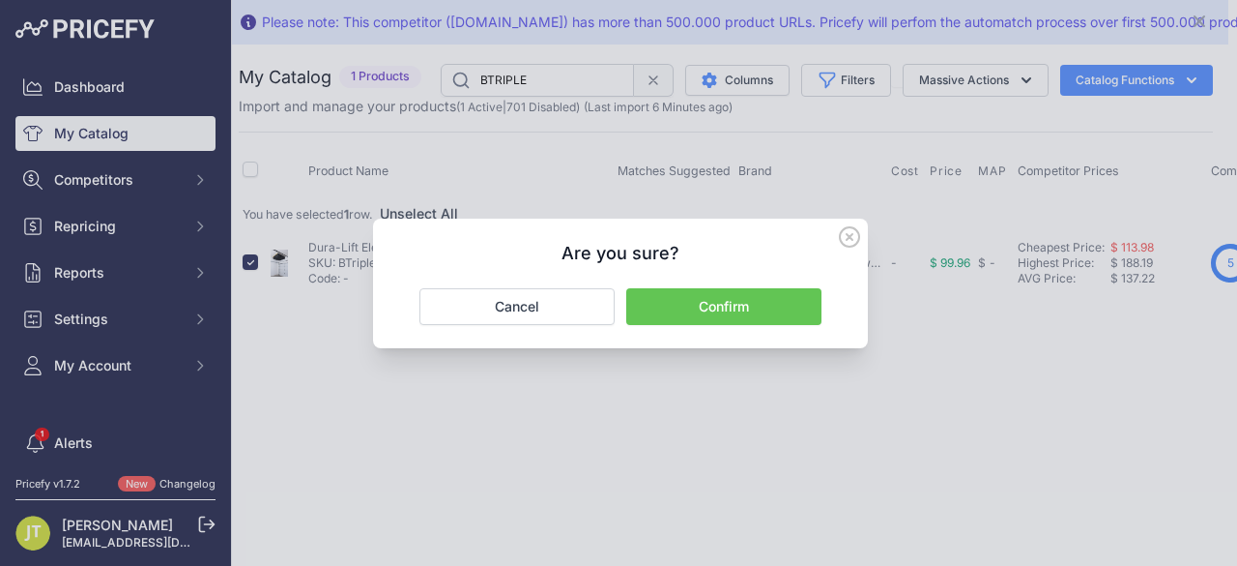
click at [723, 309] on button "Confirm" at bounding box center [723, 306] width 195 height 37
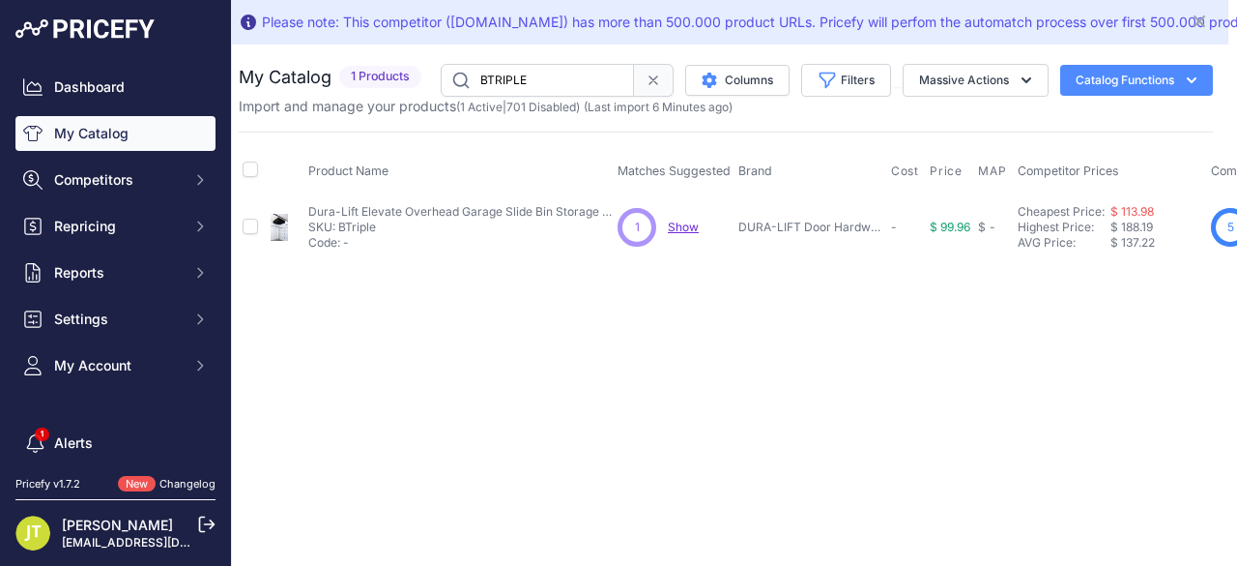
click at [515, 86] on input "BTRIPLE" at bounding box center [537, 80] width 193 height 33
paste input "DLARB"
type input "DLARB"
click at [249, 222] on input "checkbox" at bounding box center [250, 225] width 15 height 15
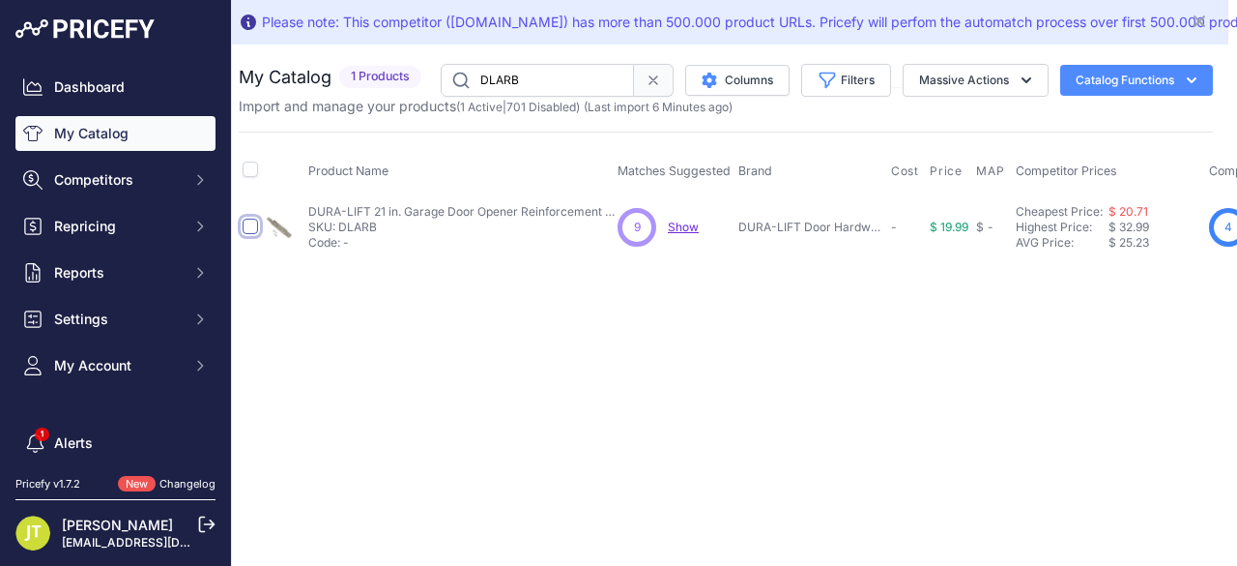
checkbox input "true"
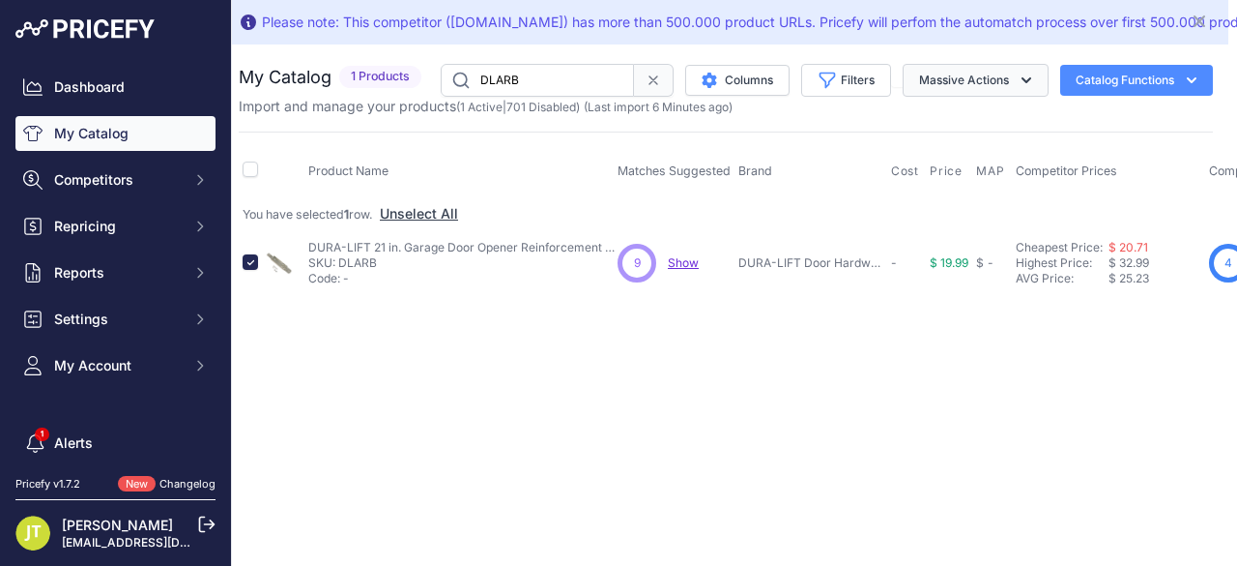
click at [1033, 84] on icon "button" at bounding box center [1026, 80] width 19 height 19
click at [1008, 117] on button "Enable" at bounding box center [971, 125] width 155 height 35
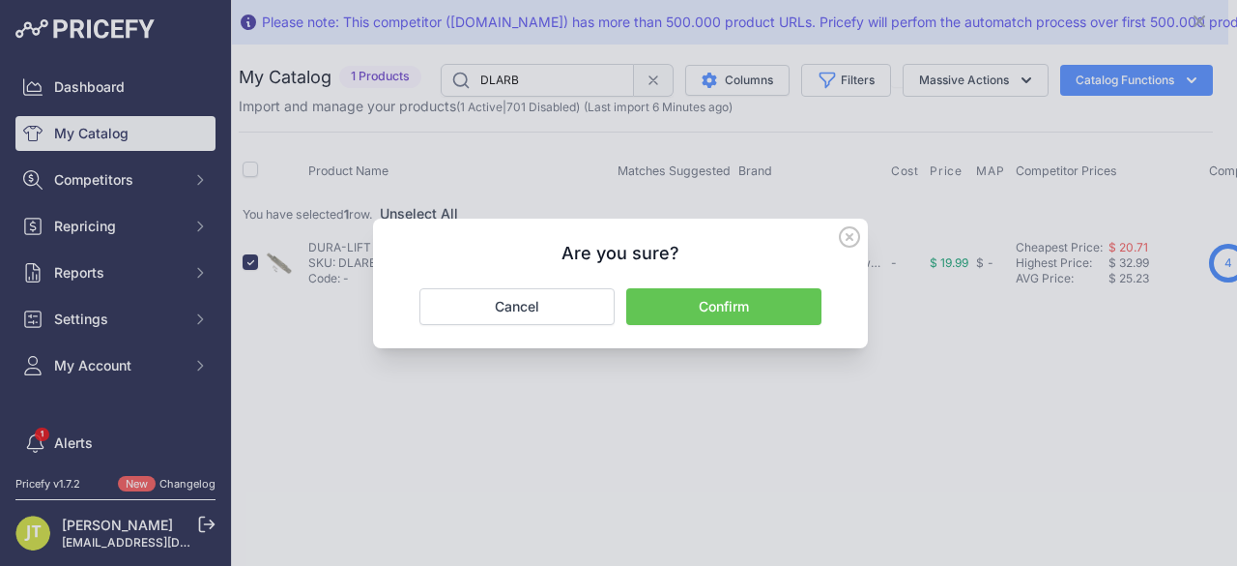
click at [769, 321] on button "Confirm" at bounding box center [723, 306] width 195 height 37
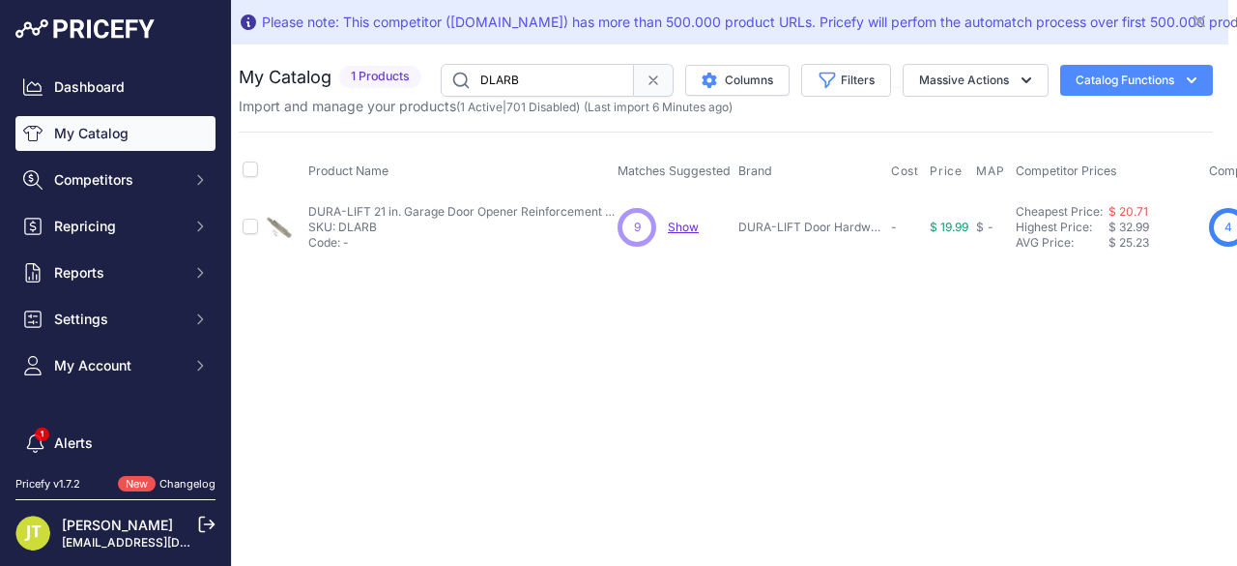
click at [110, 142] on link "My Catalog" at bounding box center [115, 133] width 200 height 35
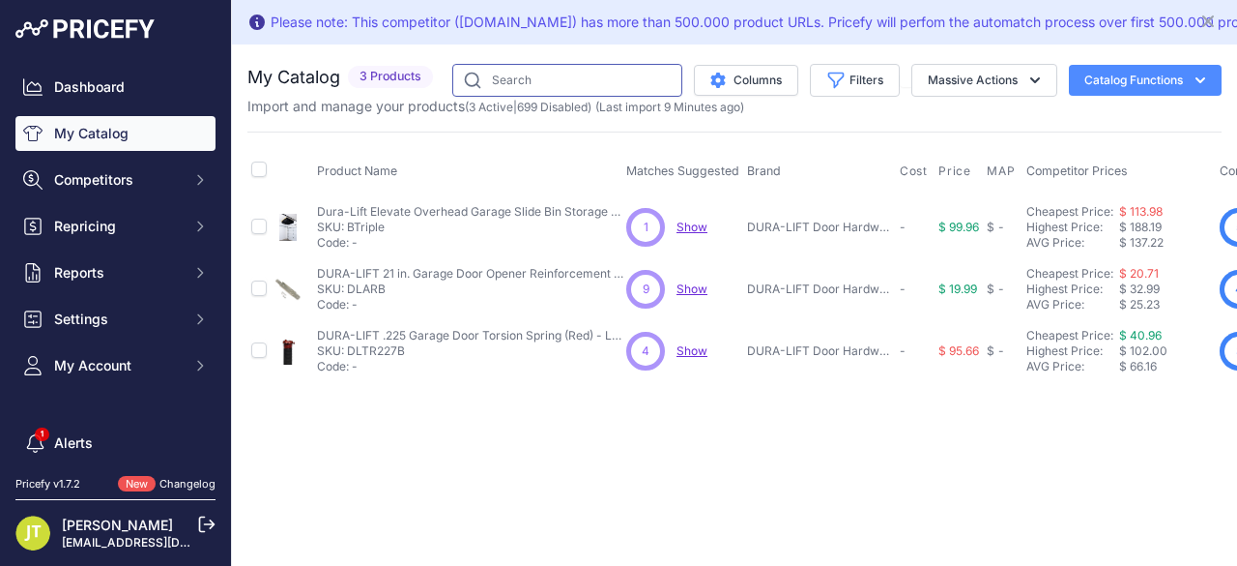
click at [538, 82] on input "text" at bounding box center [567, 80] width 230 height 33
paste input "DLKTR"
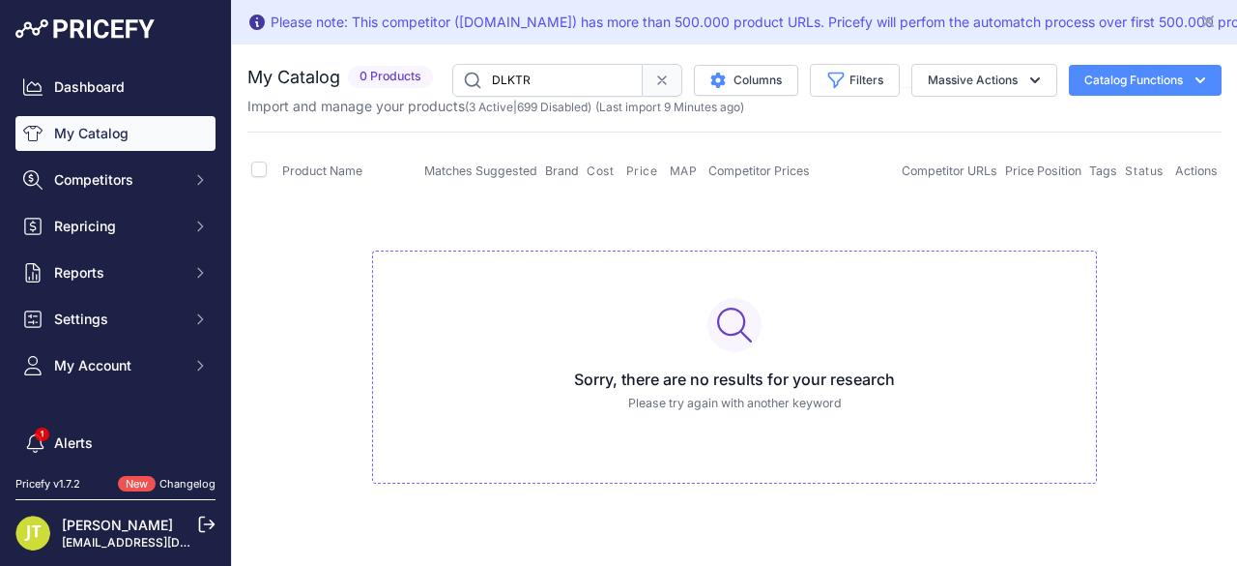
click at [568, 91] on input "DLKTR" at bounding box center [547, 80] width 190 height 33
paste input "U167"
type input "DLKTU167"
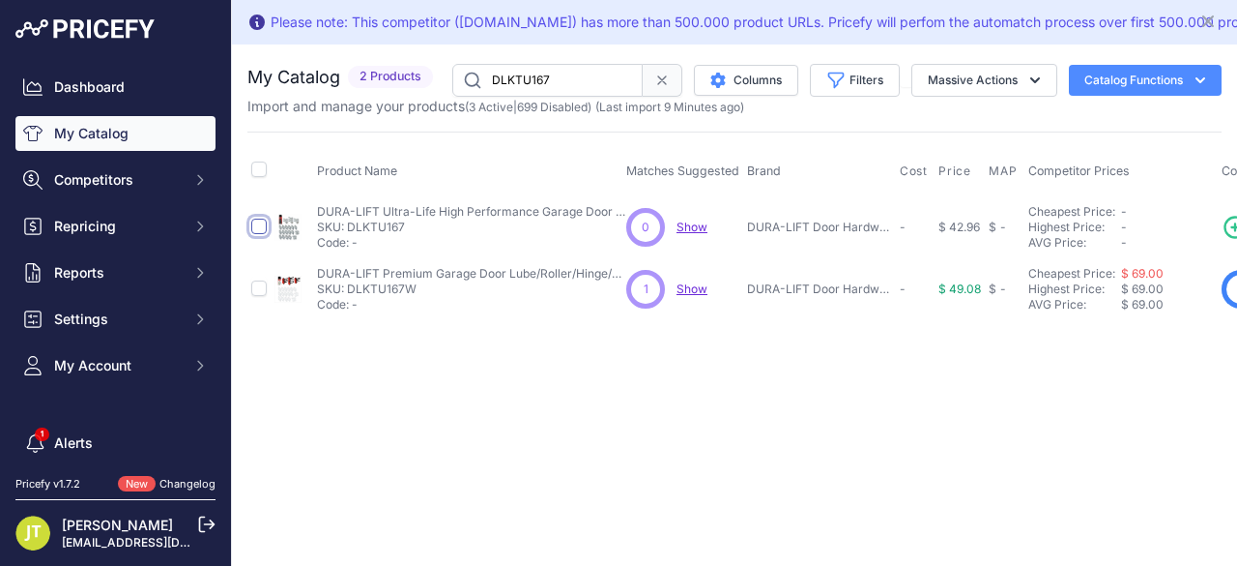
click at [266, 228] on input "checkbox" at bounding box center [258, 225] width 15 height 15
checkbox input "true"
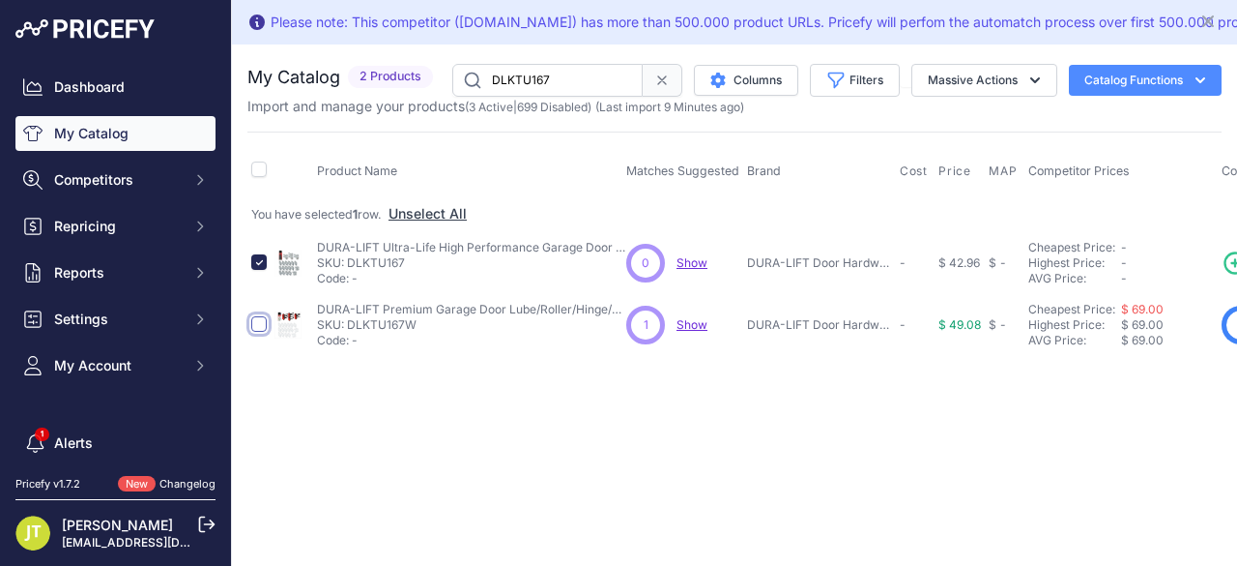
click at [259, 326] on input "checkbox" at bounding box center [258, 323] width 15 height 15
checkbox input "true"
click at [1016, 87] on button "Massive Actions" at bounding box center [985, 80] width 146 height 33
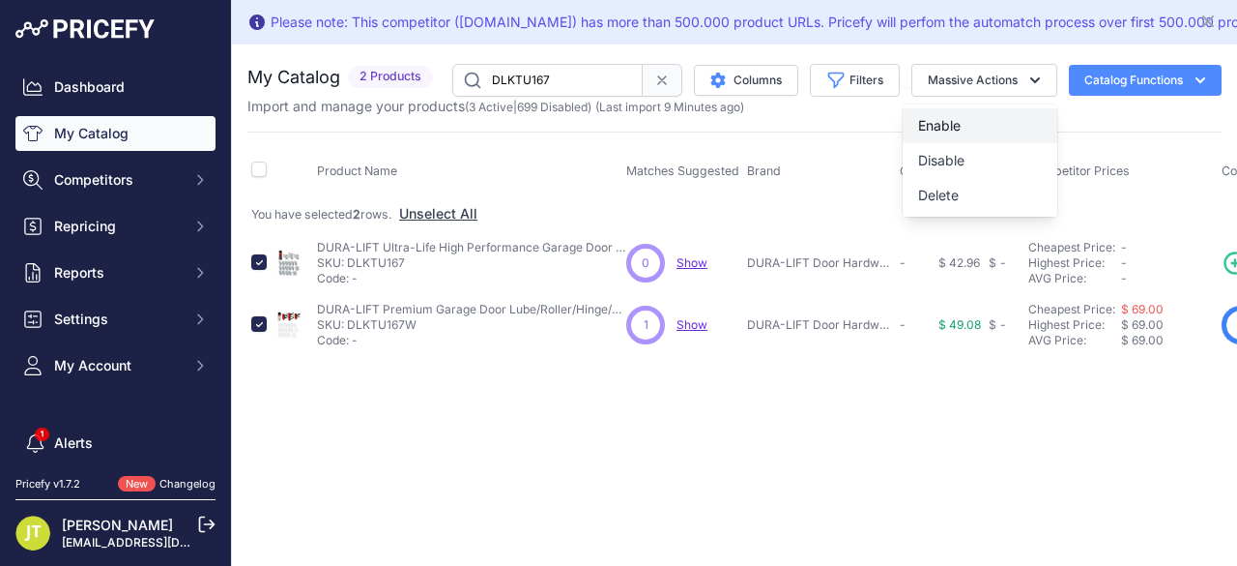
click at [1004, 134] on button "Enable" at bounding box center [980, 125] width 155 height 35
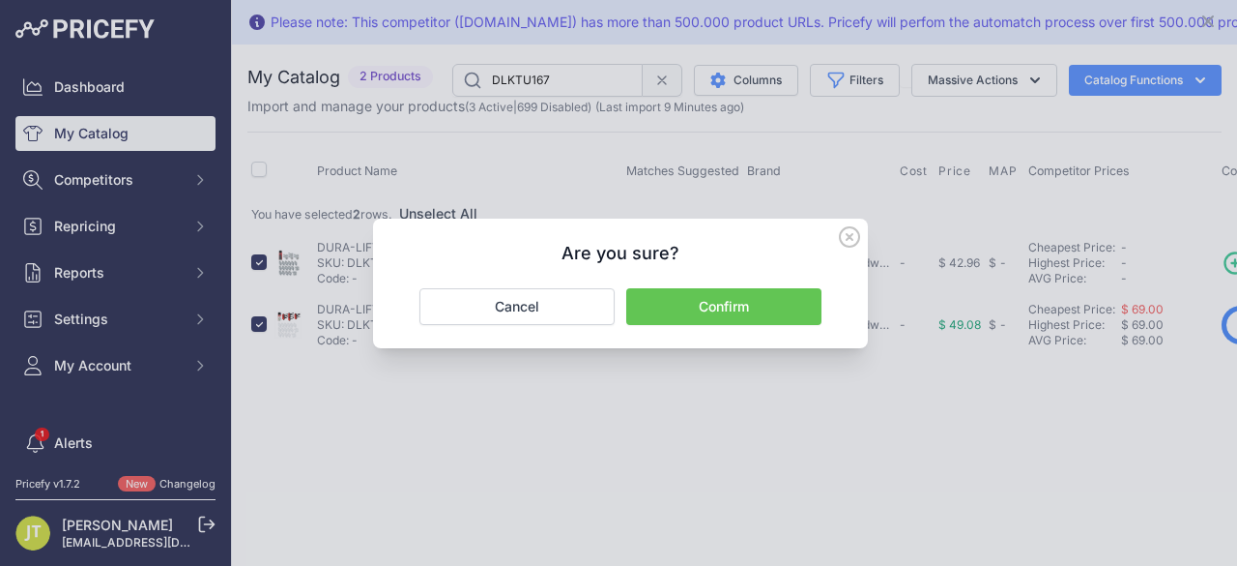
click at [715, 298] on button "Confirm" at bounding box center [723, 306] width 195 height 37
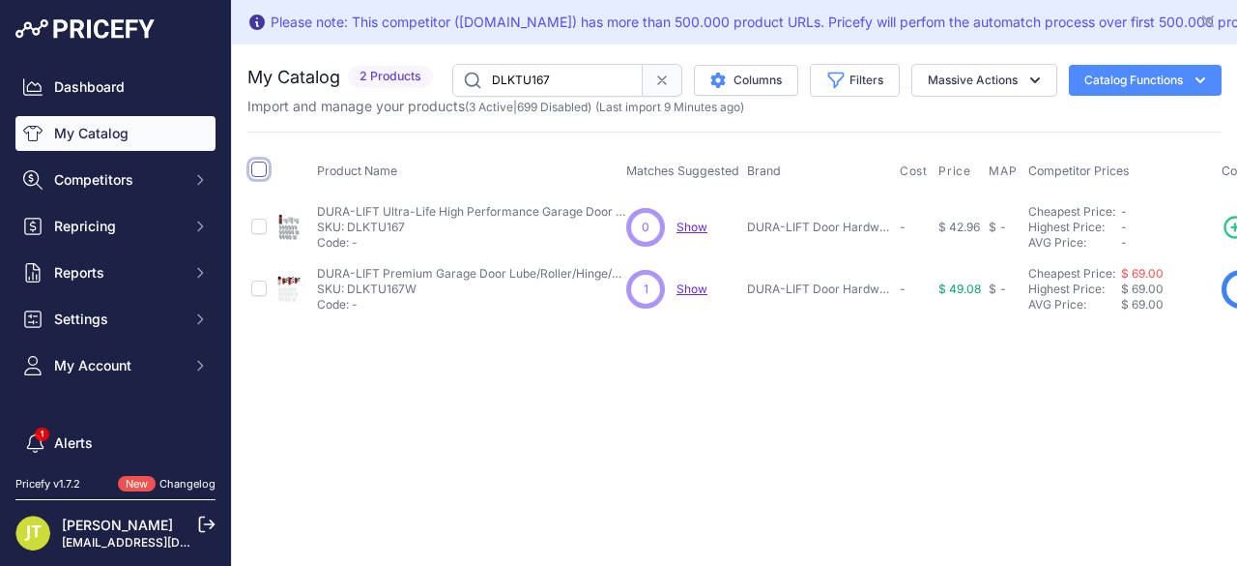
click at [262, 171] on input "checkbox" at bounding box center [258, 168] width 15 height 15
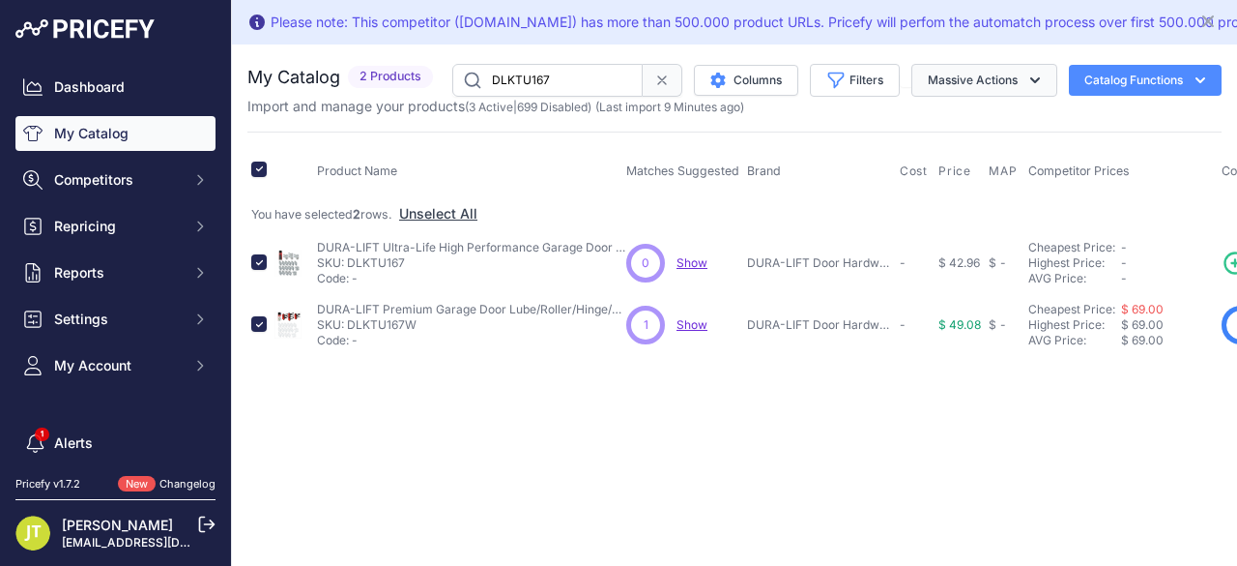
drag, startPoint x: 1005, startPoint y: 74, endPoint x: 1002, endPoint y: 84, distance: 10.4
click at [1005, 74] on button "Massive Actions" at bounding box center [985, 80] width 146 height 33
click at [948, 132] on button "Enable" at bounding box center [980, 125] width 155 height 35
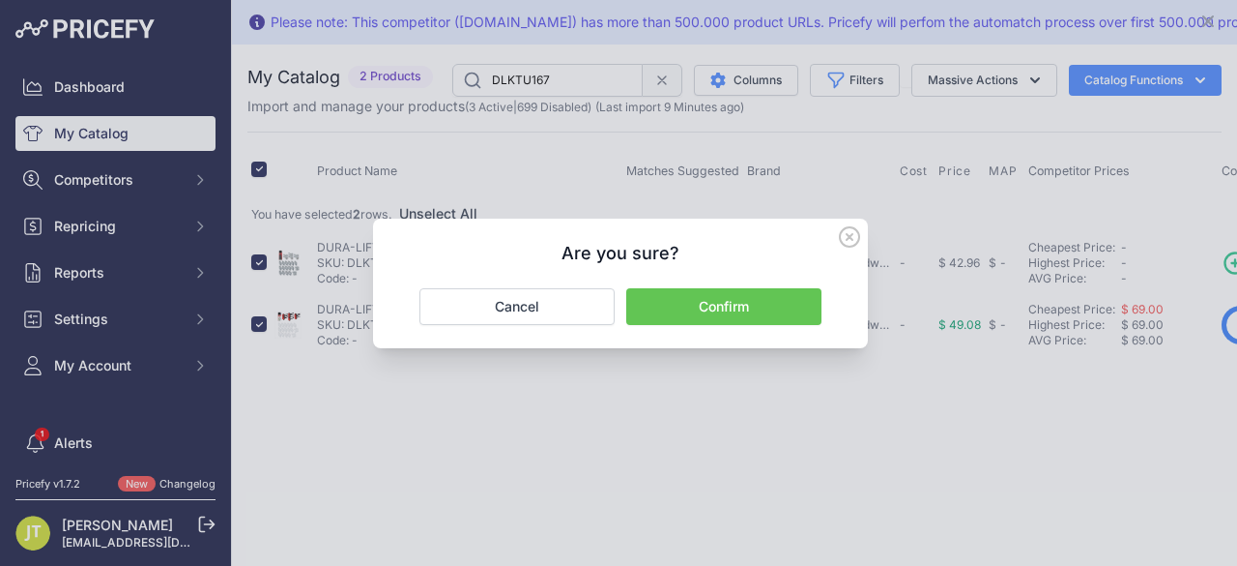
click at [802, 302] on button "Confirm" at bounding box center [723, 306] width 195 height 37
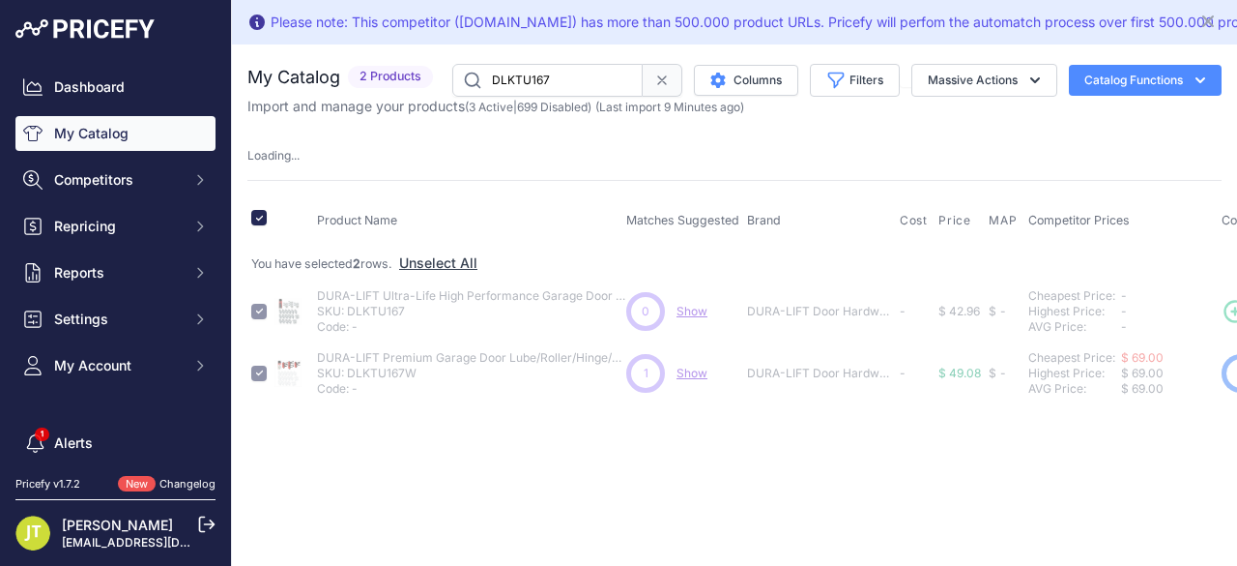
checkbox input "false"
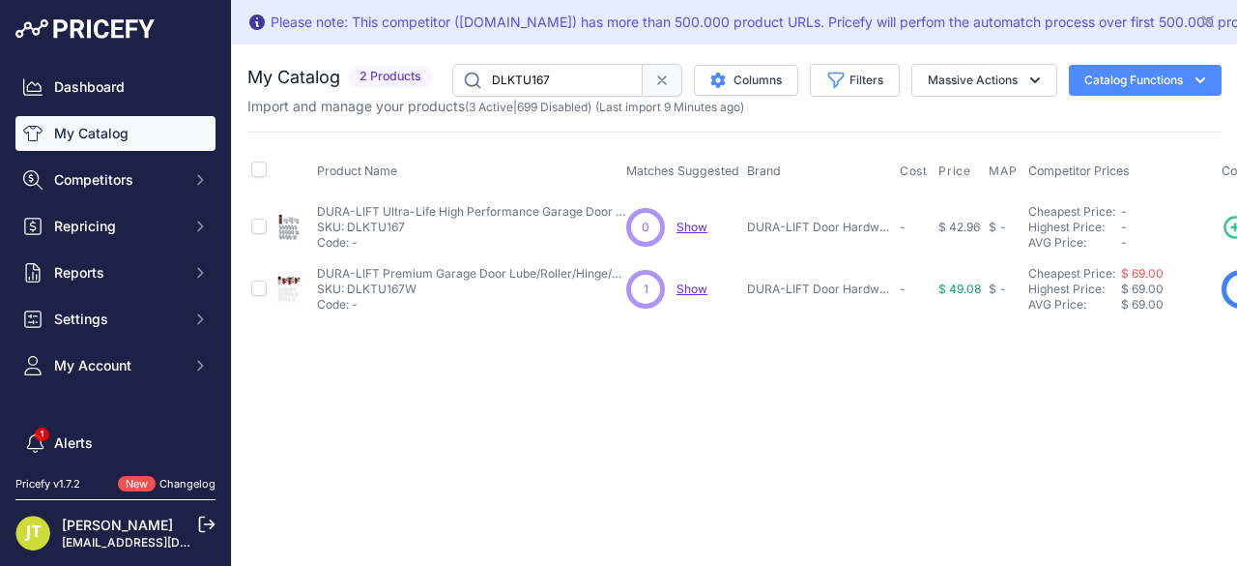
click at [536, 80] on input "DLKTU167" at bounding box center [547, 80] width 190 height 33
paste input "TBR231EB"
type input "DLTBR231EB"
click at [670, 88] on span at bounding box center [663, 80] width 40 height 33
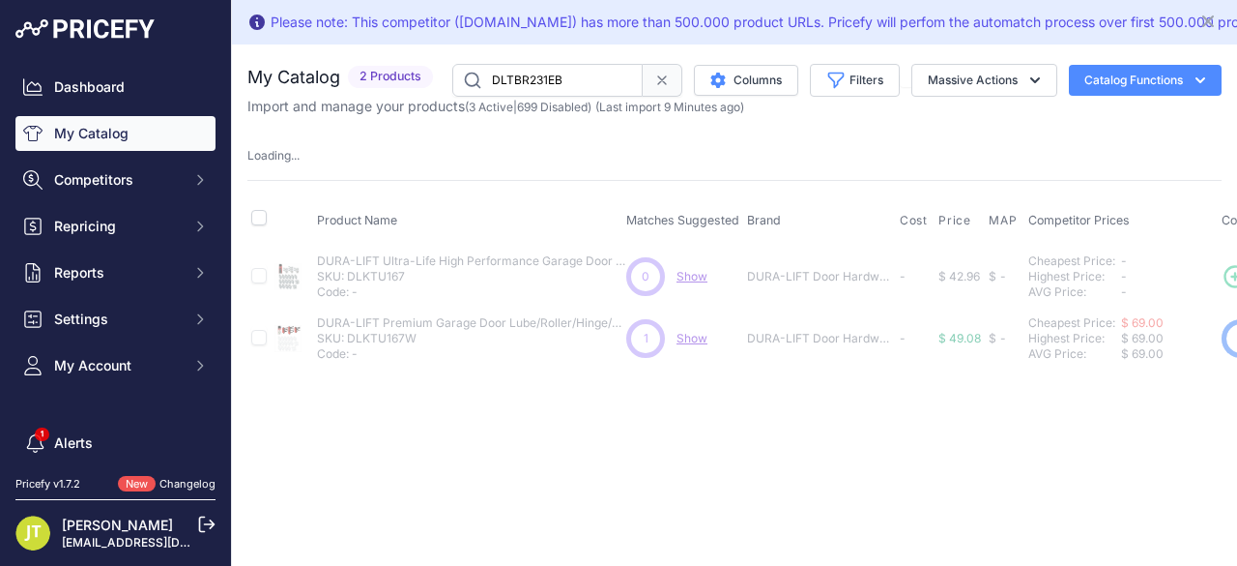
click at [670, 88] on span at bounding box center [663, 80] width 40 height 33
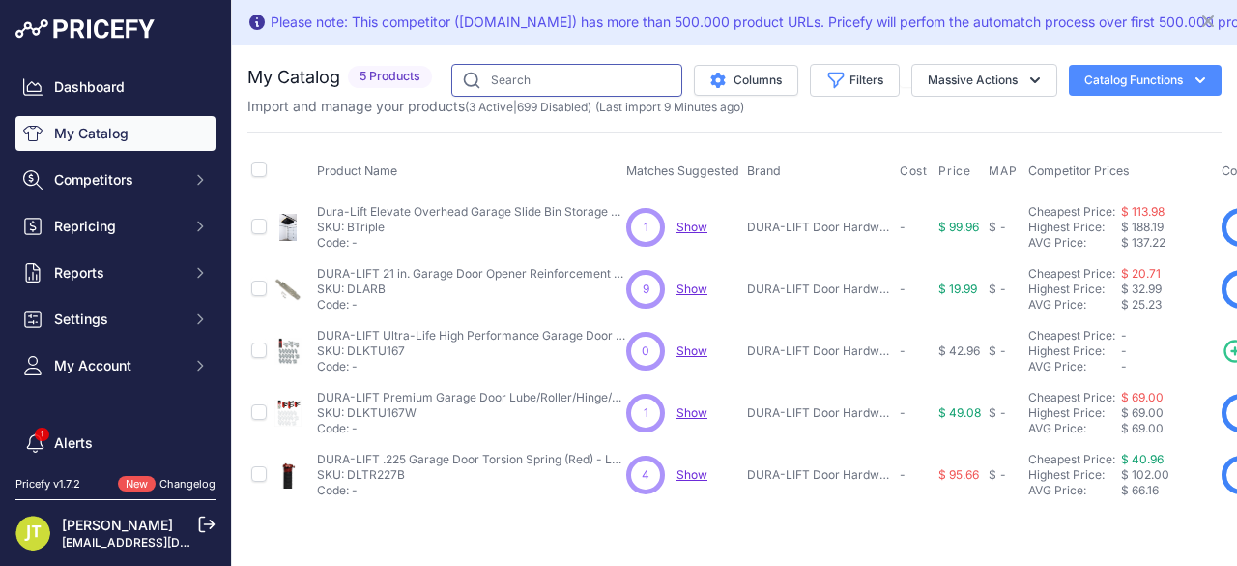
click at [532, 76] on input "text" at bounding box center [566, 80] width 231 height 33
paste input "DLTBR231EB"
type input "DLTBR231EB"
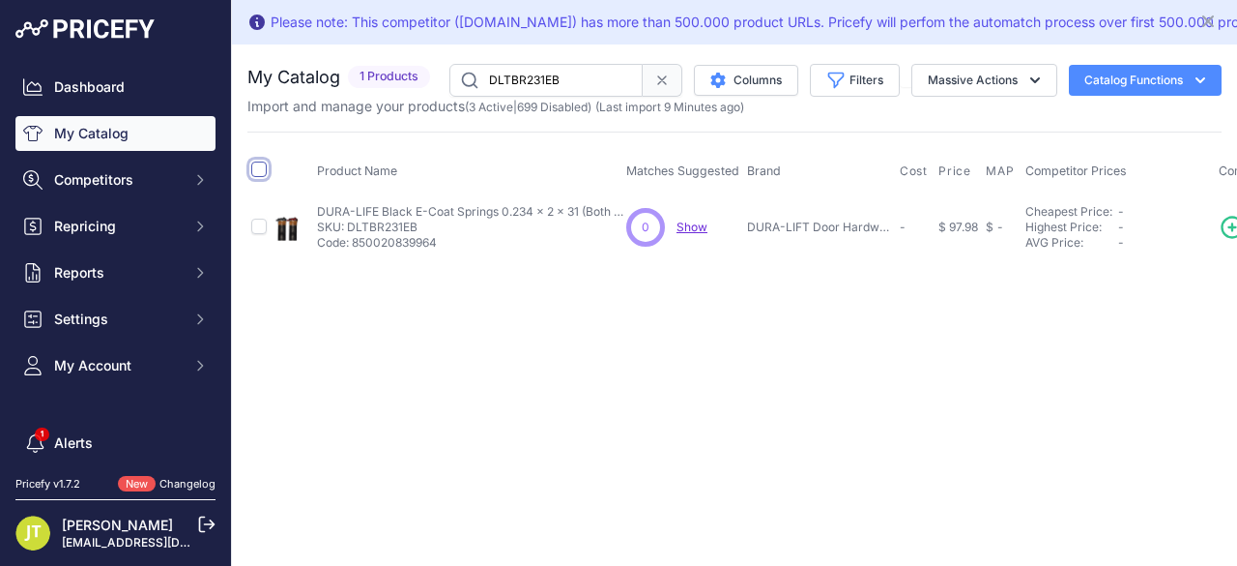
click at [263, 167] on input "checkbox" at bounding box center [258, 168] width 15 height 15
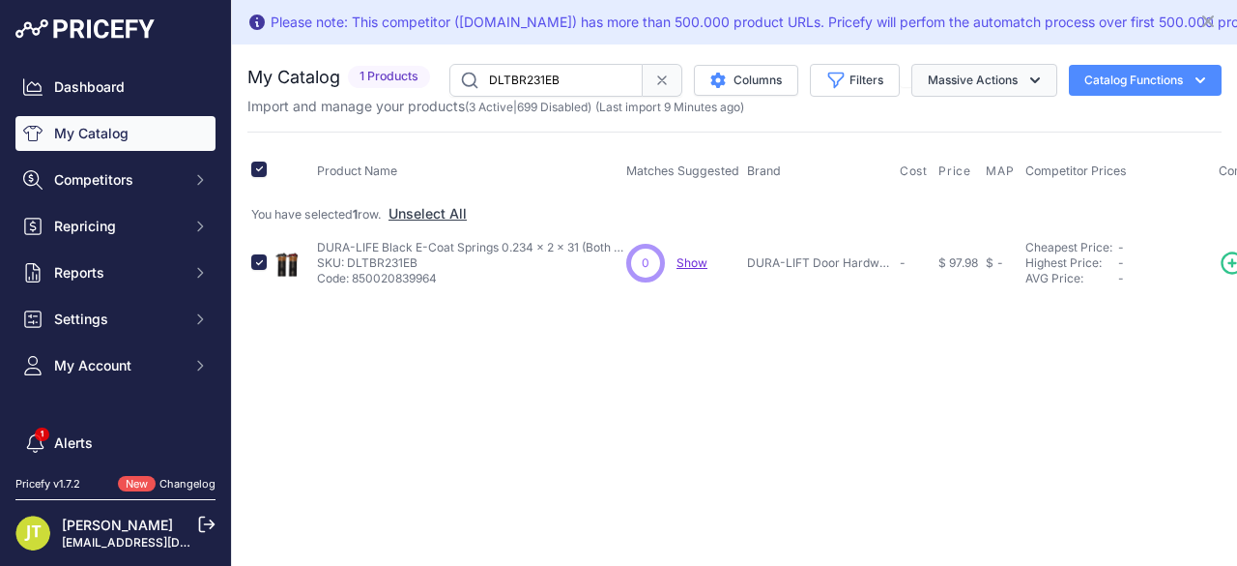
click at [979, 83] on button "Massive Actions" at bounding box center [985, 80] width 146 height 33
click at [957, 123] on span "Enable" at bounding box center [939, 125] width 43 height 16
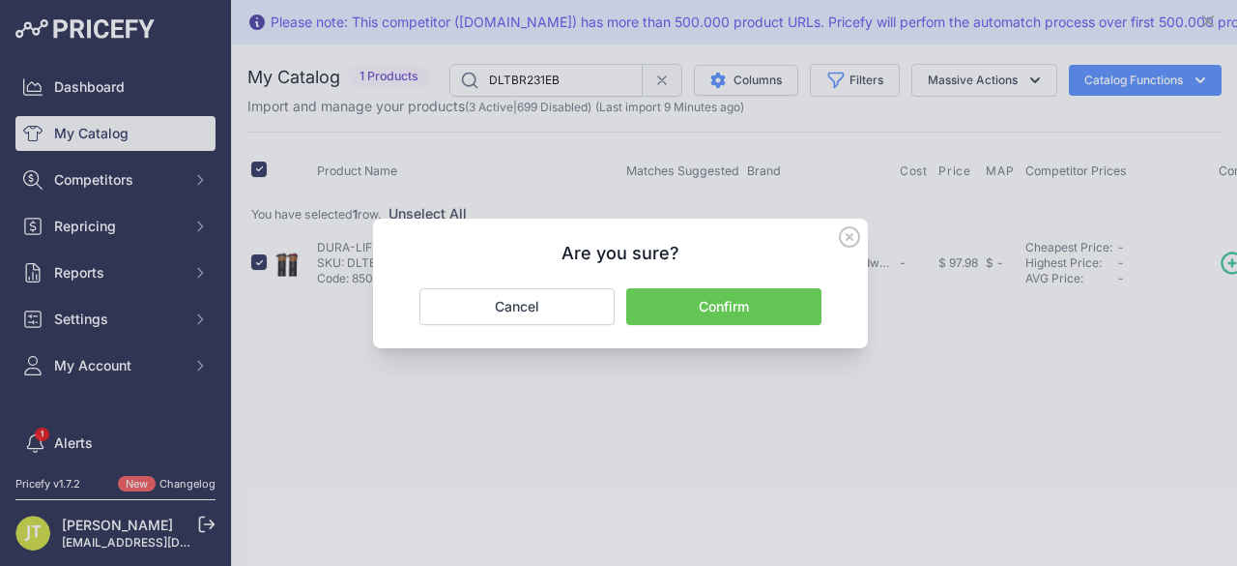
click at [775, 297] on button "Confirm" at bounding box center [723, 306] width 195 height 37
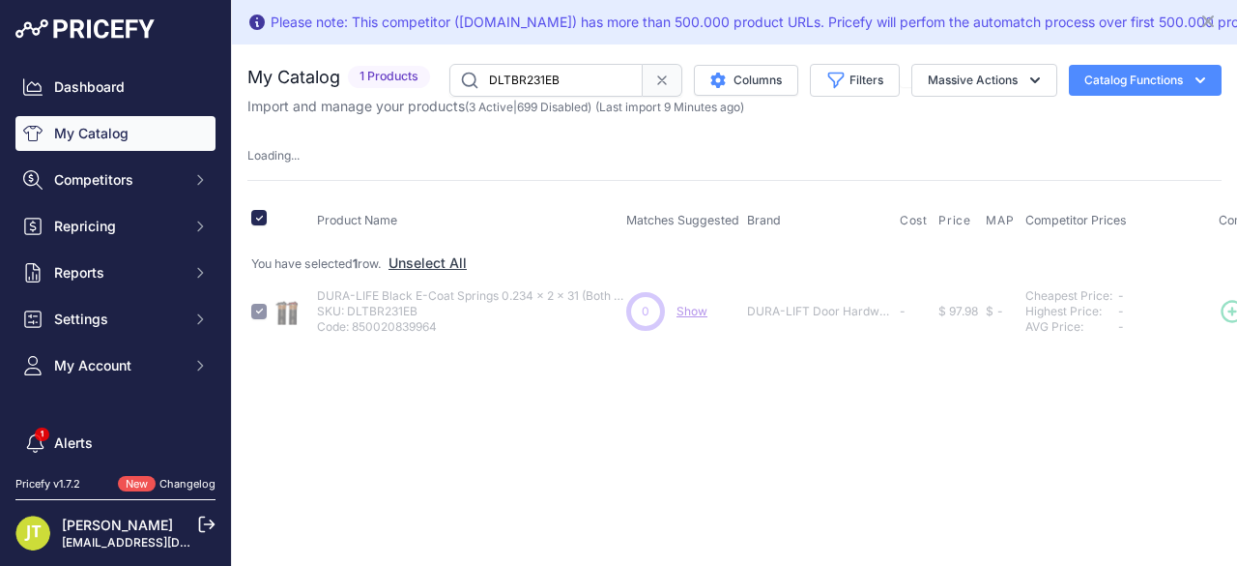
checkbox input "false"
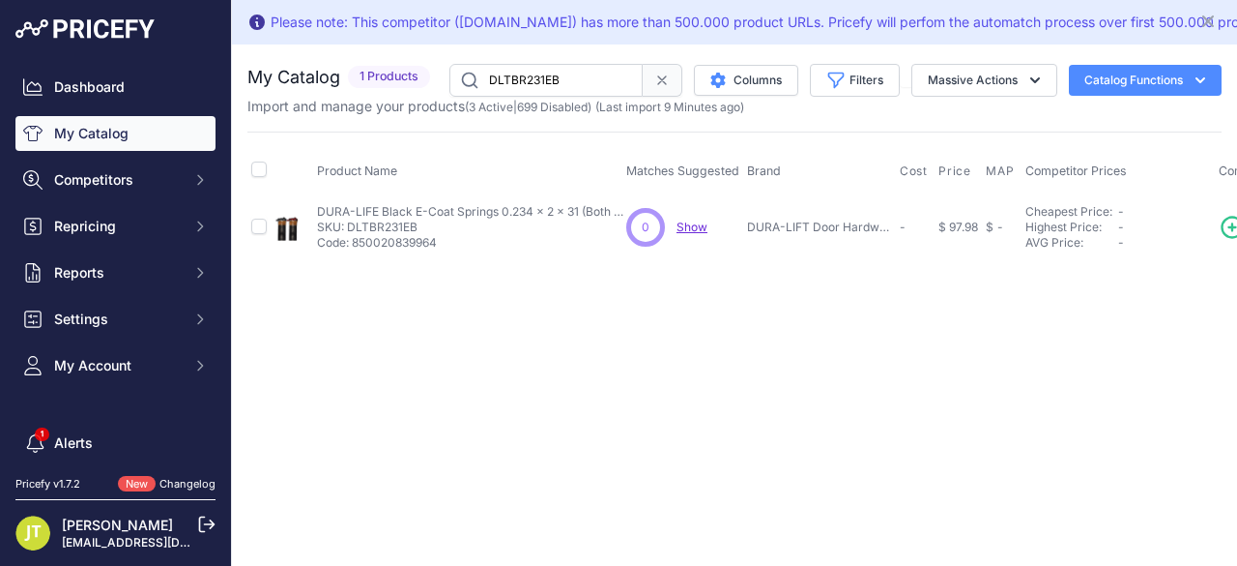
click at [545, 74] on input "DLTBR231EB" at bounding box center [546, 80] width 193 height 33
paste input "ura-Life Ecoat Springs"
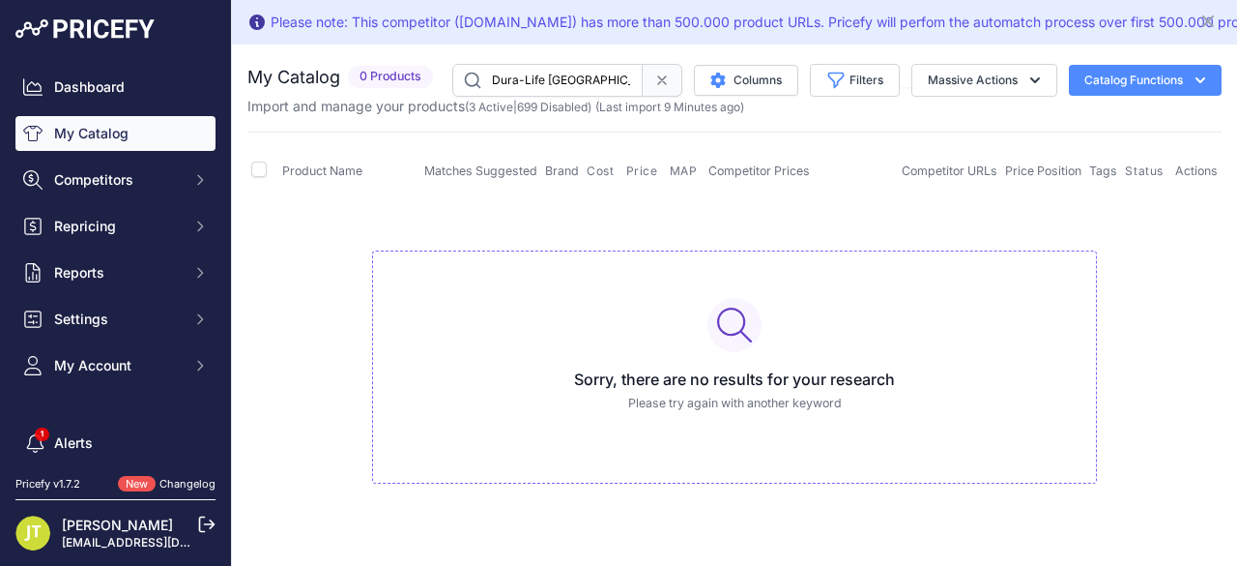
drag, startPoint x: 547, startPoint y: 86, endPoint x: 490, endPoint y: 80, distance: 57.3
click at [491, 81] on input "Dura-Life Ecoat Springs" at bounding box center [547, 80] width 190 height 33
click at [561, 81] on input "Ecoat Springs" at bounding box center [547, 80] width 190 height 33
click at [504, 85] on input "Ecoat" at bounding box center [547, 80] width 190 height 33
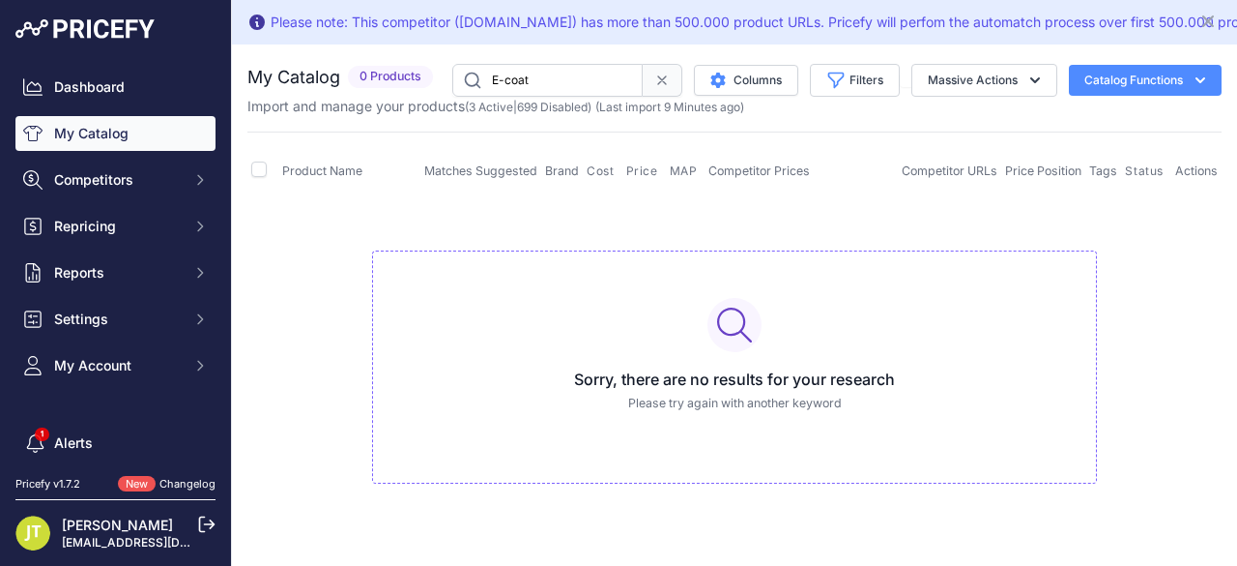
type input "E-coat"
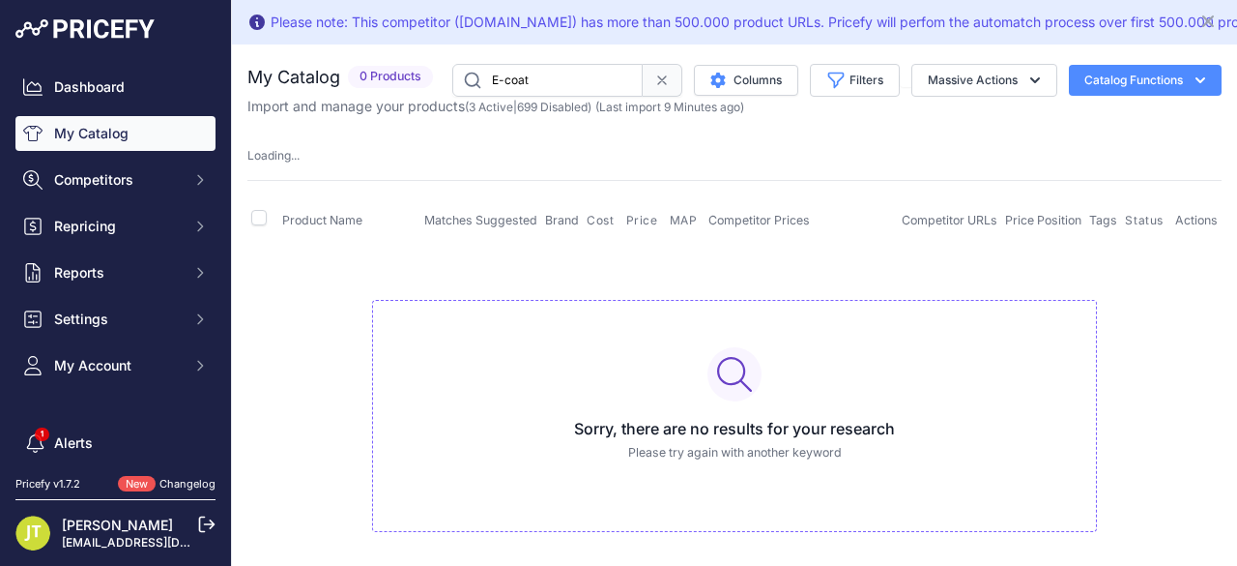
click at [597, 86] on input "E-coat" at bounding box center [547, 80] width 190 height 33
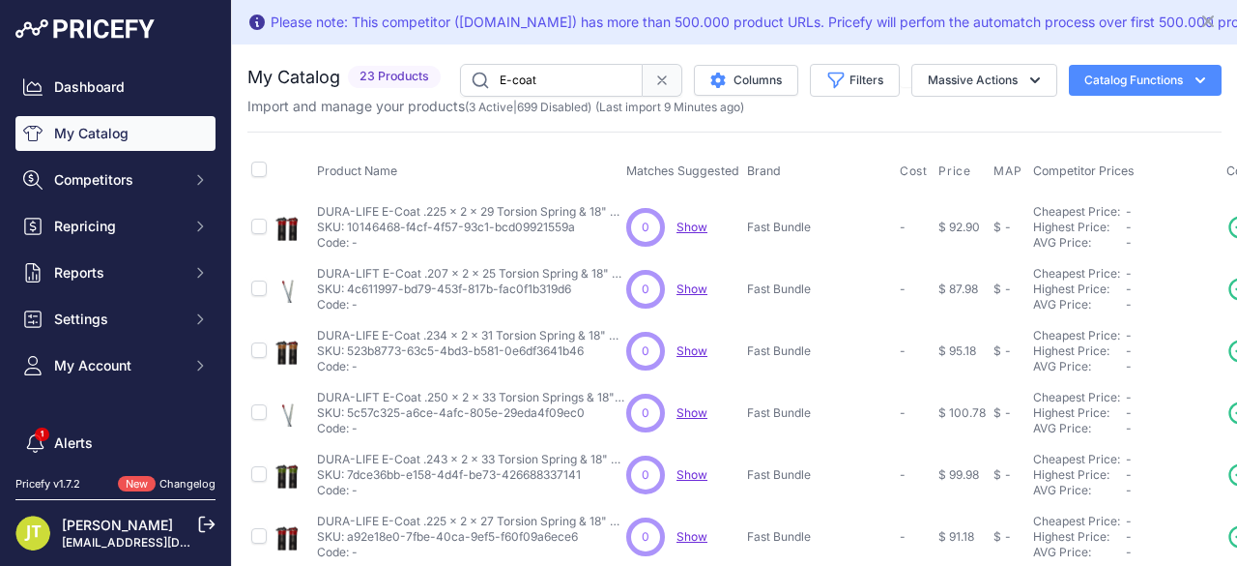
click at [597, 86] on input "E-coat" at bounding box center [551, 80] width 183 height 33
click at [766, 82] on button "Columns" at bounding box center [746, 80] width 104 height 31
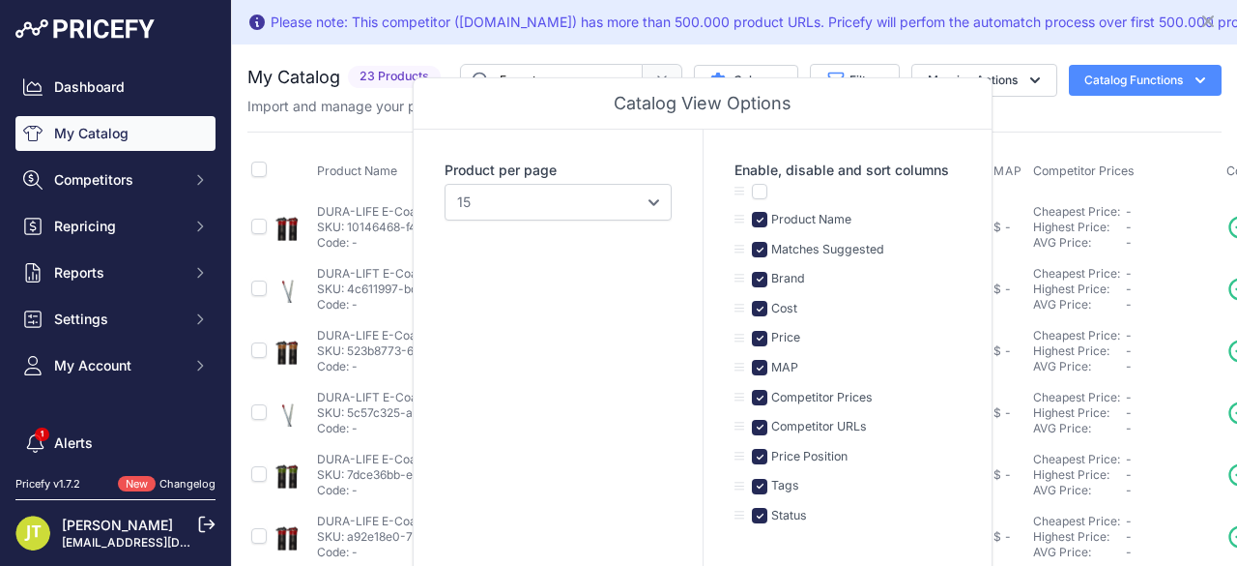
click at [827, 71] on icon "button" at bounding box center [836, 80] width 19 height 19
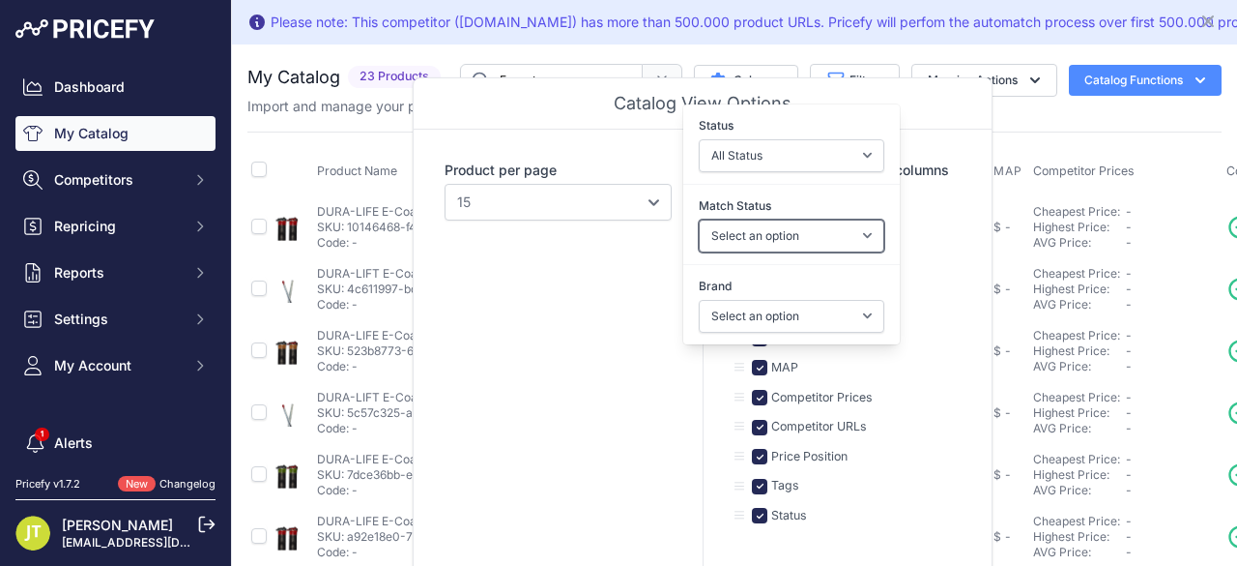
click at [738, 226] on select "Select an option Matched Unmatched" at bounding box center [792, 235] width 186 height 33
click at [699, 208] on label "Match Status" at bounding box center [792, 205] width 186 height 19
click at [699, 219] on select "Select an option Matched Unmatched" at bounding box center [792, 235] width 186 height 33
click at [708, 279] on label "Brand" at bounding box center [792, 285] width 186 height 19
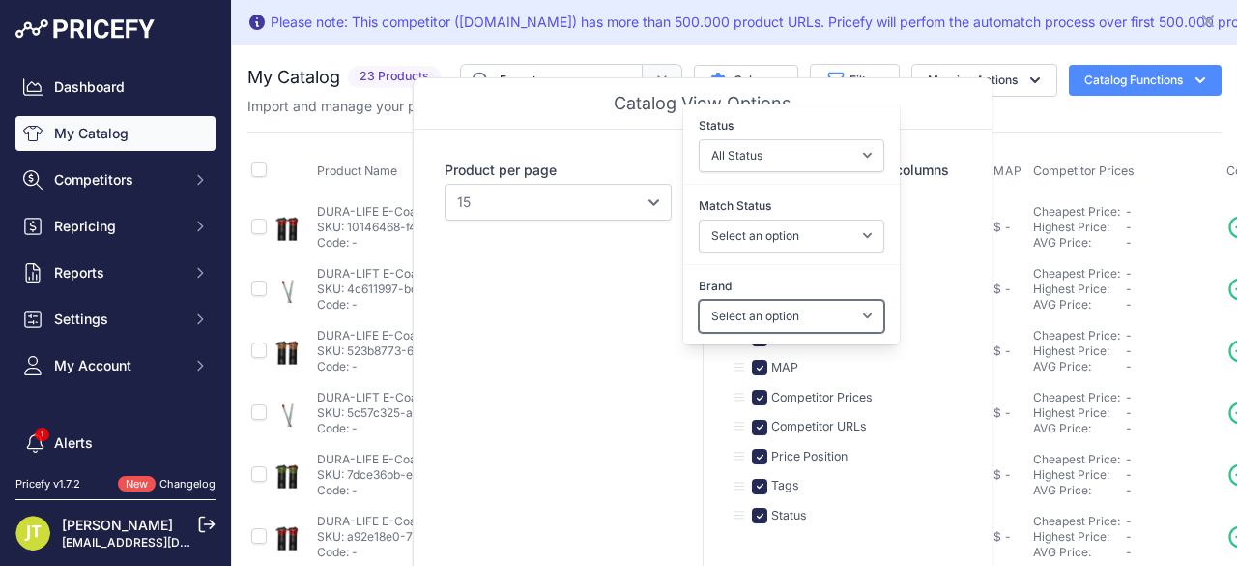
click at [708, 300] on select "Select an option DURA-LIFT Door Hardware Fast Bundle" at bounding box center [792, 316] width 186 height 33
click at [713, 295] on div "Brand Select an option DURA-LIFT Door Hardware Fast Bundle" at bounding box center [792, 305] width 217 height 72
click at [715, 306] on select "Select an option DURA-LIFT Door Hardware Fast Bundle" at bounding box center [792, 316] width 186 height 33
select select "DURA-LIFT Door Hardware"
click at [699, 300] on select "Select an option DURA-LIFT Door Hardware Fast Bundle" at bounding box center [792, 316] width 186 height 33
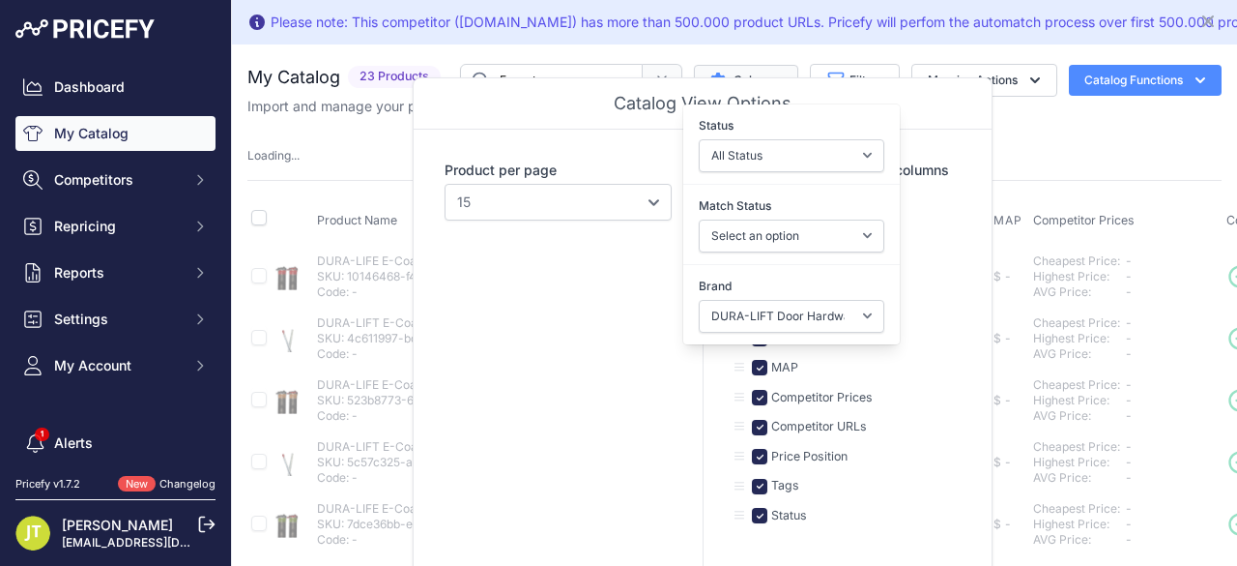
click at [736, 65] on button "Columns" at bounding box center [746, 80] width 104 height 31
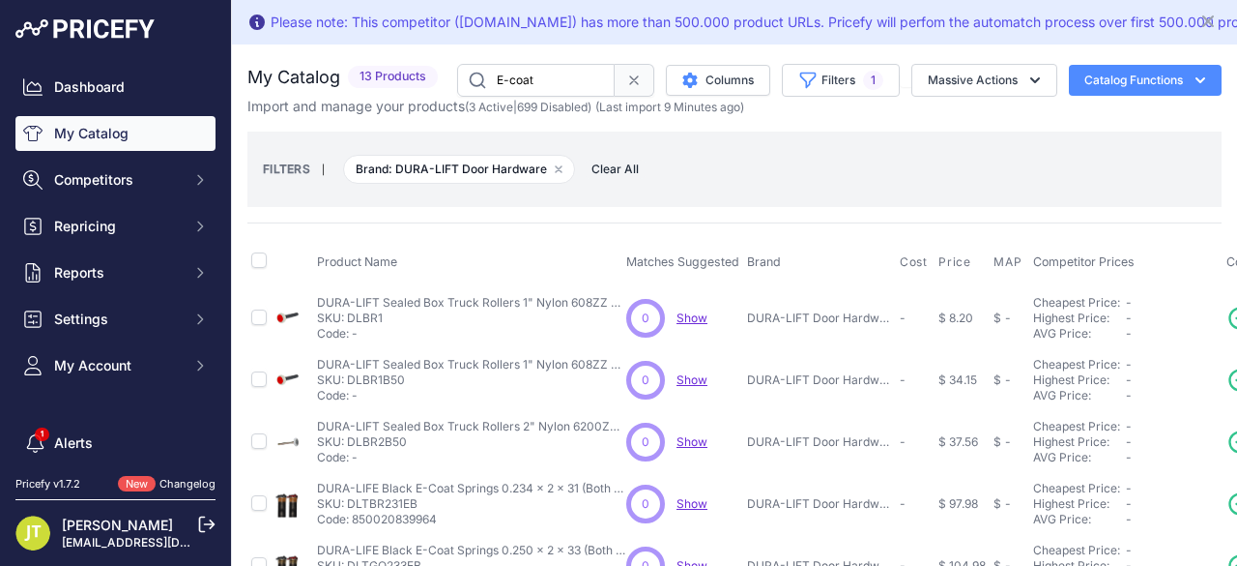
scroll to position [257, 0]
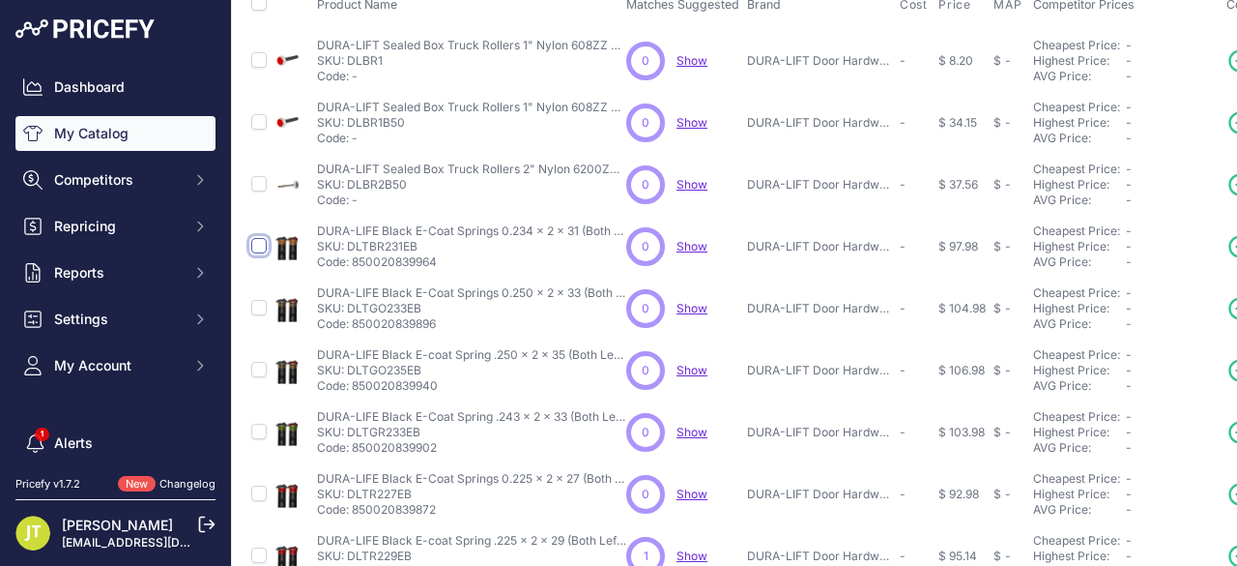
click at [263, 243] on input "checkbox" at bounding box center [258, 245] width 15 height 15
checkbox input "true"
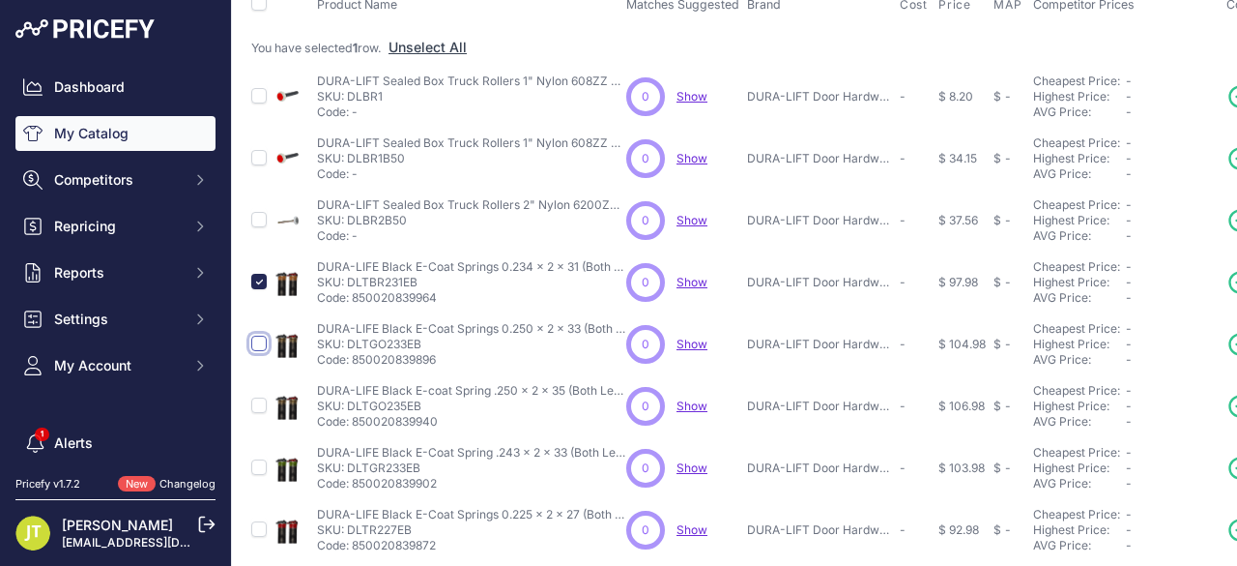
click at [255, 339] on input "checkbox" at bounding box center [258, 342] width 15 height 15
checkbox input "true"
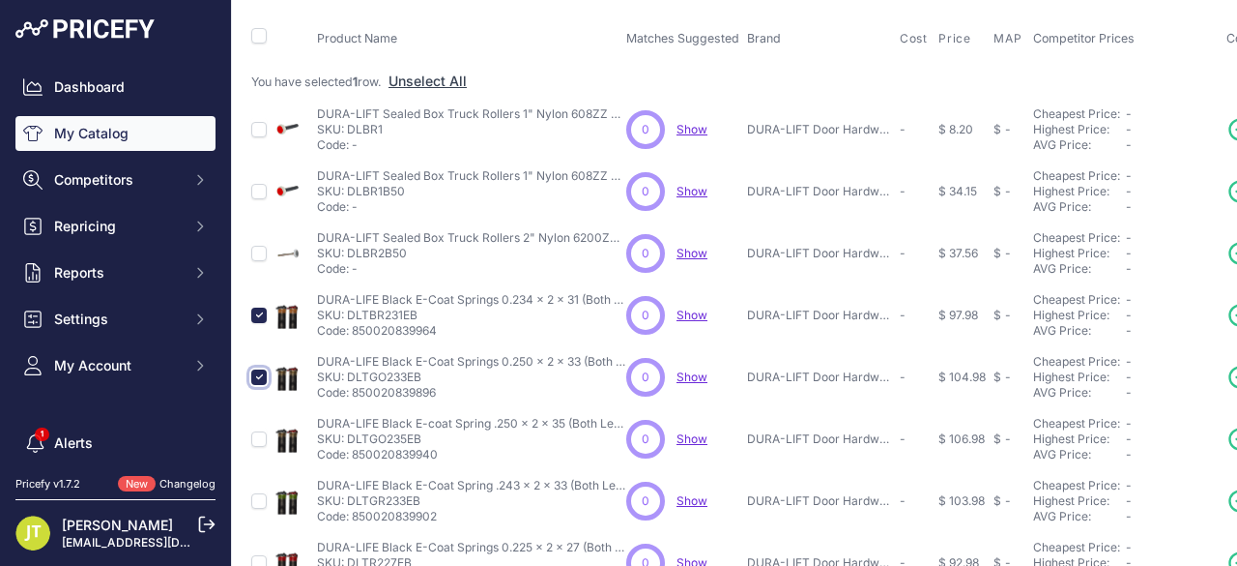
scroll to position [291, 0]
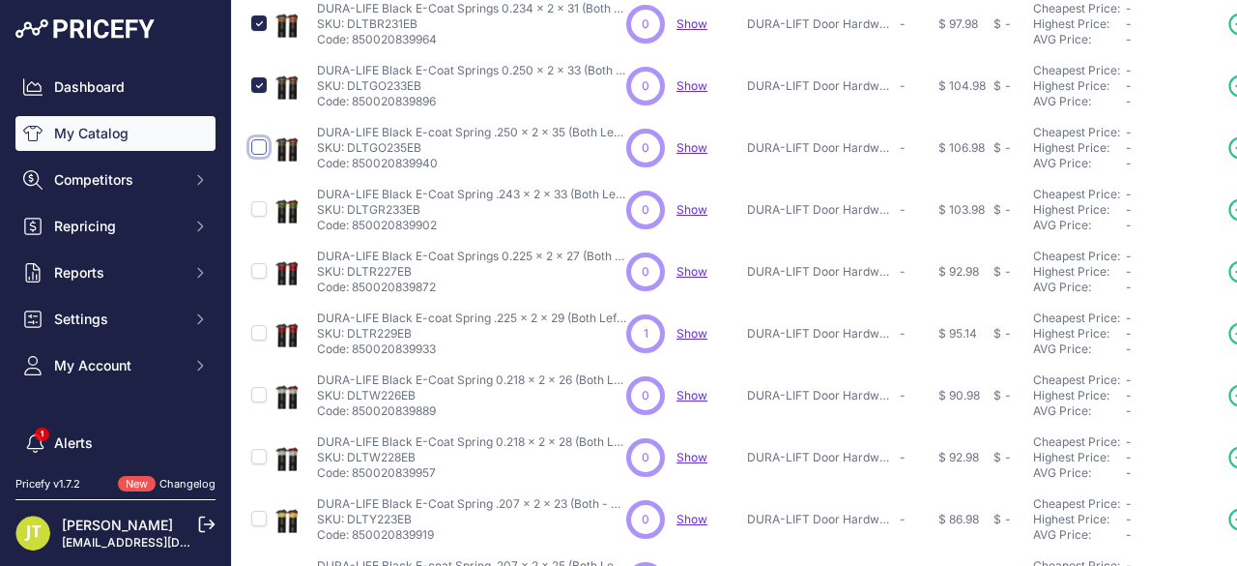
click at [258, 150] on input "checkbox" at bounding box center [258, 146] width 15 height 15
checkbox input "true"
click at [258, 206] on input "checkbox" at bounding box center [258, 208] width 15 height 15
checkbox input "true"
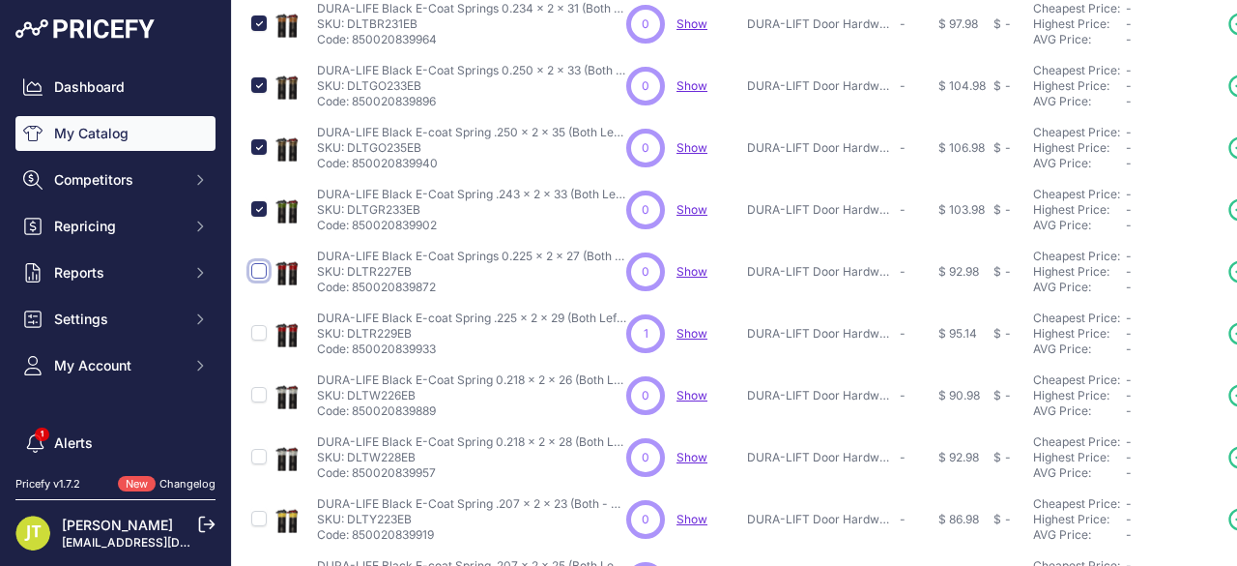
click at [257, 271] on input "checkbox" at bounding box center [258, 270] width 15 height 15
checkbox input "true"
click at [257, 330] on input "checkbox" at bounding box center [258, 332] width 15 height 15
checkbox input "true"
click at [260, 391] on input "checkbox" at bounding box center [258, 394] width 15 height 15
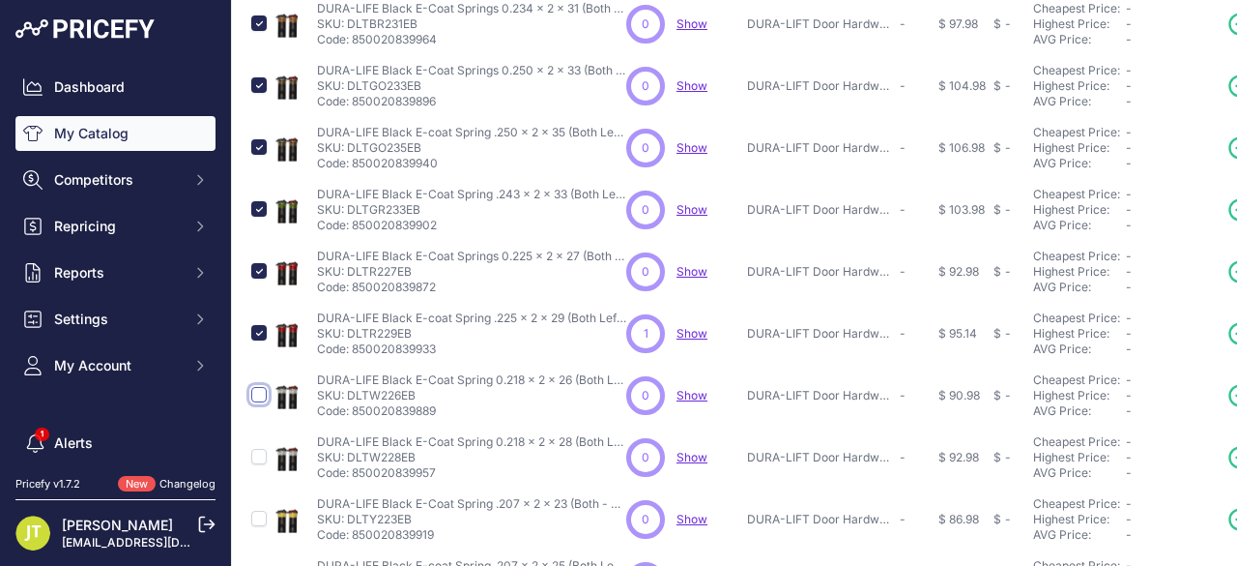
checkbox input "true"
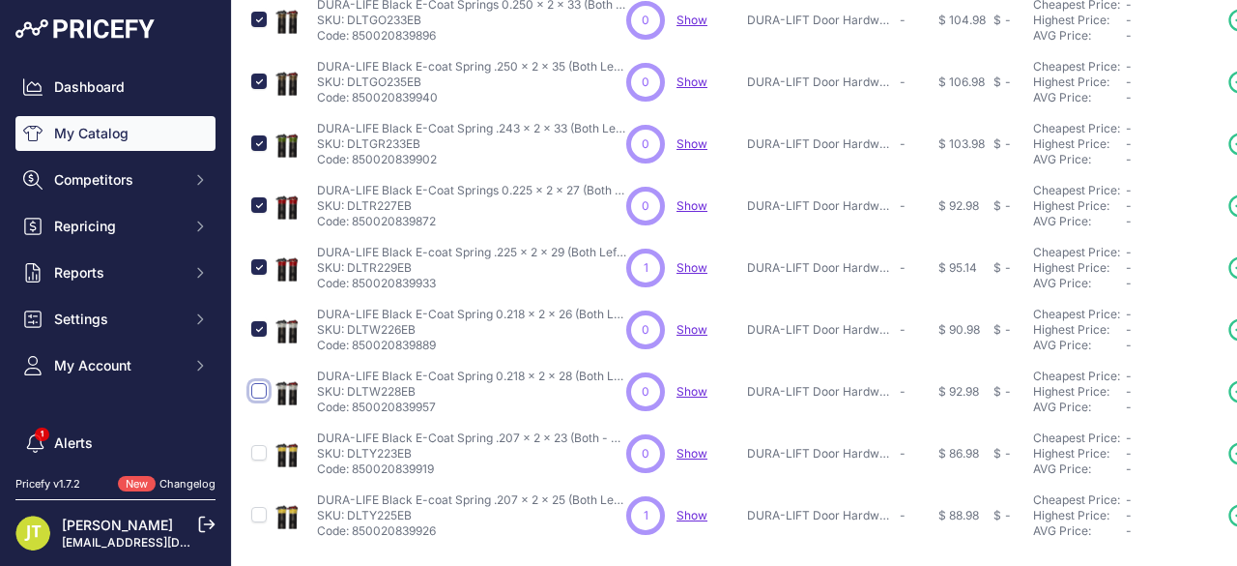
click at [258, 383] on input "checkbox" at bounding box center [258, 390] width 15 height 15
checkbox input "true"
click at [264, 445] on input "checkbox" at bounding box center [258, 452] width 15 height 15
checkbox input "true"
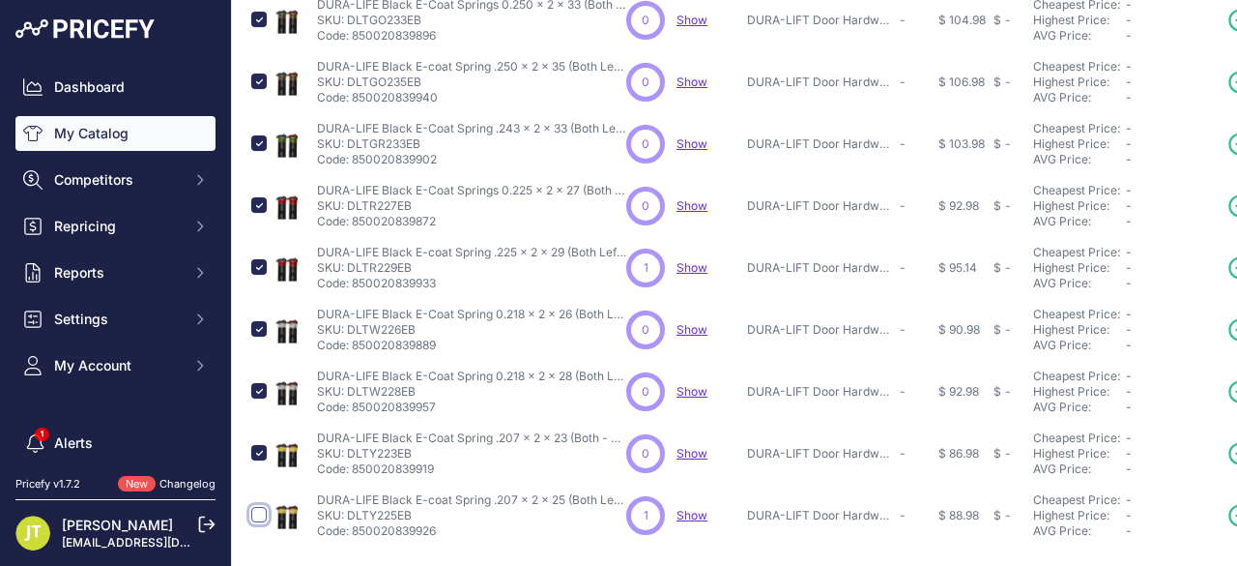
click at [259, 507] on input "checkbox" at bounding box center [258, 514] width 15 height 15
checkbox input "true"
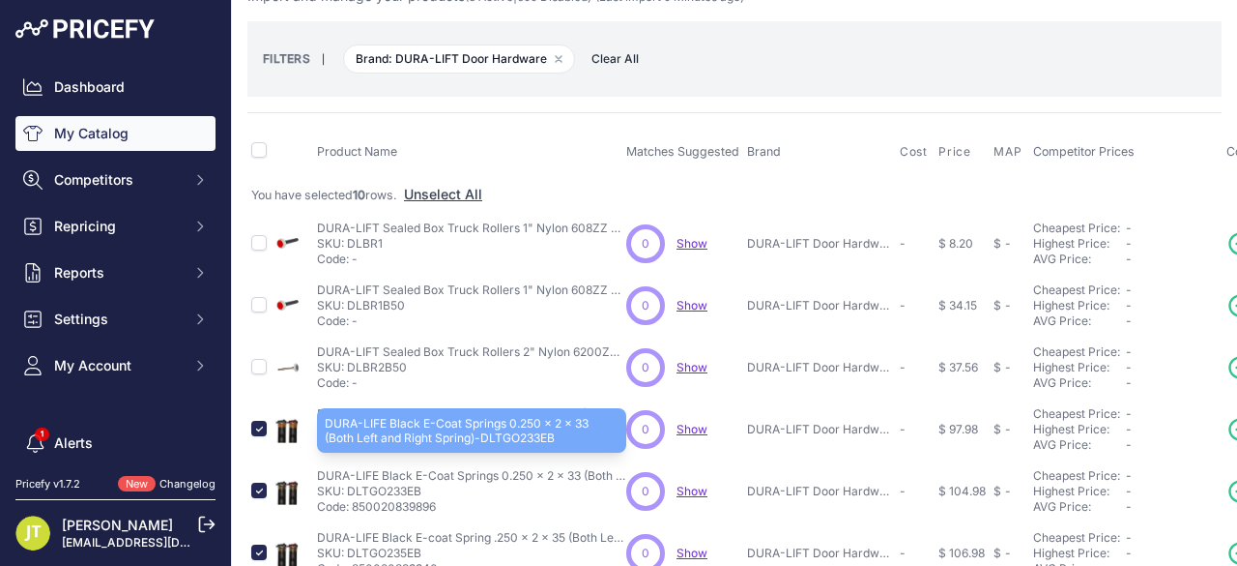
scroll to position [0, 0]
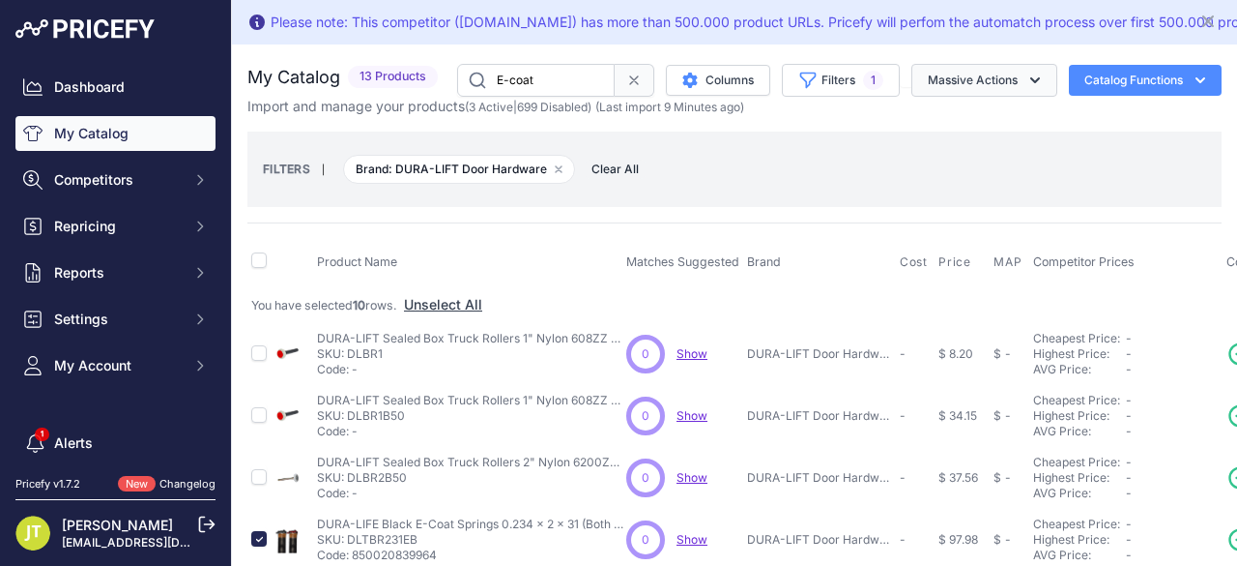
click at [967, 80] on button "Massive Actions" at bounding box center [985, 80] width 146 height 33
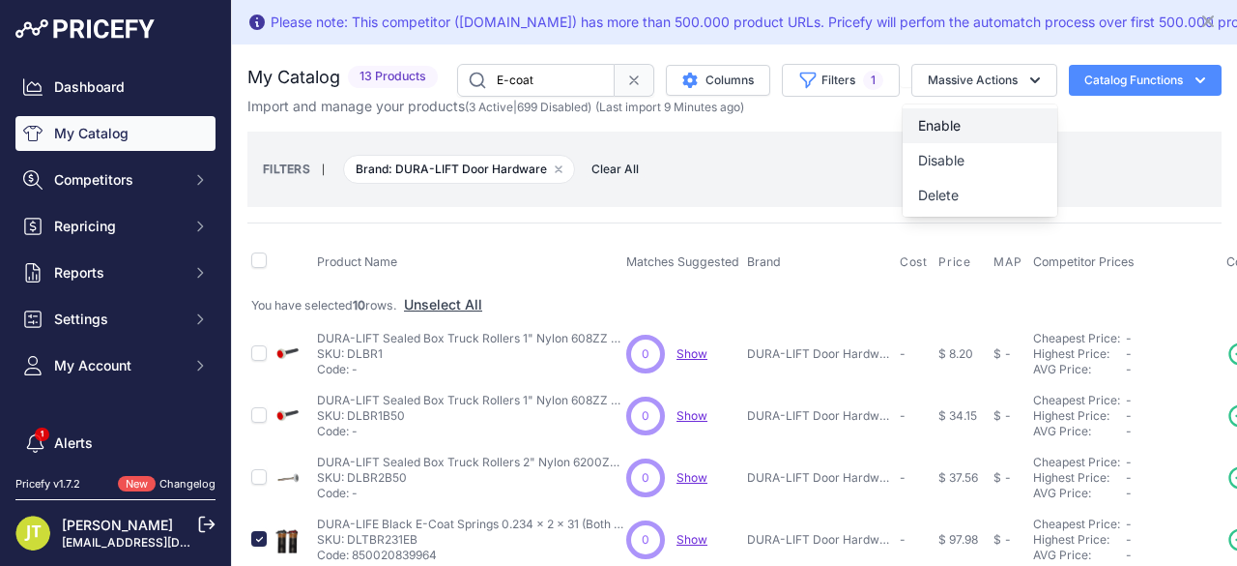
click at [975, 117] on button "Enable" at bounding box center [980, 125] width 155 height 35
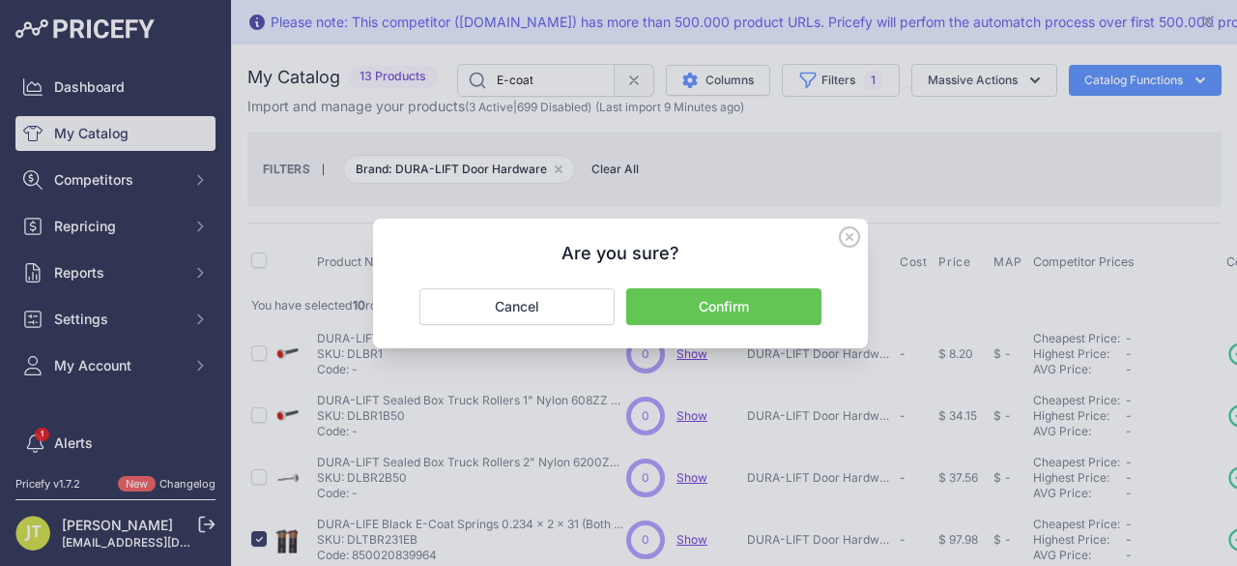
click at [765, 287] on div "Are you sure? Confirm Cancel" at bounding box center [620, 283] width 495 height 130
click at [758, 301] on button "Confirm" at bounding box center [723, 306] width 195 height 37
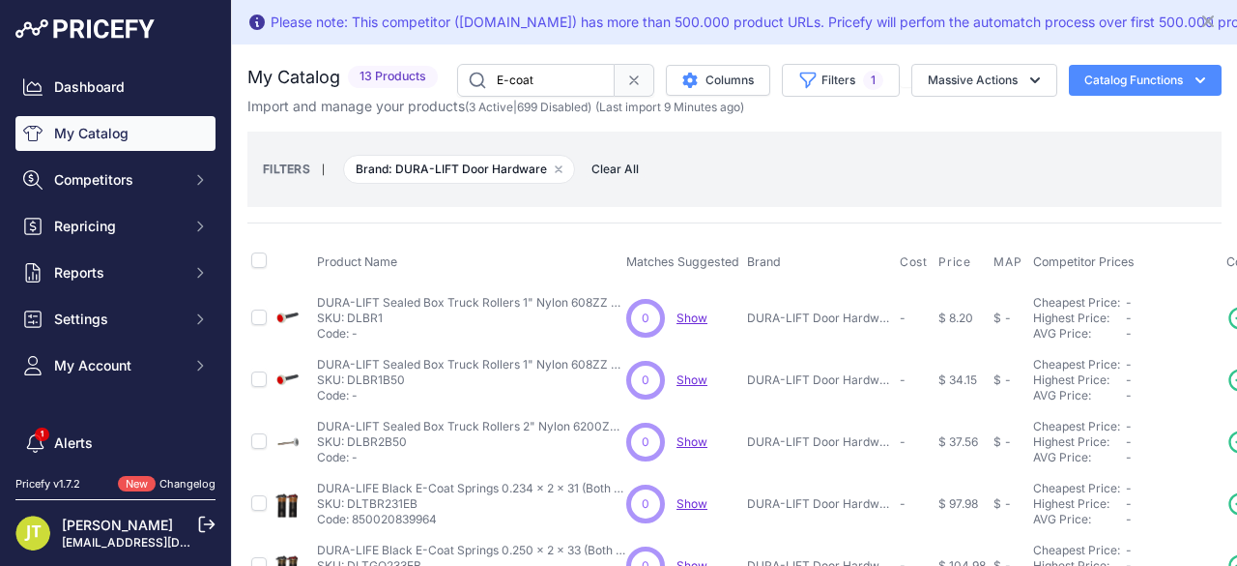
click at [532, 82] on input "E-coat" at bounding box center [536, 80] width 158 height 33
drag, startPoint x: 538, startPoint y: 84, endPoint x: 505, endPoint y: 84, distance: 32.9
click at [505, 84] on input "E-coat" at bounding box center [536, 80] width 158 height 33
type input "Extension"
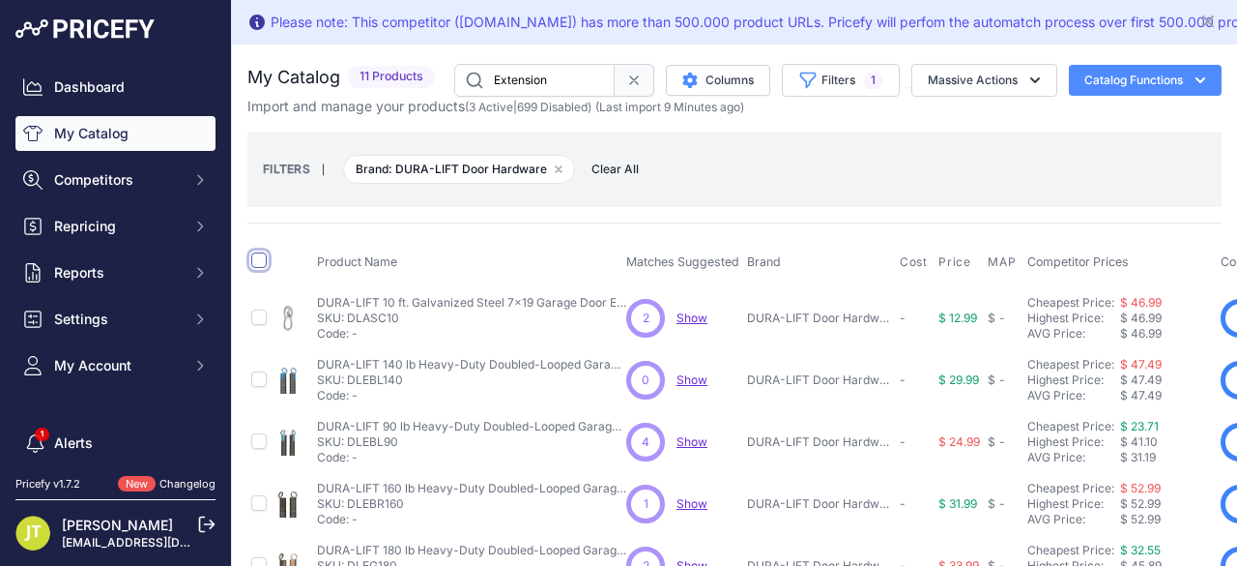
click at [259, 256] on input "checkbox" at bounding box center [258, 259] width 15 height 15
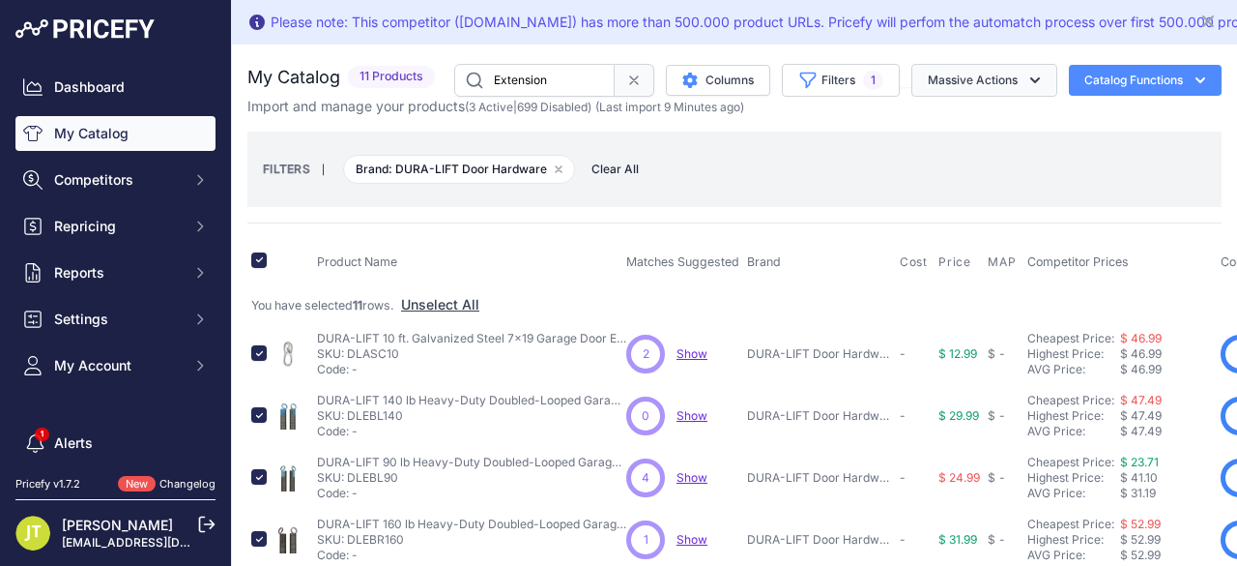
click at [986, 85] on button "Massive Actions" at bounding box center [985, 80] width 146 height 33
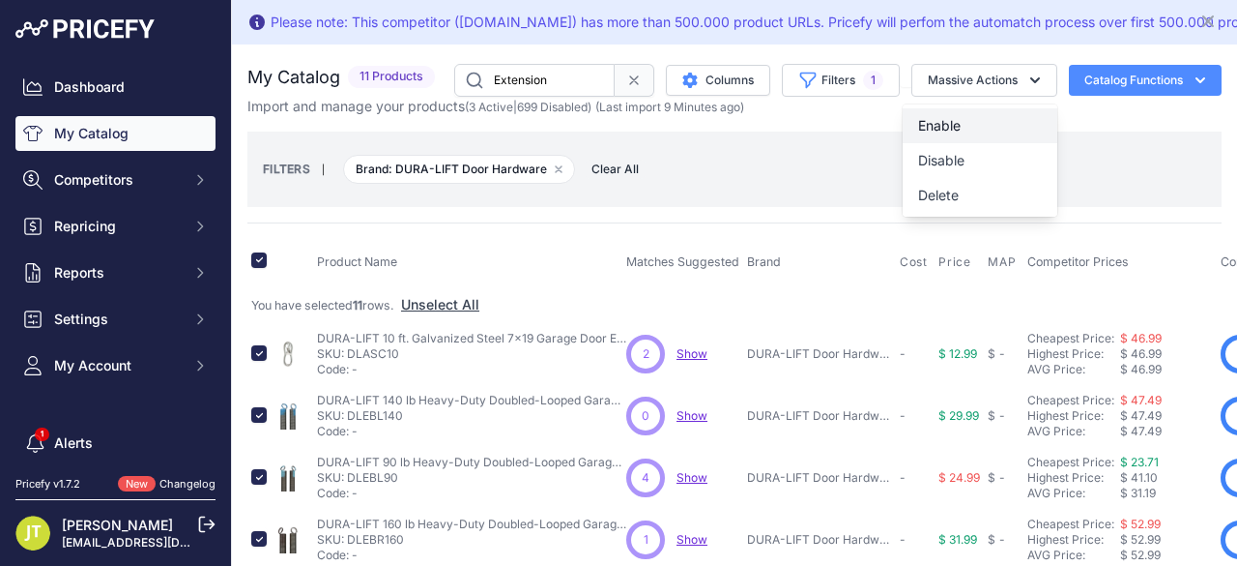
click at [969, 115] on button "Enable" at bounding box center [980, 125] width 155 height 35
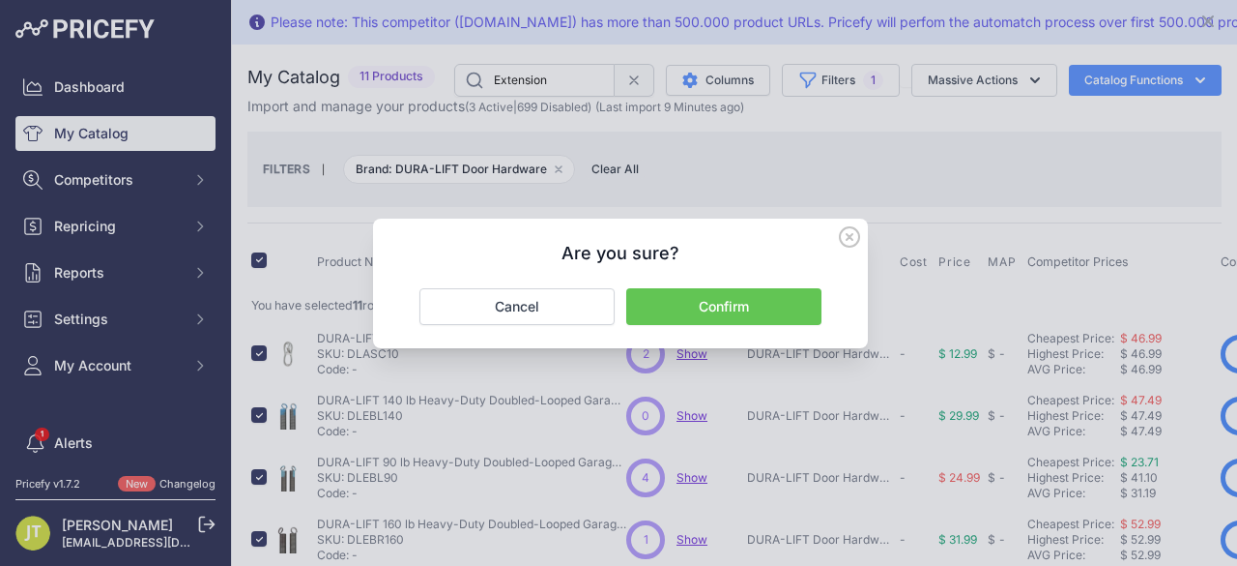
click at [737, 311] on button "Confirm" at bounding box center [723, 306] width 195 height 37
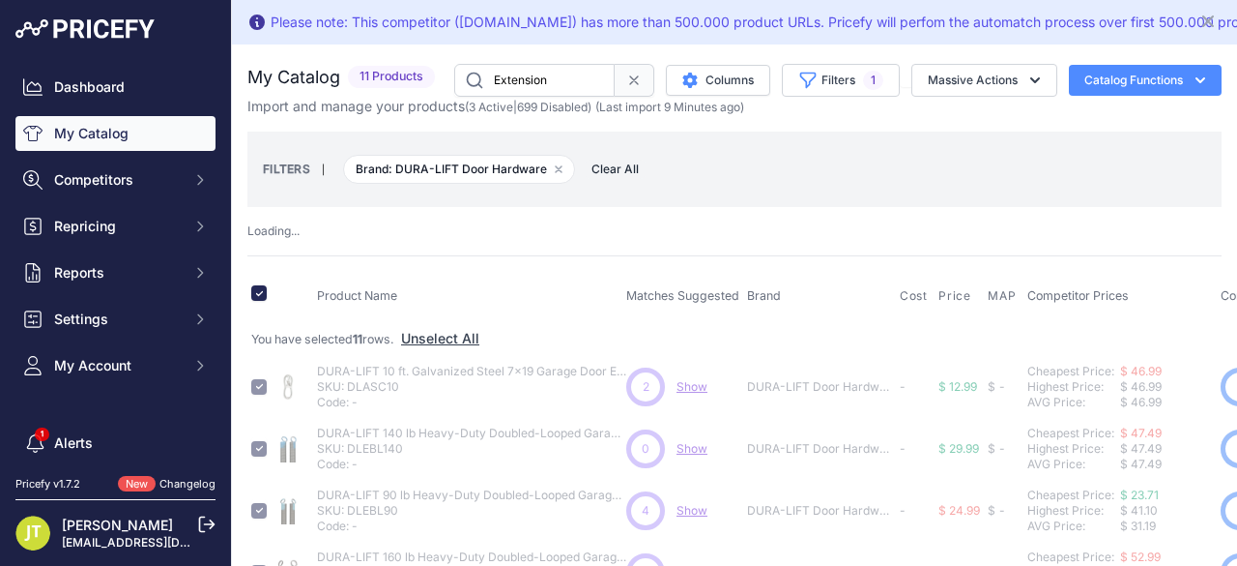
checkbox input "false"
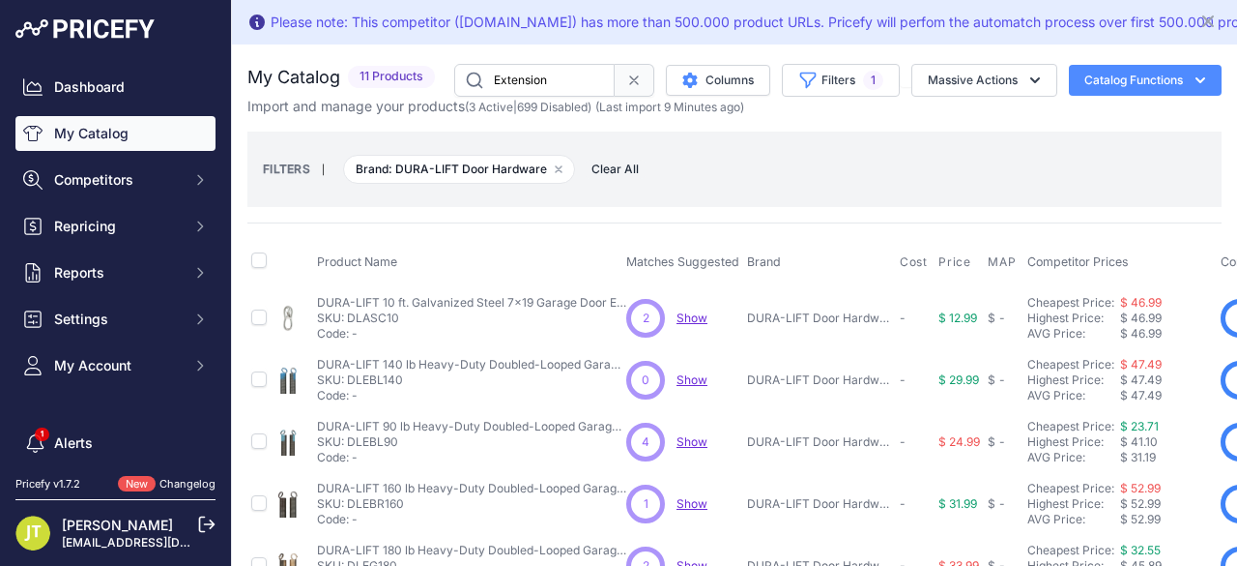
click at [139, 133] on link "My Catalog" at bounding box center [115, 133] width 200 height 35
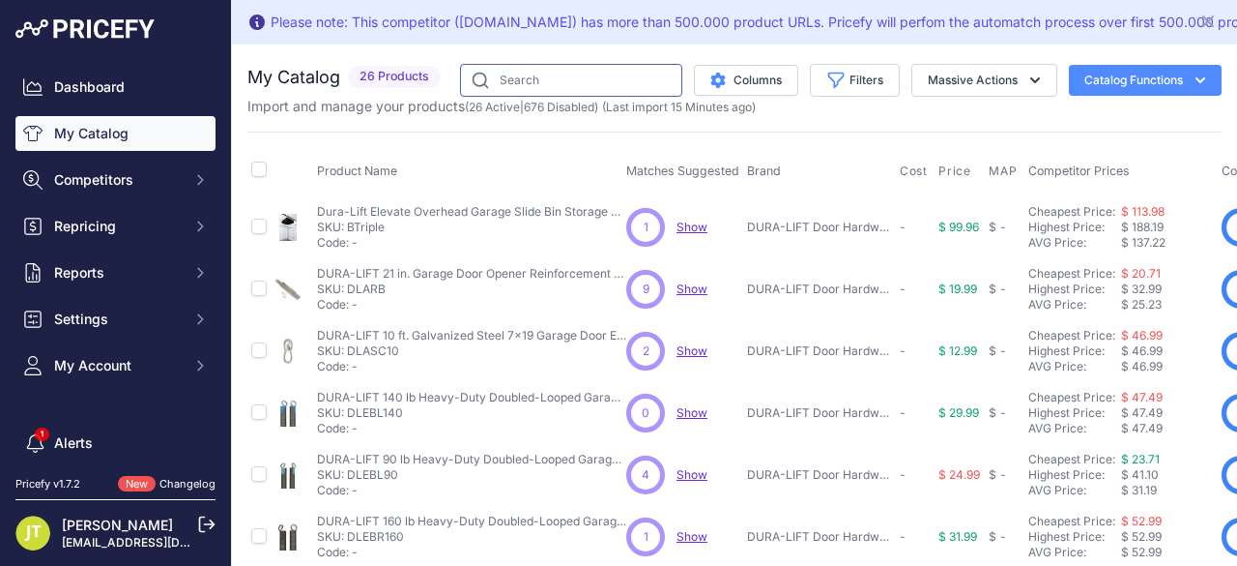
click at [538, 88] on input "text" at bounding box center [571, 80] width 222 height 33
type input "hardware"
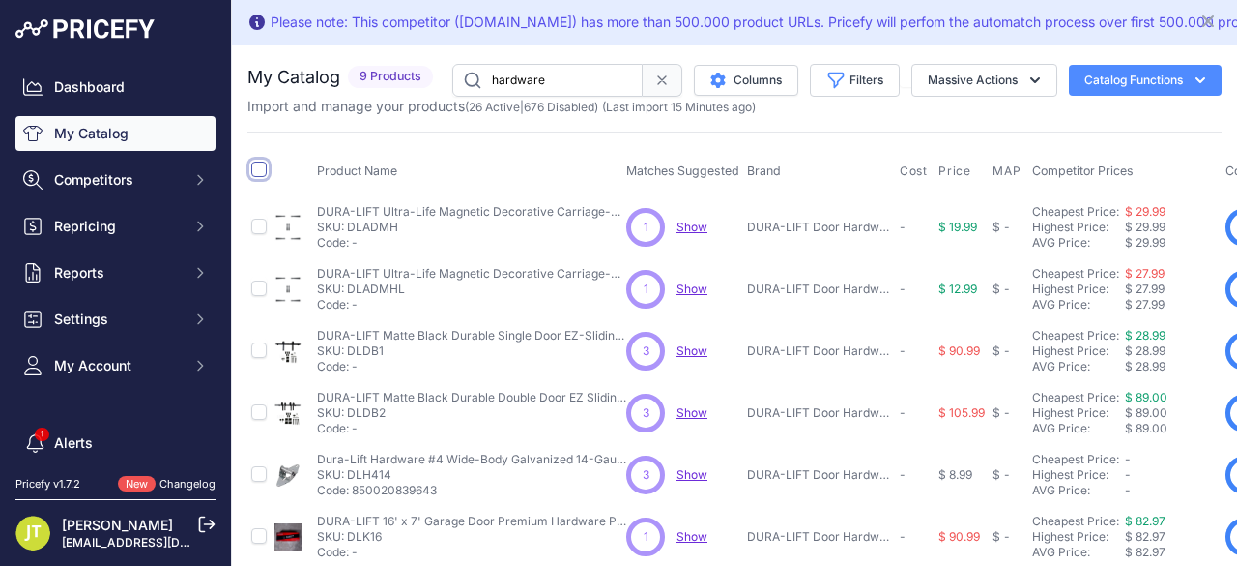
click at [257, 169] on input "checkbox" at bounding box center [258, 168] width 15 height 15
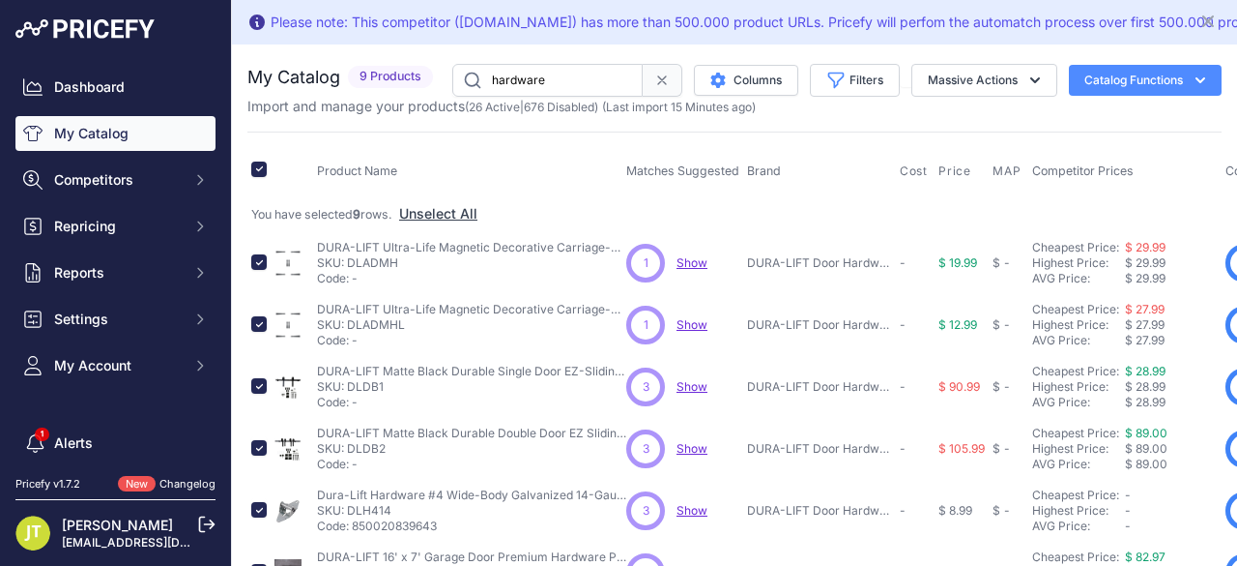
click at [956, 60] on div "You are not connected to the internet. My Catalog" at bounding box center [734, 426] width 975 height 764
click at [956, 64] on button "Massive Actions" at bounding box center [985, 80] width 146 height 33
click at [950, 119] on button "Enable" at bounding box center [980, 125] width 155 height 35
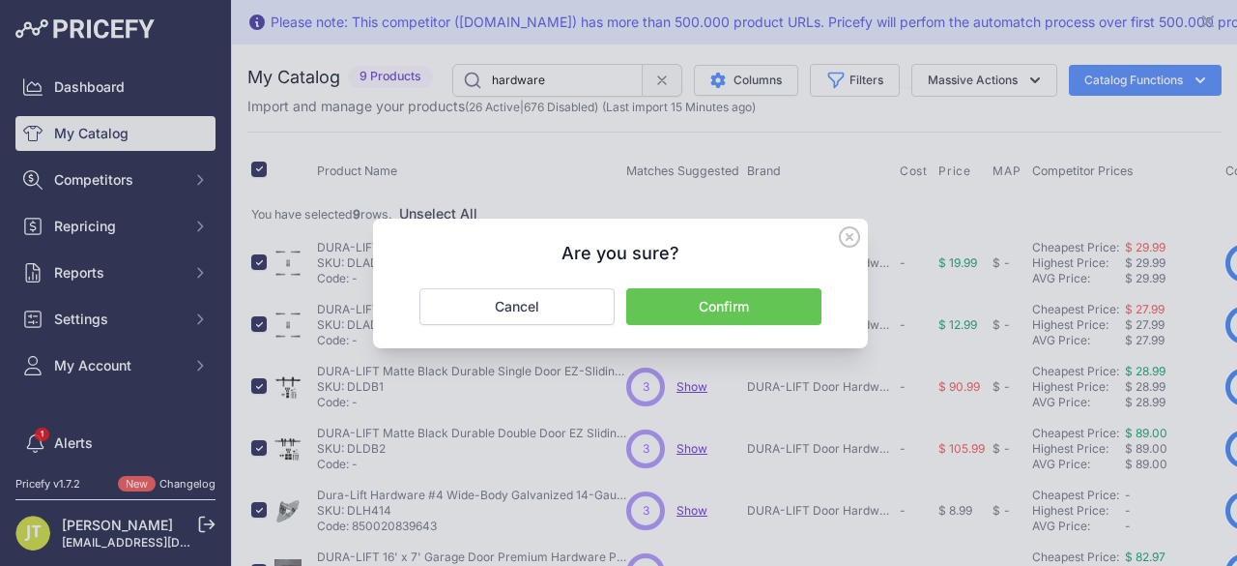
click at [774, 301] on button "Confirm" at bounding box center [723, 306] width 195 height 37
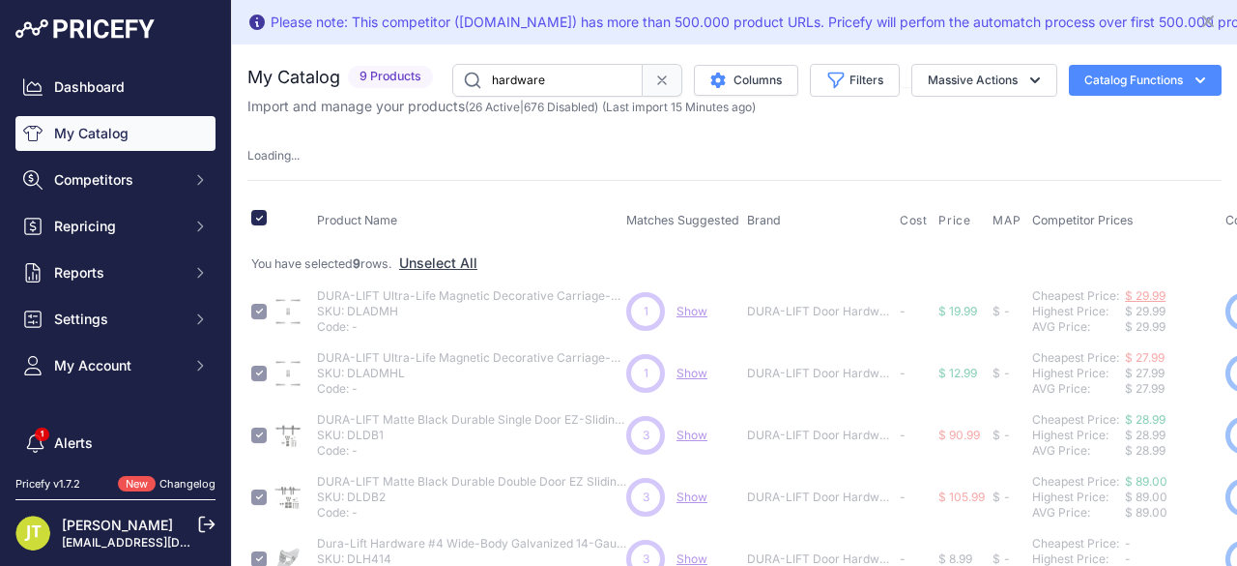
checkbox input "false"
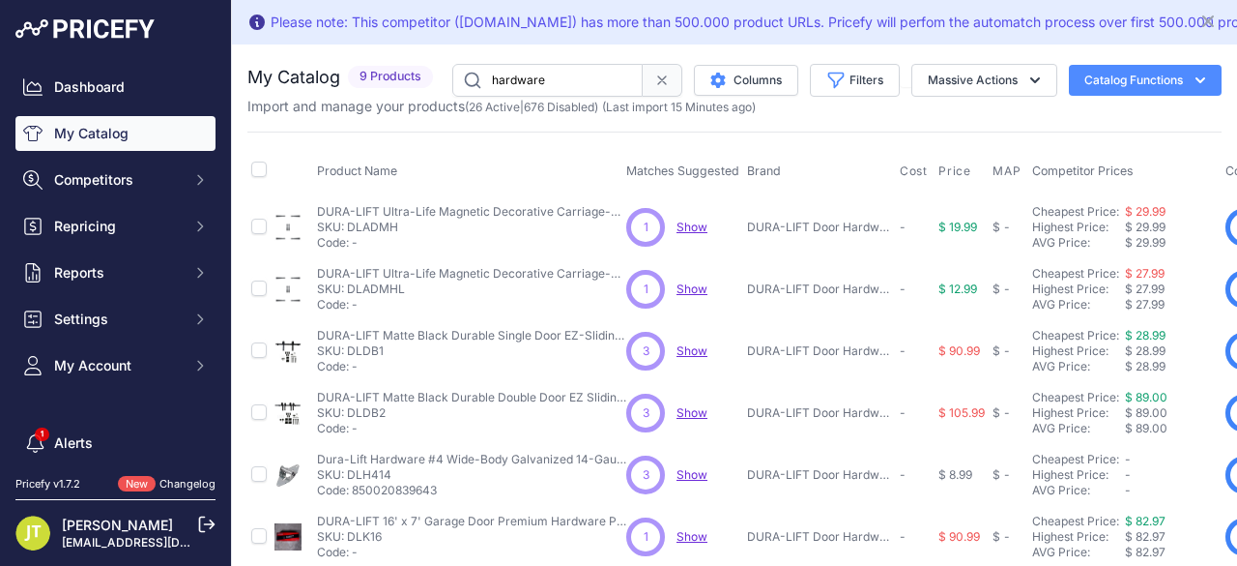
click at [495, 80] on input "hardware" at bounding box center [547, 80] width 190 height 33
type input "roller"
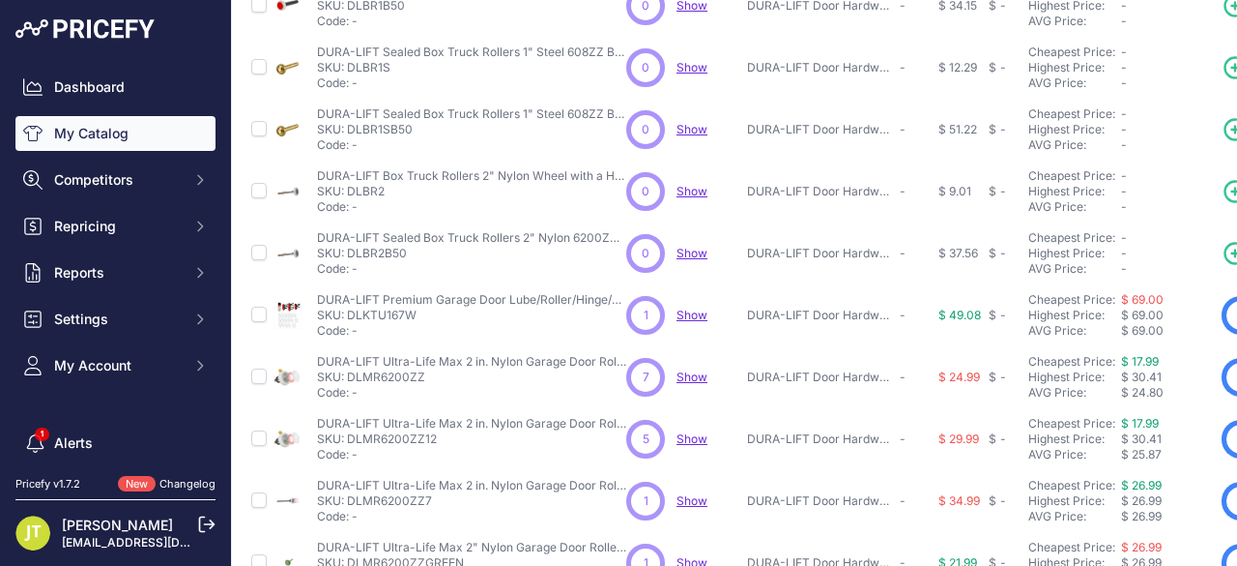
scroll to position [515, 0]
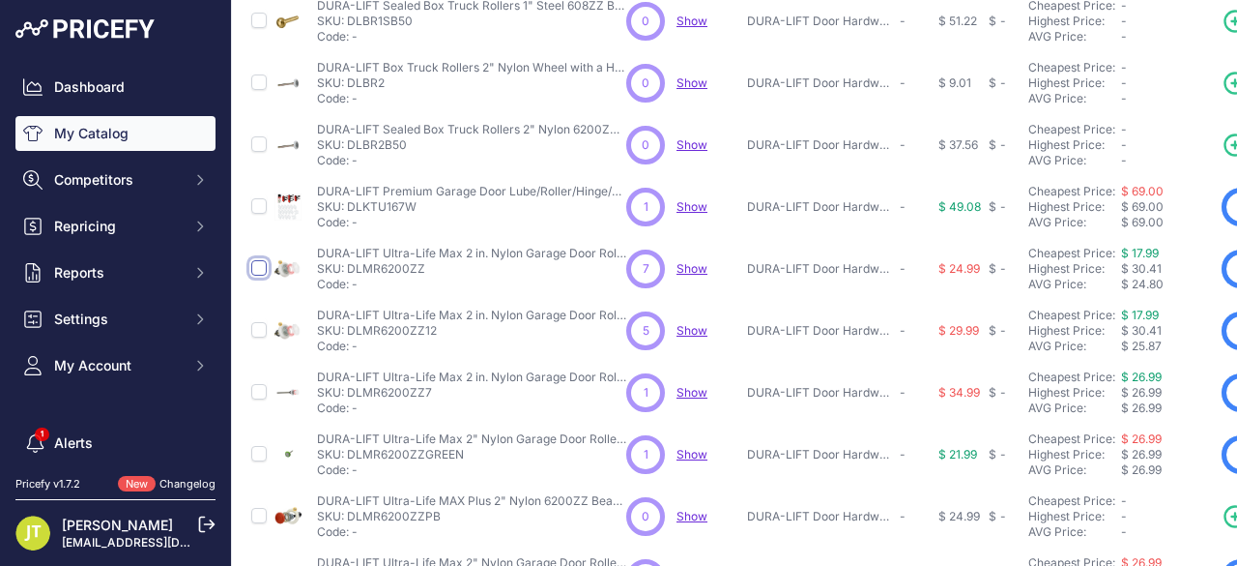
click at [257, 269] on input "checkbox" at bounding box center [258, 267] width 15 height 15
checkbox input "true"
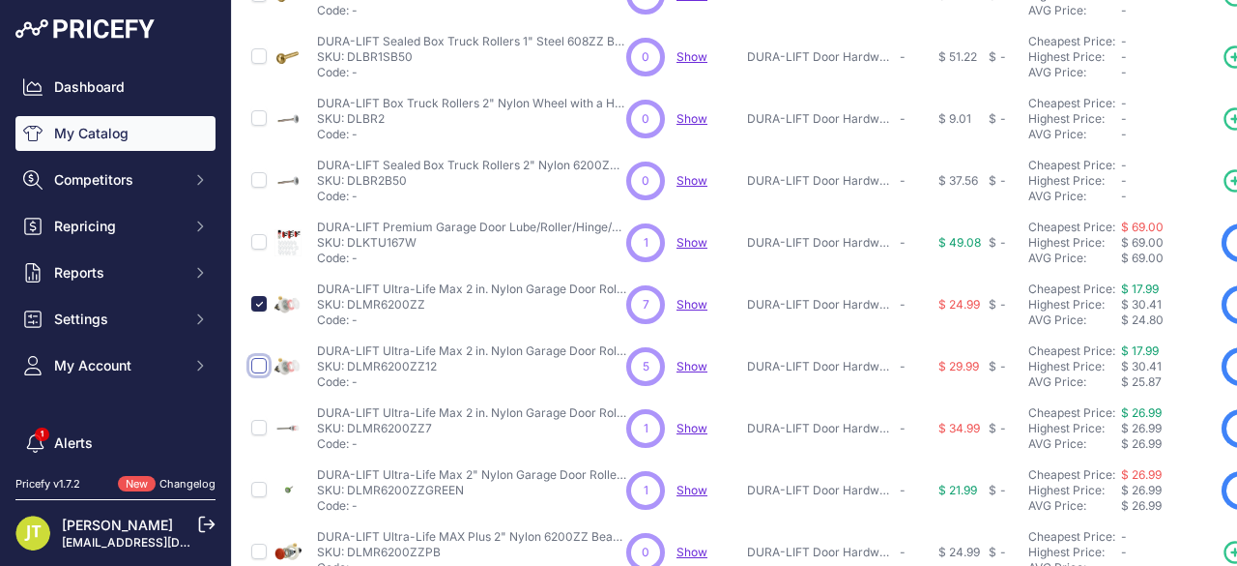
click at [252, 364] on input "checkbox" at bounding box center [258, 365] width 15 height 15
checkbox input "true"
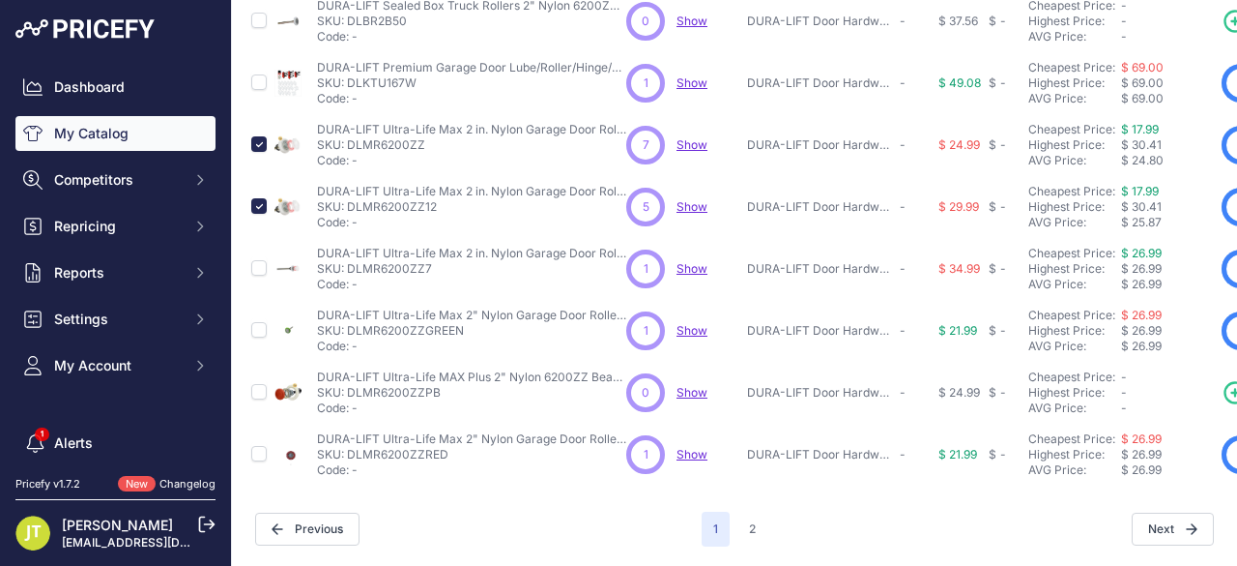
scroll to position [686, 0]
click at [265, 260] on input "checkbox" at bounding box center [258, 267] width 15 height 15
checkbox input "true"
click at [754, 513] on button "2" at bounding box center [753, 528] width 30 height 35
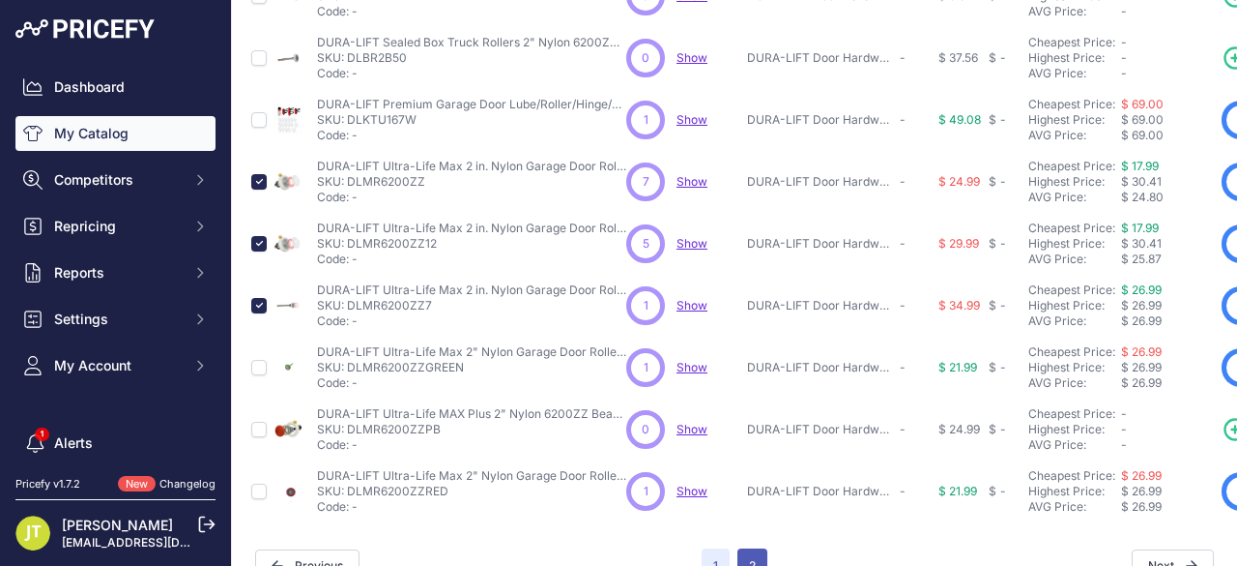
scroll to position [735, 0]
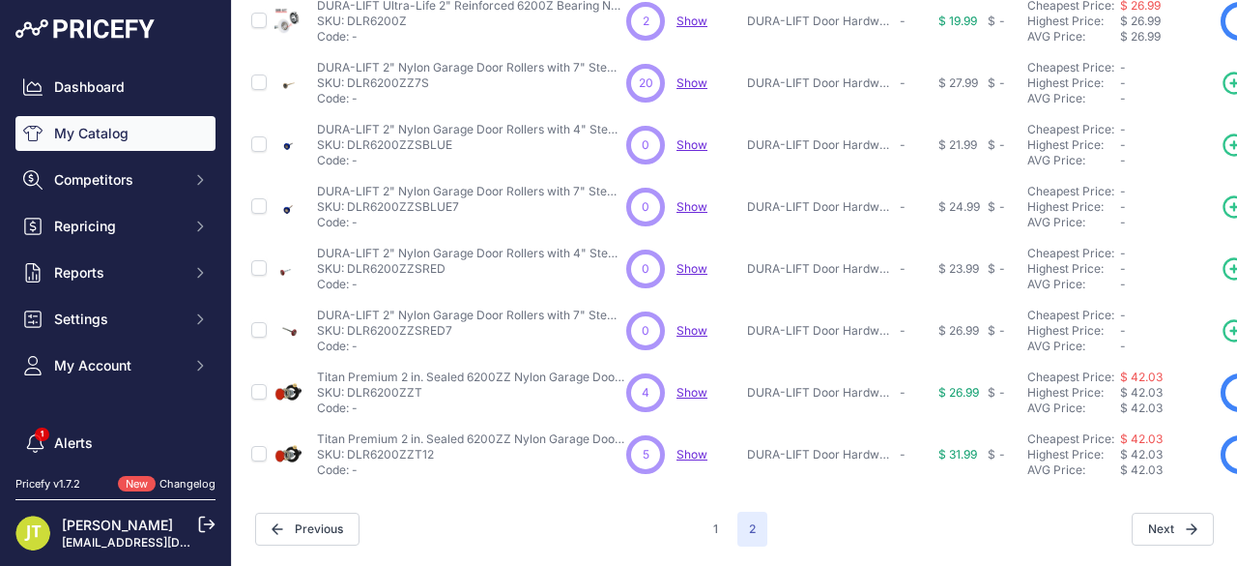
scroll to position [119, 0]
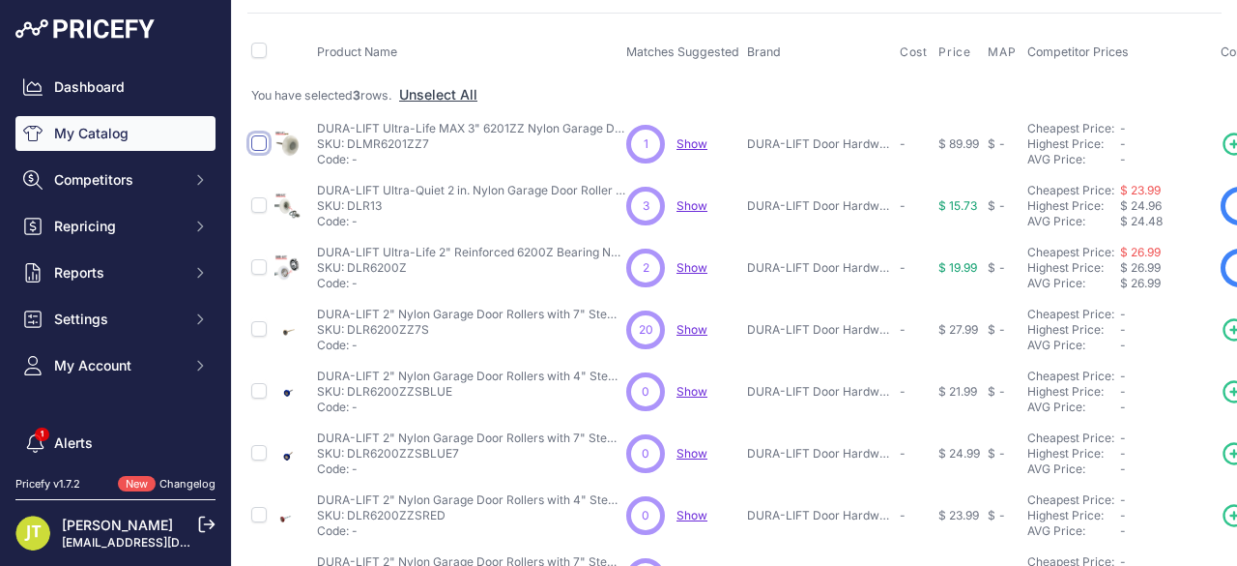
click at [259, 139] on input "checkbox" at bounding box center [258, 142] width 15 height 15
checkbox input "true"
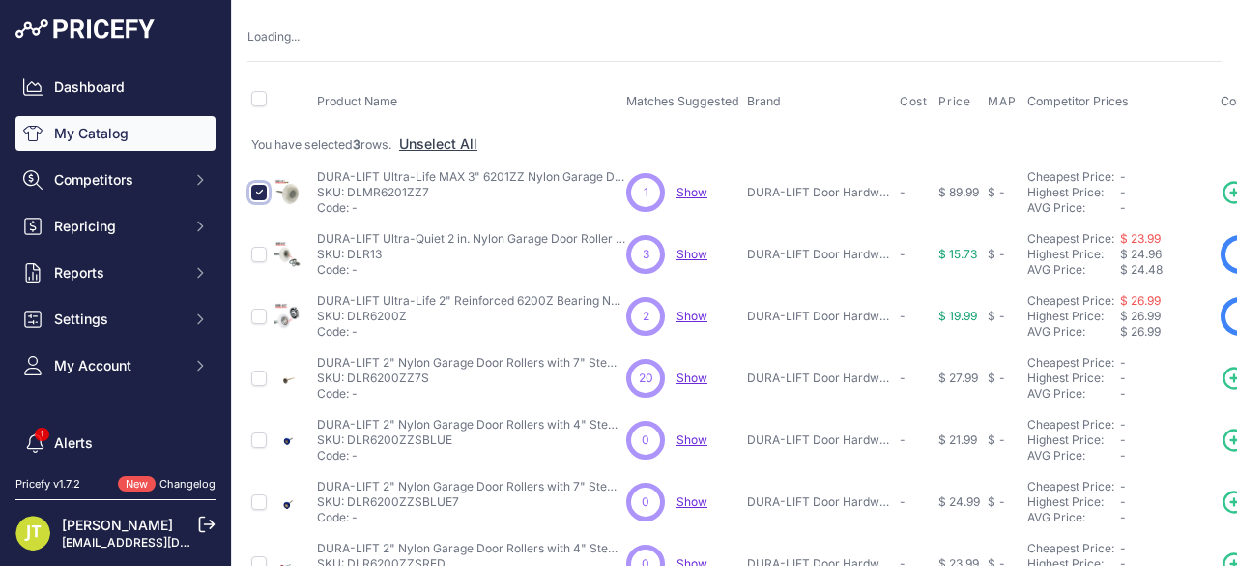
scroll to position [168, 0]
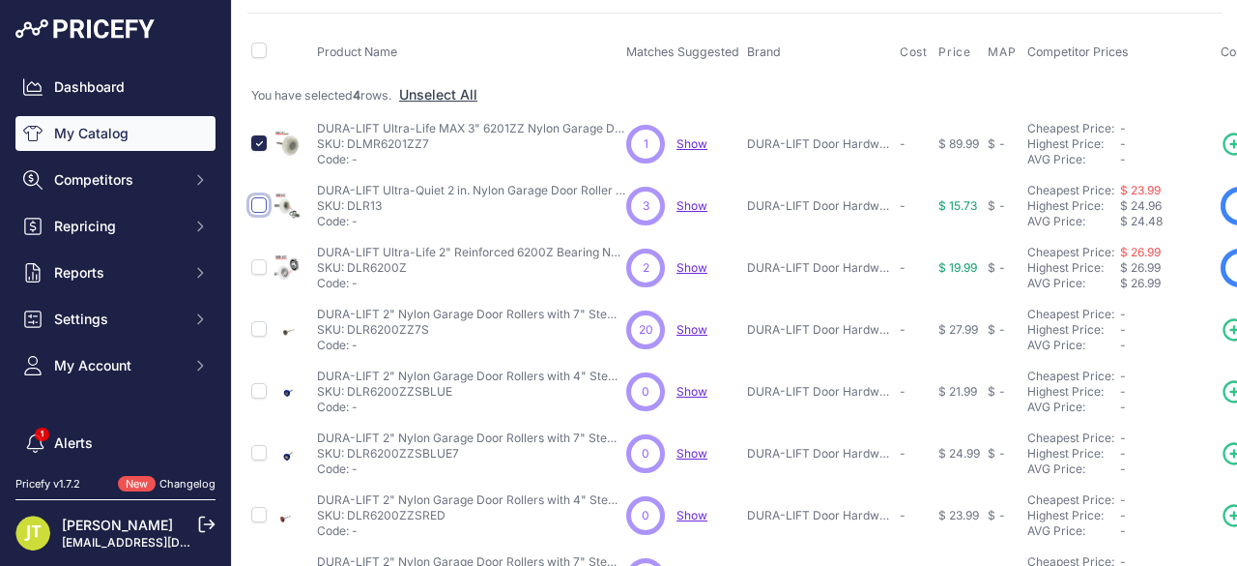
click at [261, 201] on input "checkbox" at bounding box center [258, 204] width 15 height 15
checkbox input "true"
click at [263, 266] on input "checkbox" at bounding box center [258, 266] width 15 height 15
checkbox input "true"
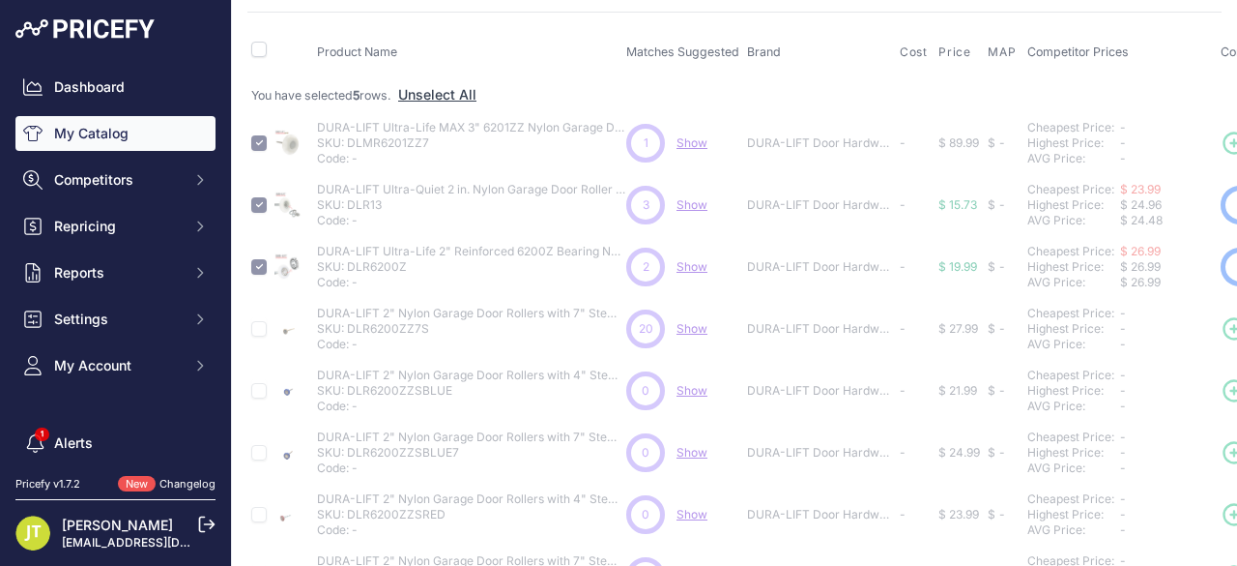
scroll to position [425, 0]
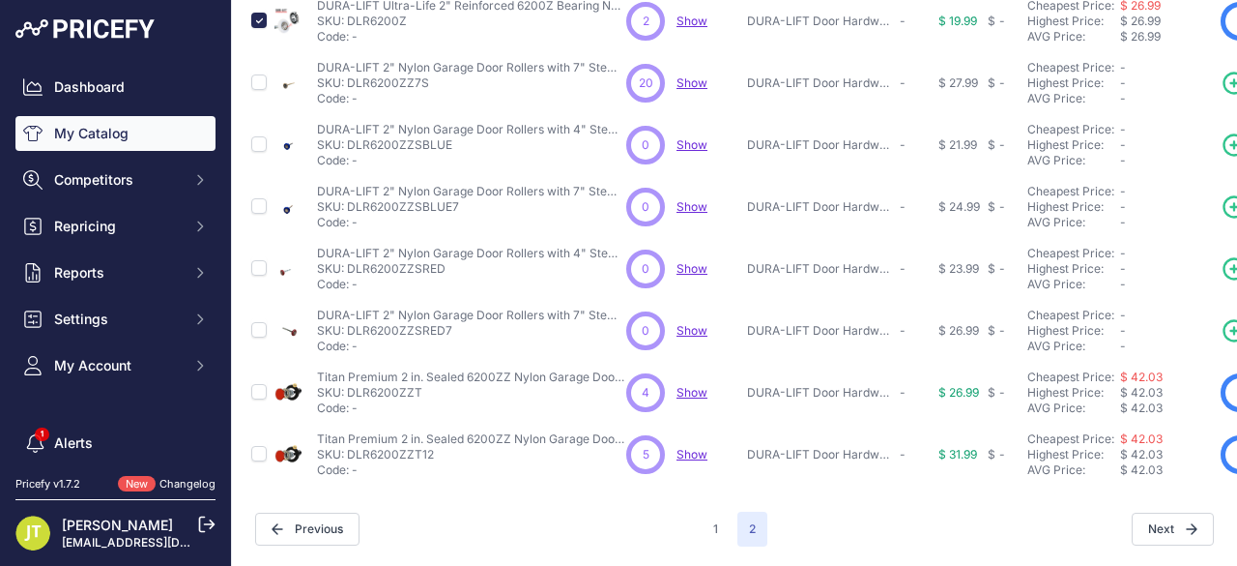
click at [259, 384] on input "checkbox" at bounding box center [258, 391] width 15 height 15
checkbox input "true"
click at [262, 446] on input "checkbox" at bounding box center [258, 453] width 15 height 15
checkbox input "true"
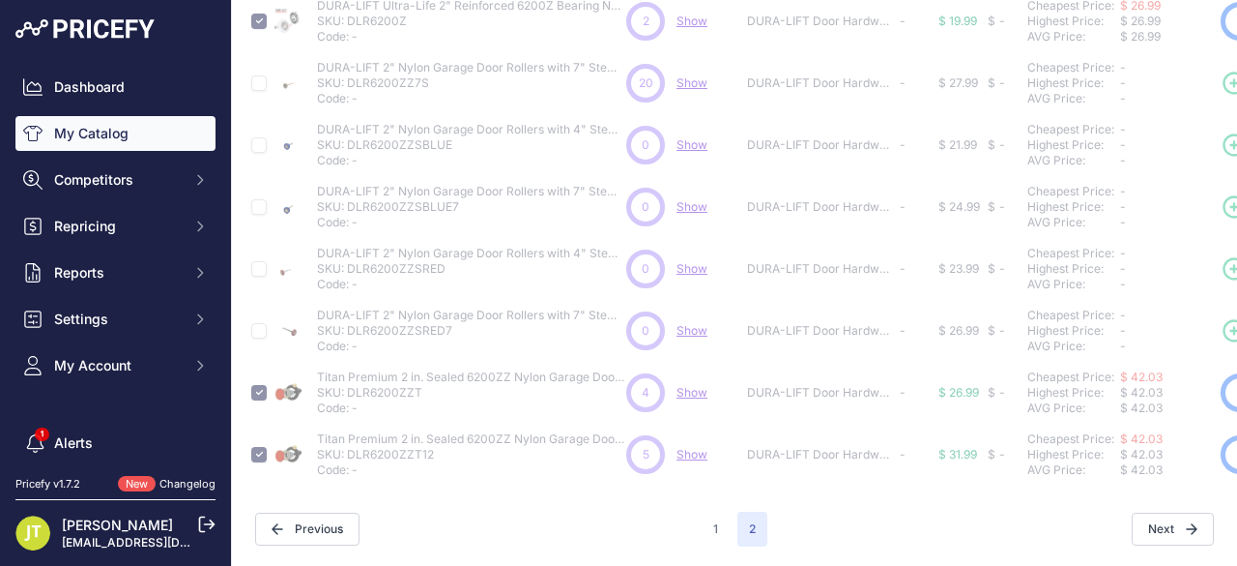
scroll to position [0, 0]
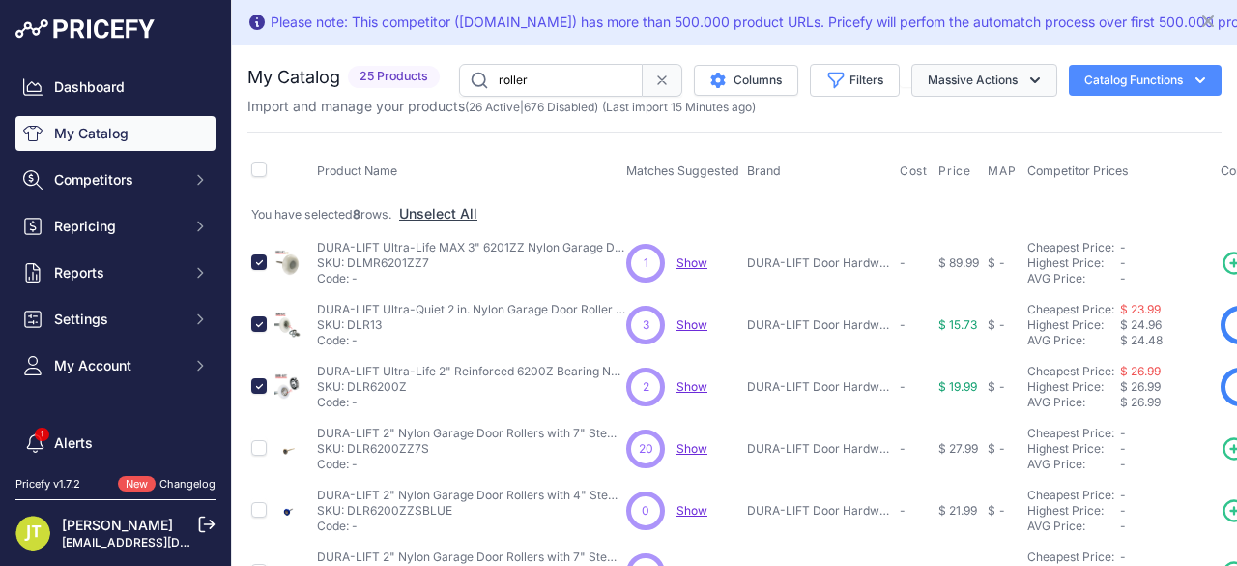
click at [1026, 87] on icon "button" at bounding box center [1035, 80] width 19 height 19
click at [969, 115] on button "Enable" at bounding box center [980, 125] width 155 height 35
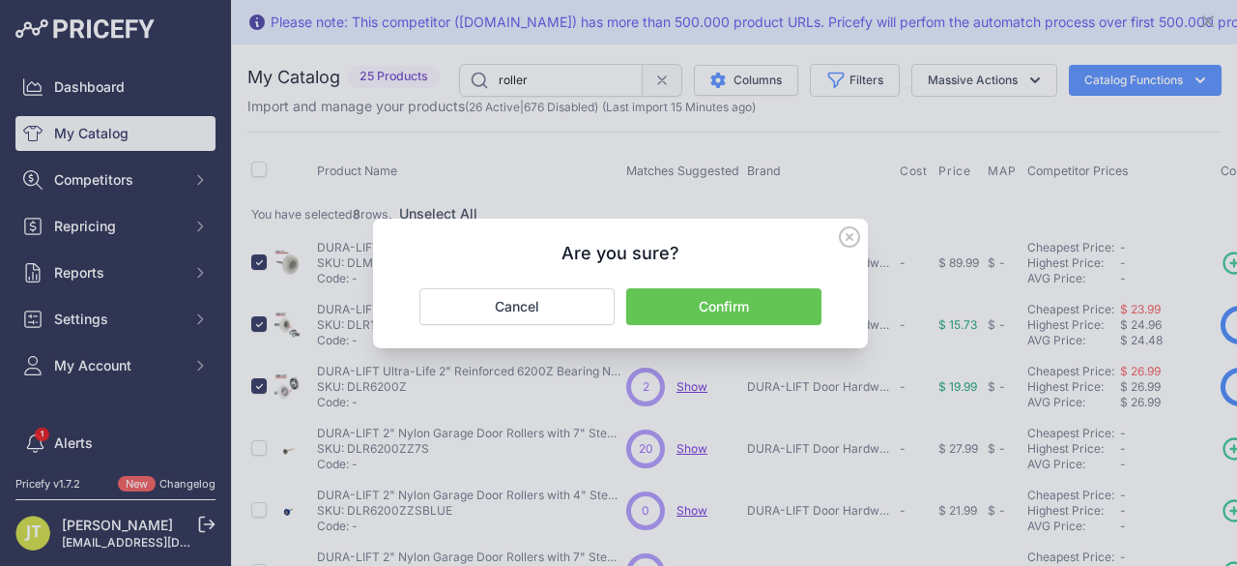
click at [806, 301] on button "Confirm" at bounding box center [723, 306] width 195 height 37
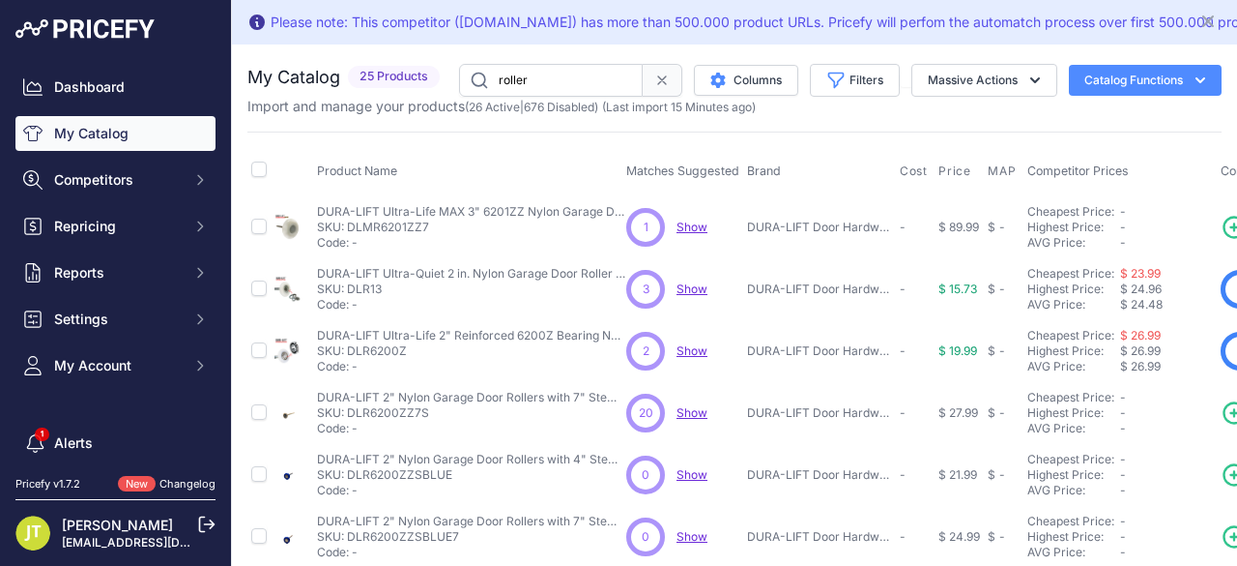
click at [514, 90] on input "roller" at bounding box center [551, 80] width 184 height 33
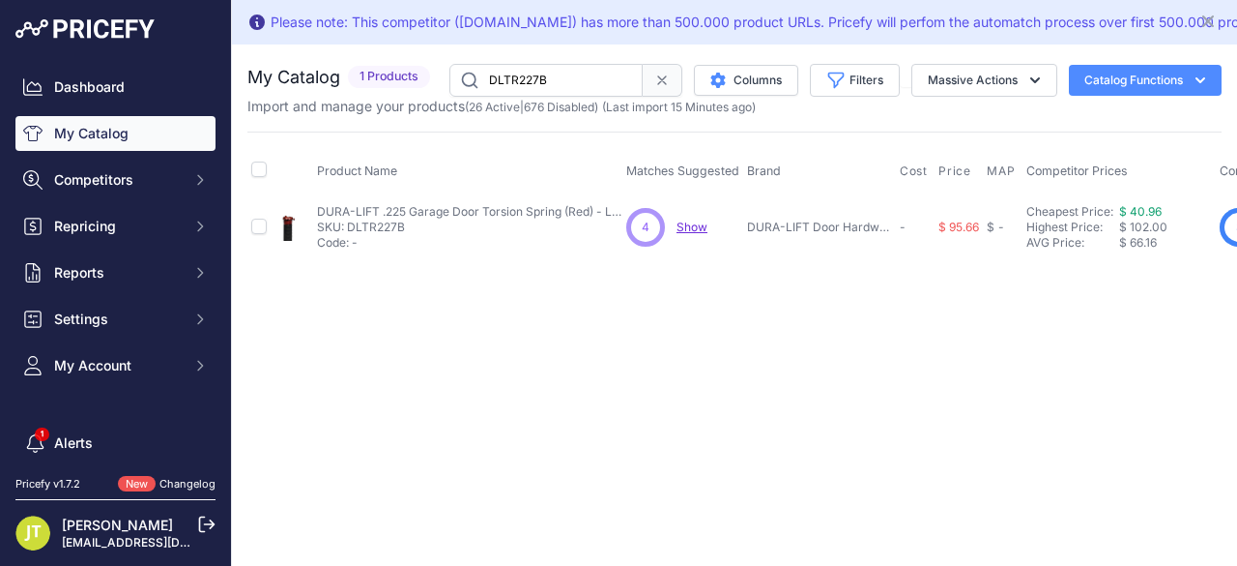
drag, startPoint x: 595, startPoint y: 78, endPoint x: 441, endPoint y: 67, distance: 154.2
click at [439, 65] on div "DLTR227B Columns Filters Status All Status Only Enabled Only Disabled" at bounding box center [830, 80] width 784 height 33
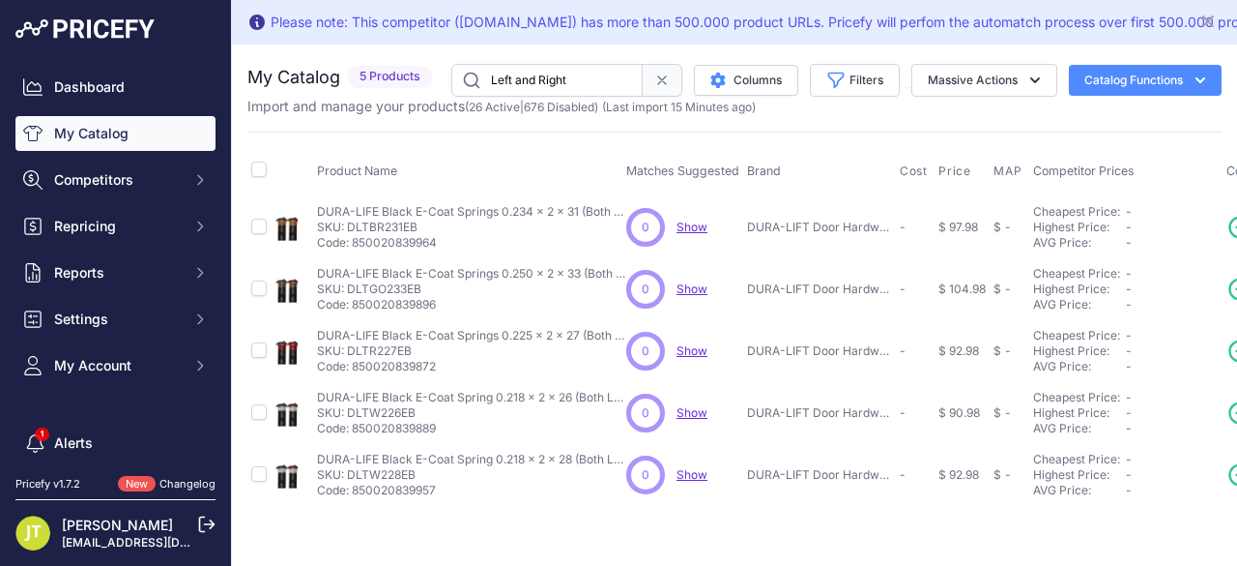
drag, startPoint x: 570, startPoint y: 76, endPoint x: 352, endPoint y: 64, distance: 218.9
click at [352, 64] on div "My Catalog 5 Products" at bounding box center [734, 80] width 975 height 33
type input "b"
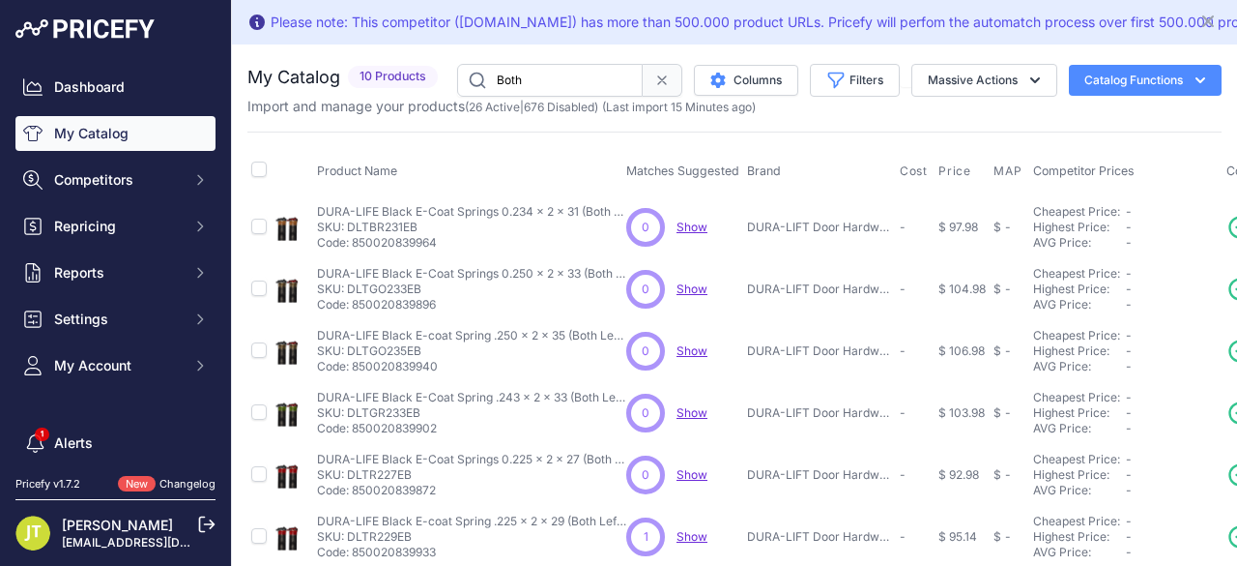
click at [543, 89] on input "Both" at bounding box center [550, 80] width 186 height 33
click at [526, 80] on input "Both" at bounding box center [550, 80] width 186 height 33
paste input "DLTY228B"
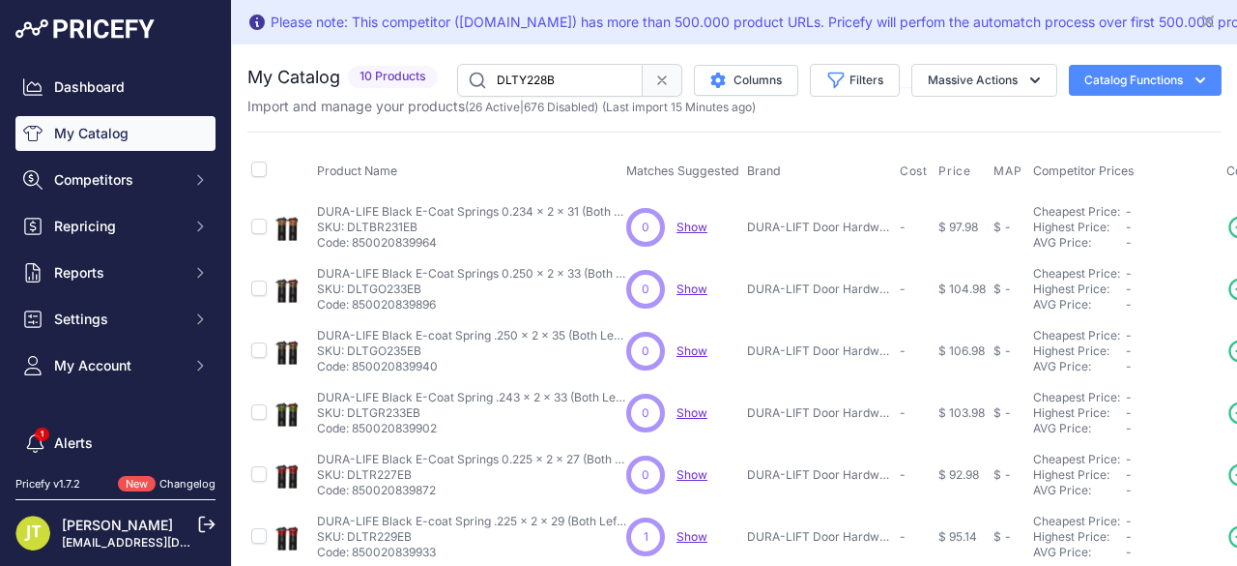
type input "DLTY228B"
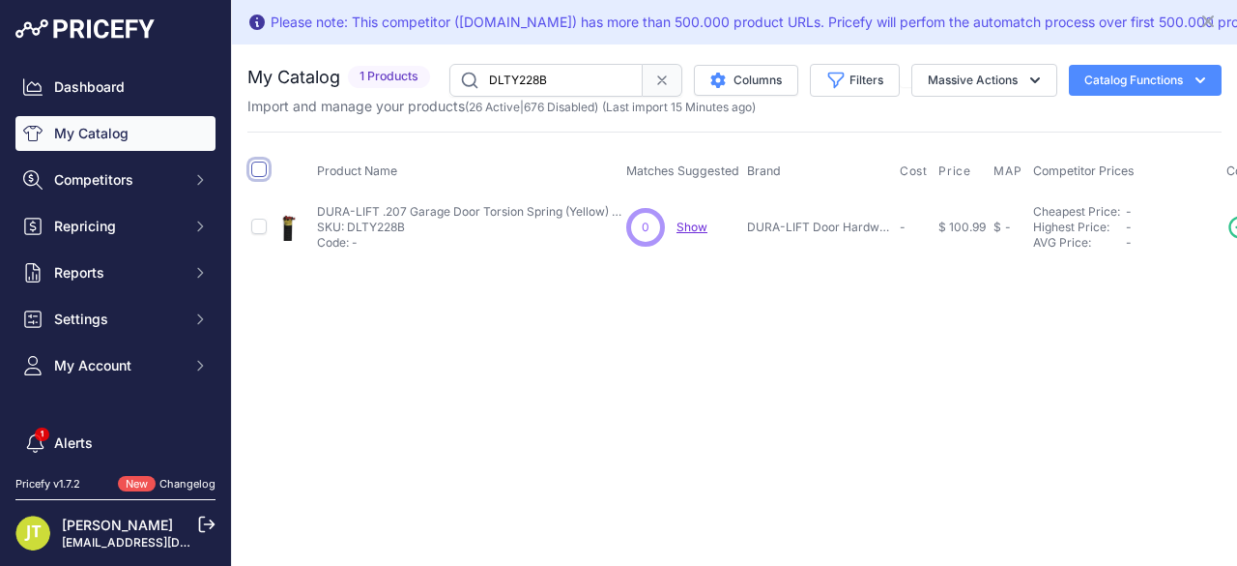
click at [258, 174] on input "checkbox" at bounding box center [258, 168] width 15 height 15
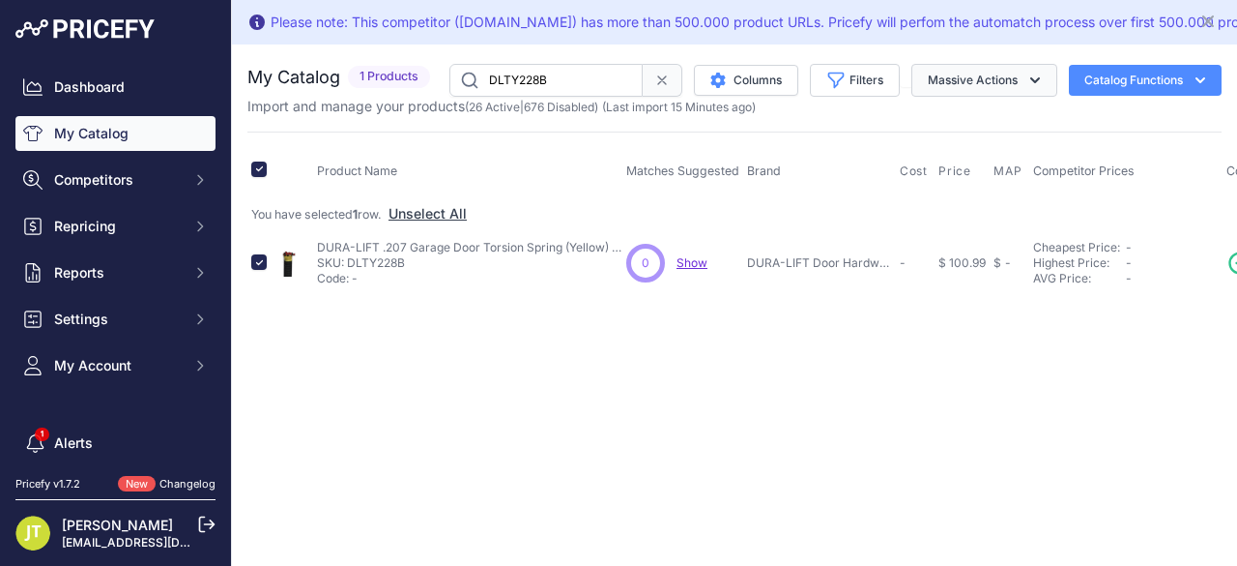
click at [943, 84] on button "Massive Actions" at bounding box center [985, 80] width 146 height 33
click at [947, 117] on span "Enable" at bounding box center [939, 125] width 43 height 16
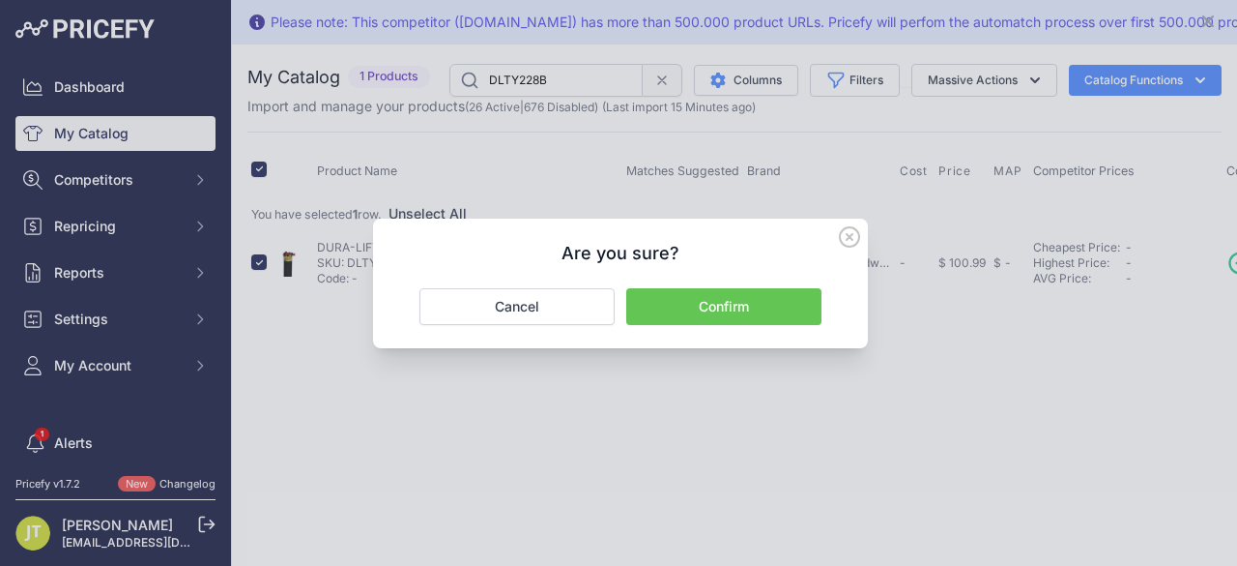
drag, startPoint x: 741, startPoint y: 321, endPoint x: 731, endPoint y: 324, distance: 10.1
click at [733, 322] on button "Confirm" at bounding box center [723, 306] width 195 height 37
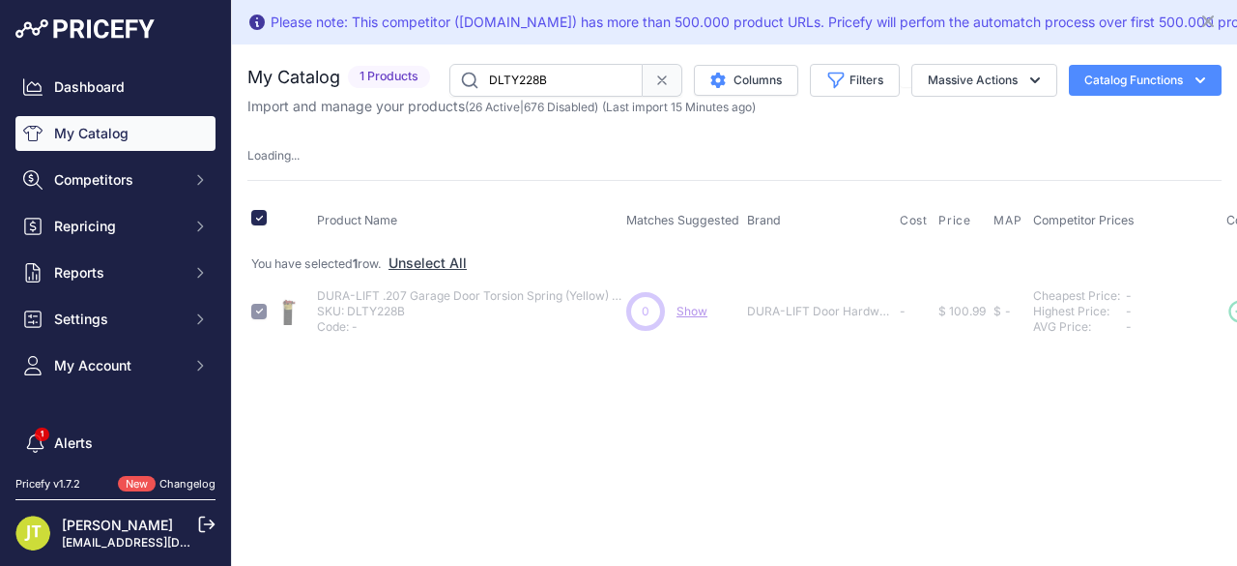
checkbox input "false"
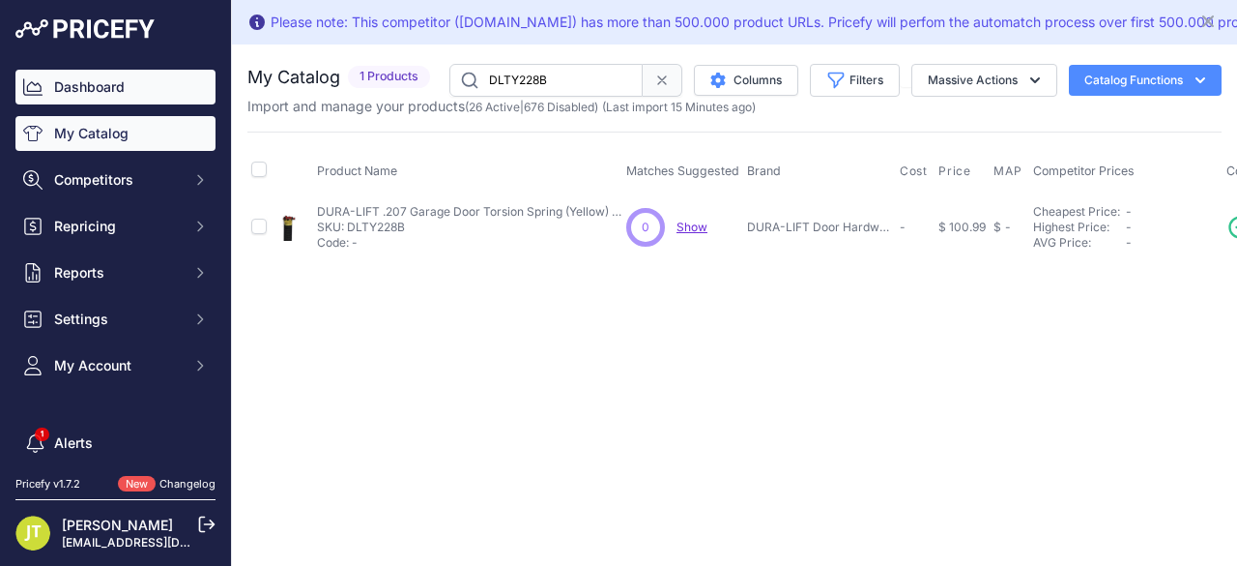
click at [110, 74] on link "Dashboard" at bounding box center [115, 87] width 200 height 35
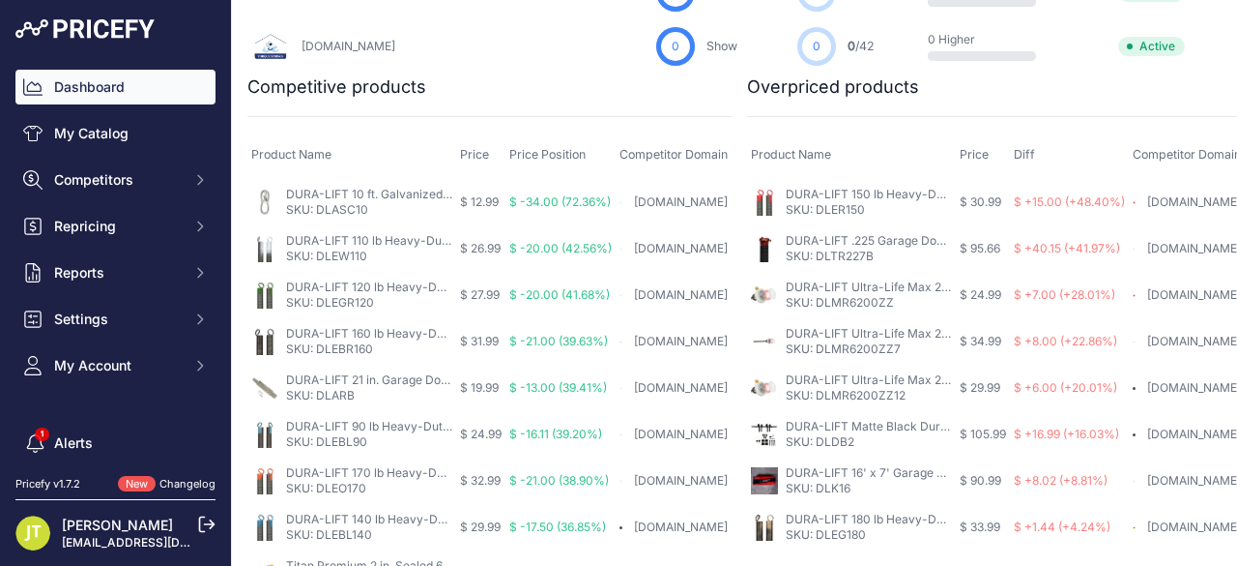
scroll to position [1289, 0]
